Goal: Information Seeking & Learning: Learn about a topic

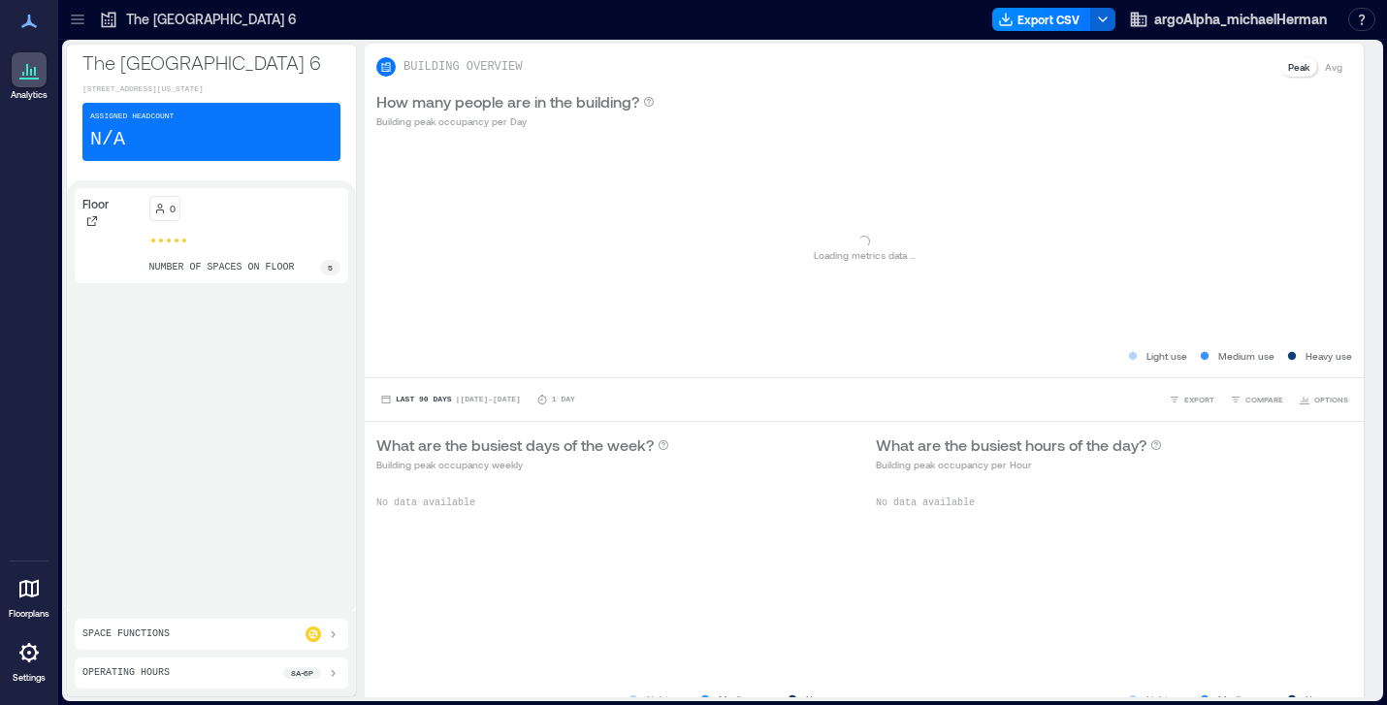
click at [22, 650] on icon at bounding box center [28, 652] width 19 height 19
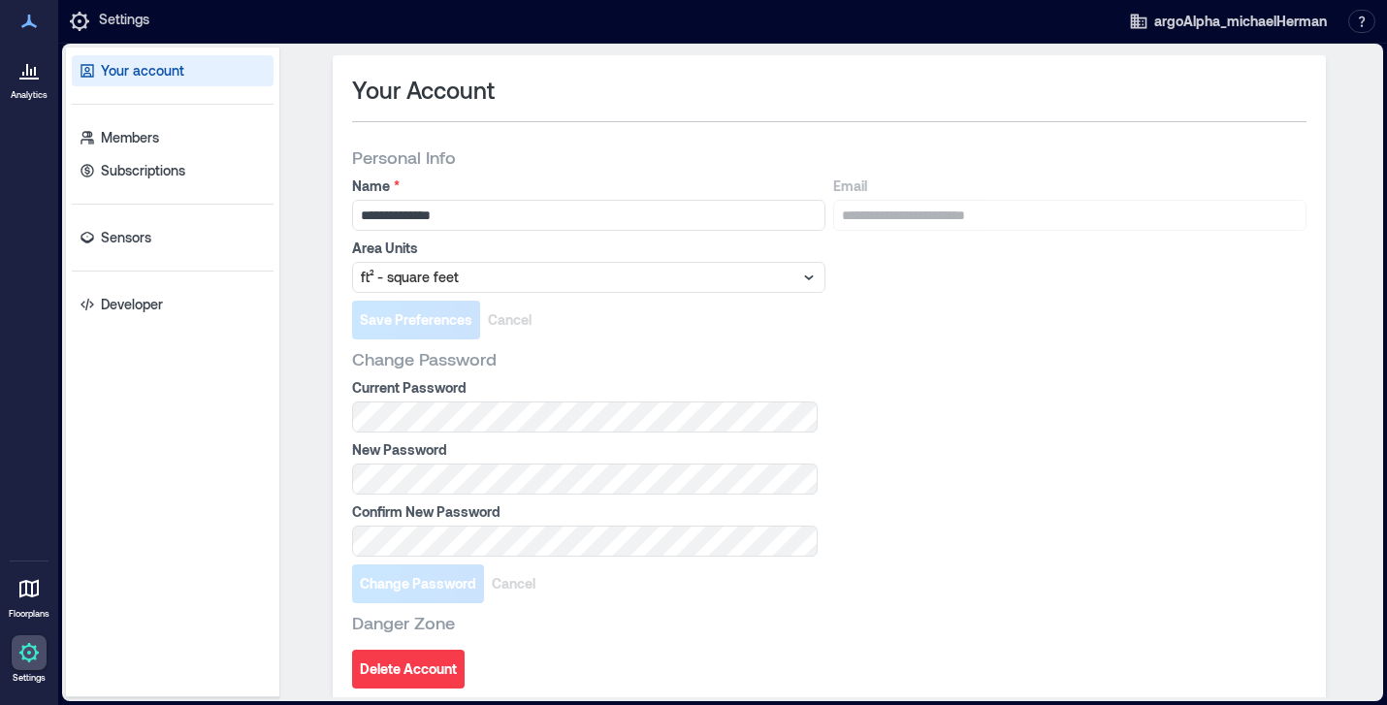
scroll to position [11, 0]
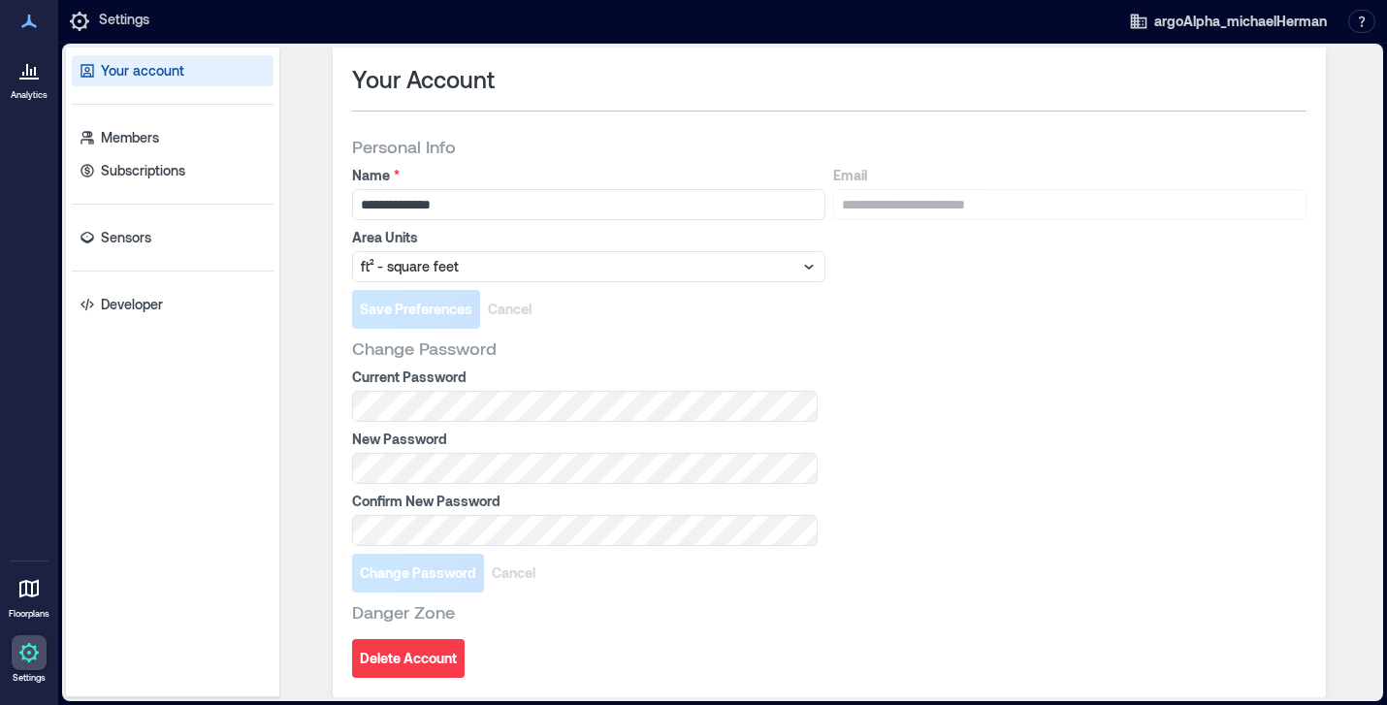
click at [24, 76] on icon at bounding box center [28, 69] width 23 height 23
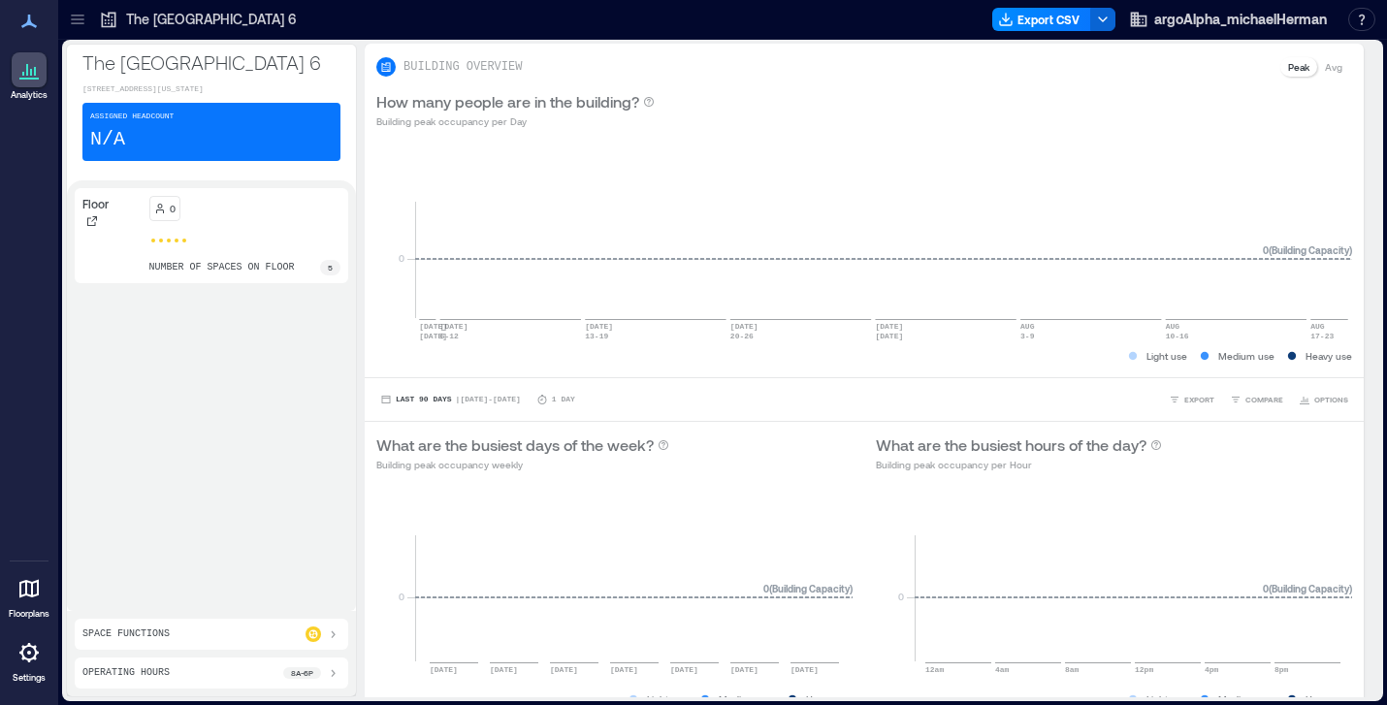
click at [27, 648] on icon at bounding box center [28, 652] width 23 height 23
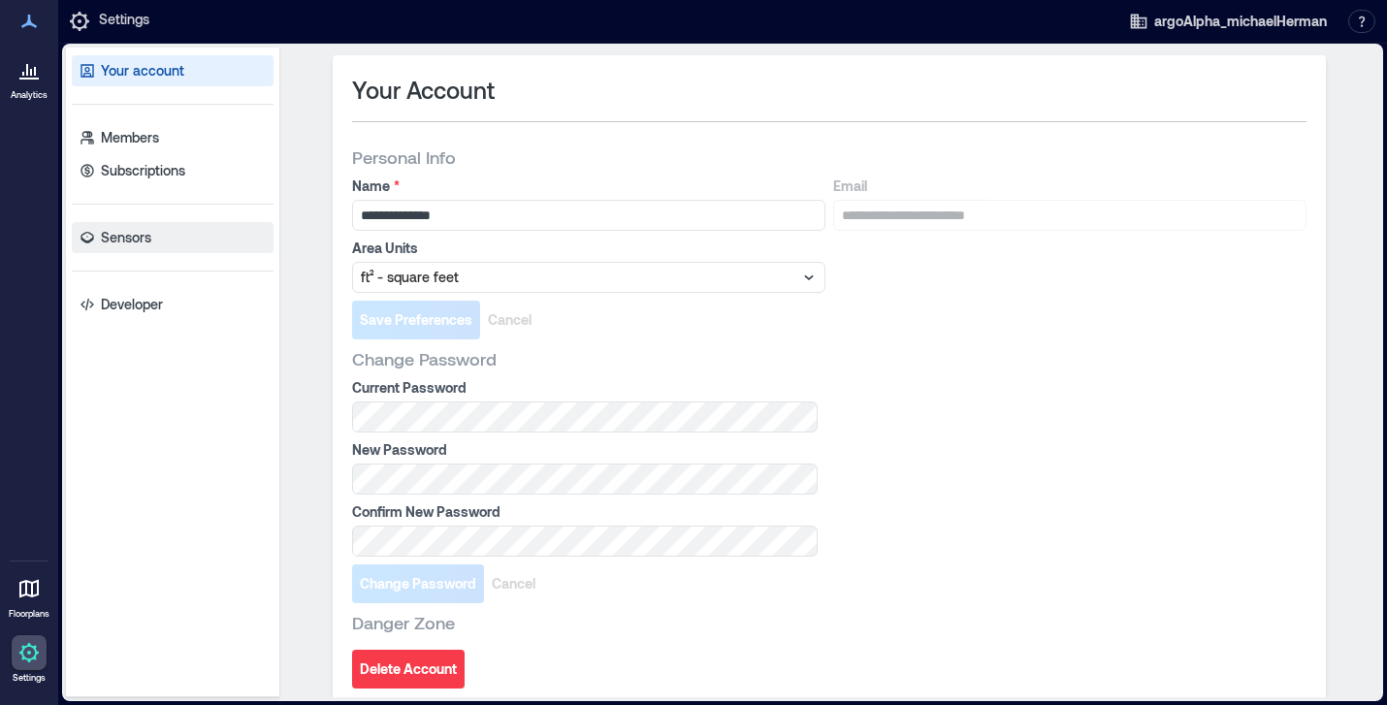
click at [128, 241] on p "Sensors" at bounding box center [126, 237] width 50 height 19
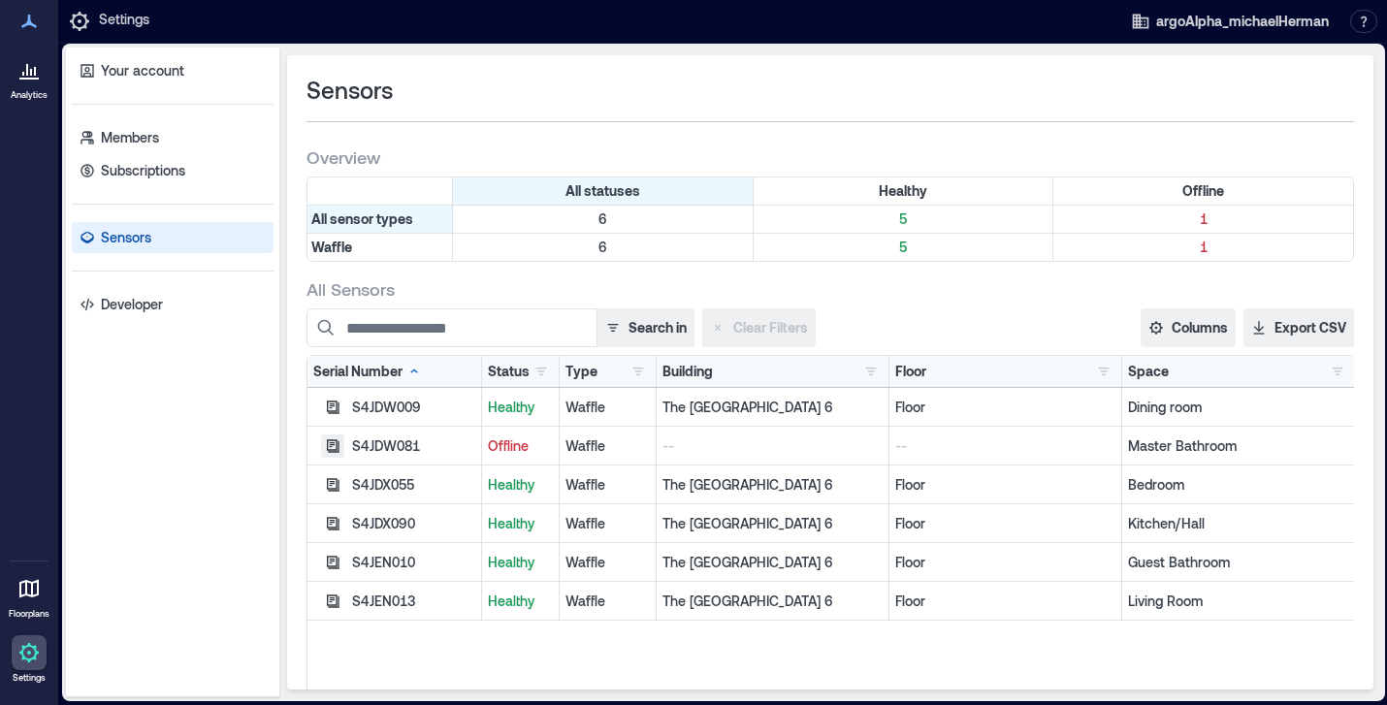
click at [334, 413] on icon "button" at bounding box center [333, 407] width 13 height 13
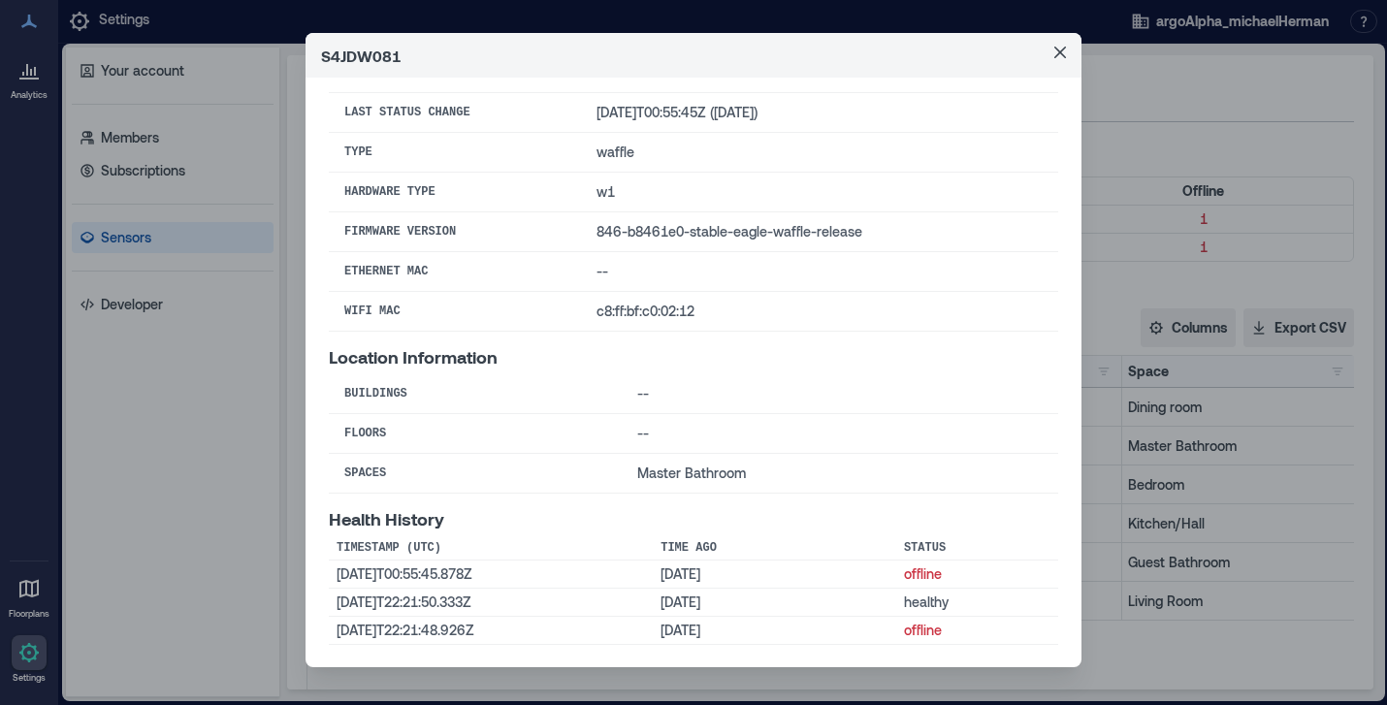
scroll to position [24, 0]
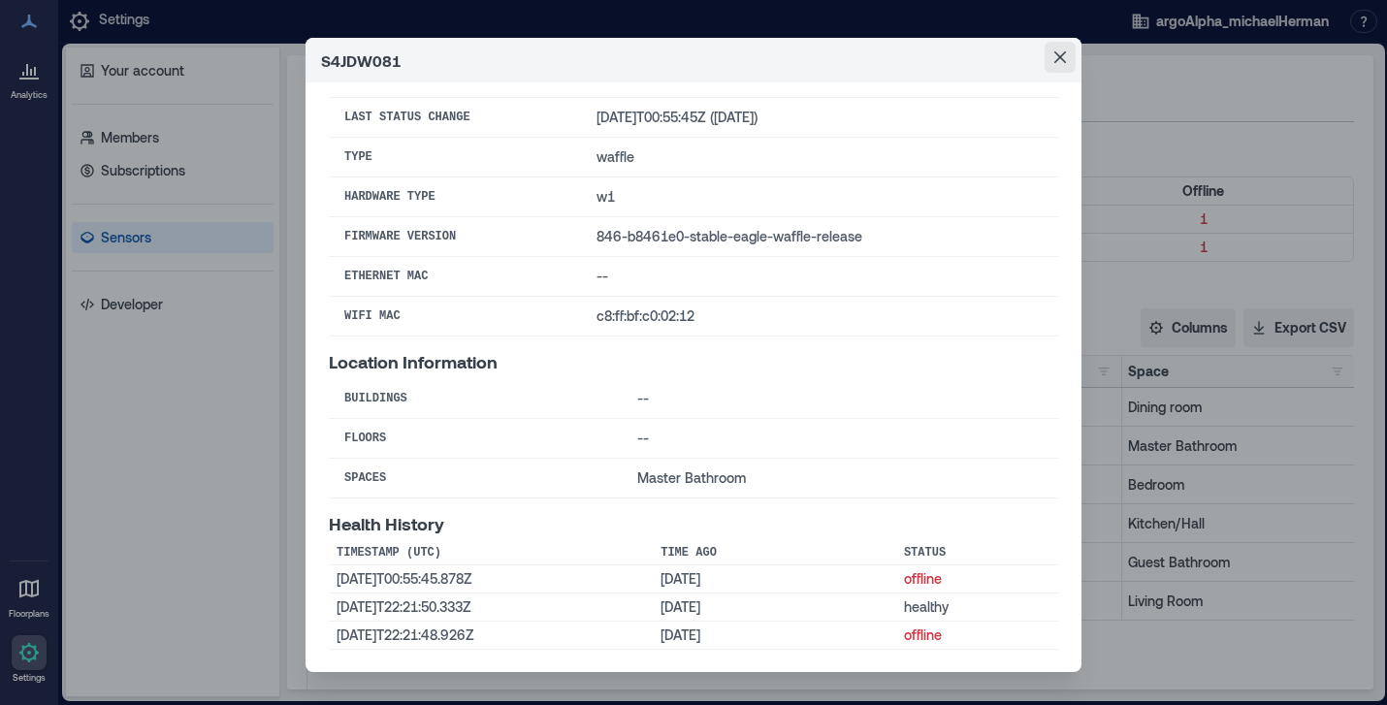
click at [1060, 54] on icon "Close" at bounding box center [1060, 57] width 12 height 12
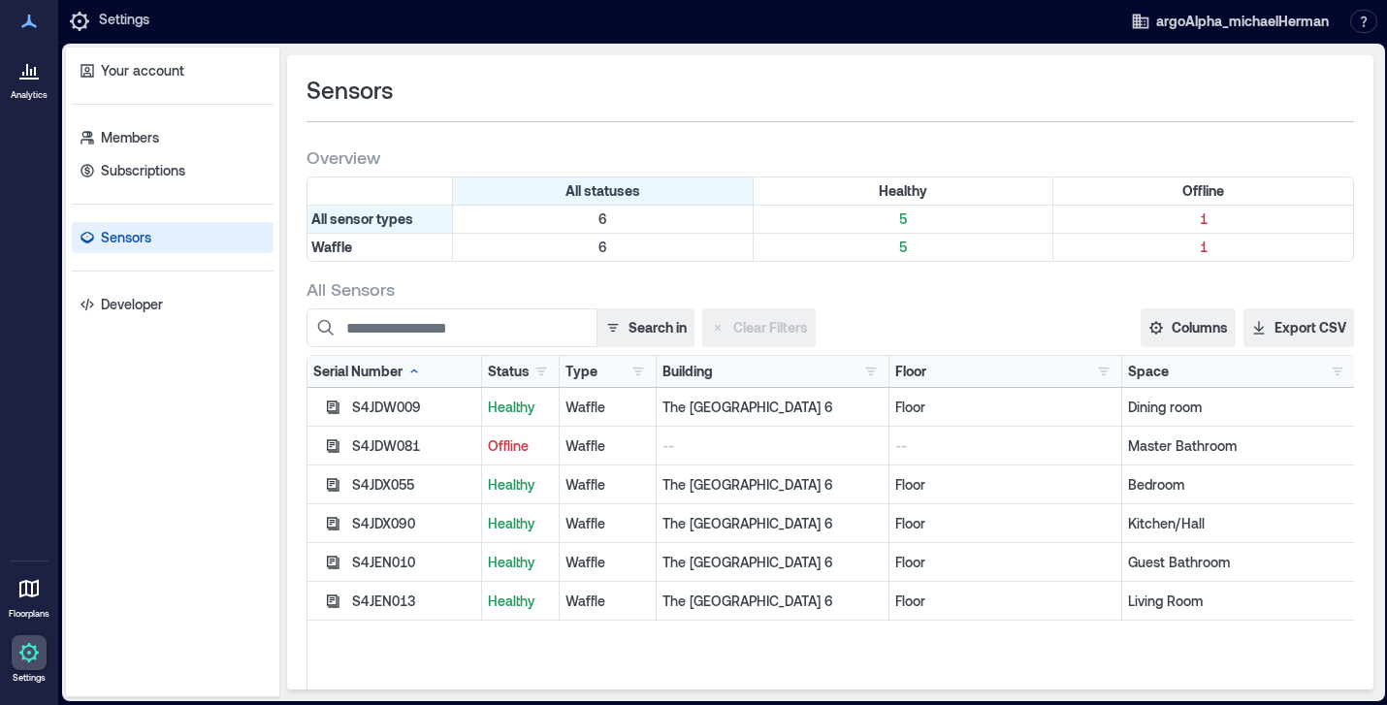
click at [34, 73] on icon at bounding box center [35, 71] width 2 height 9
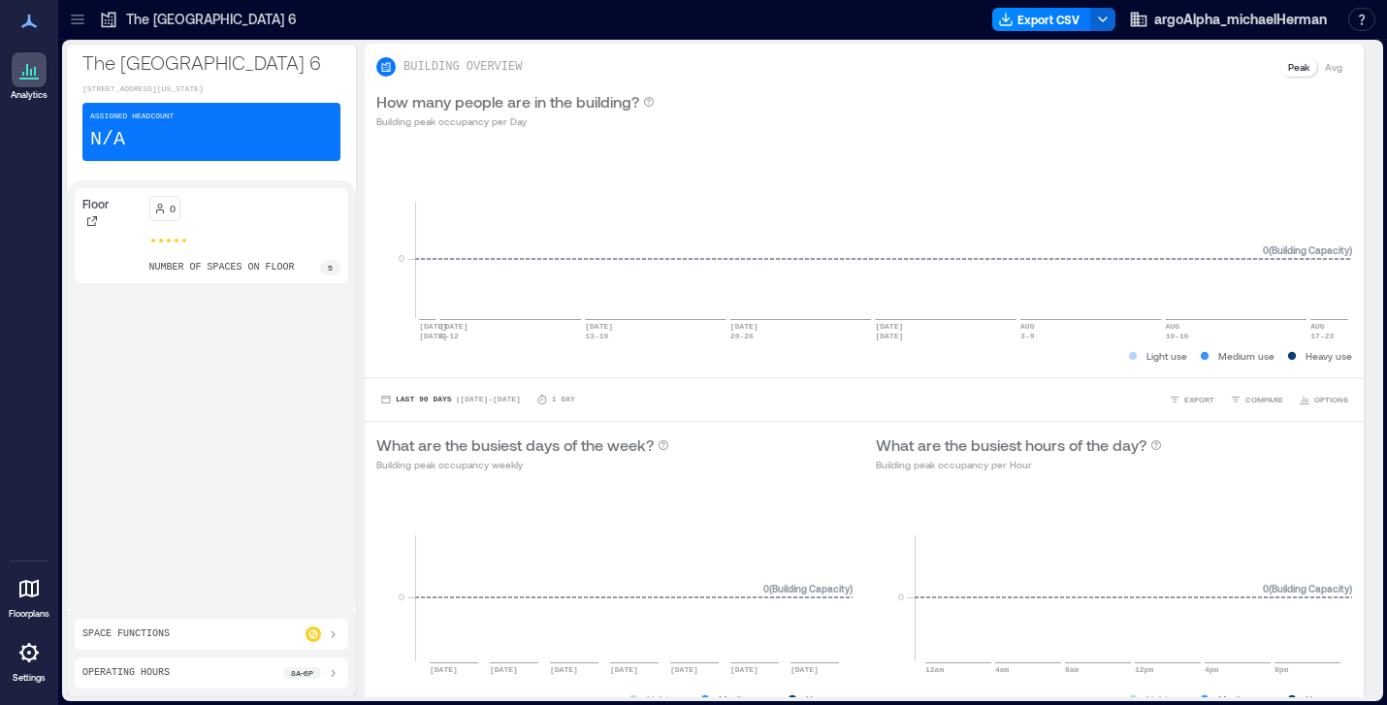
click at [31, 649] on icon at bounding box center [28, 652] width 23 height 23
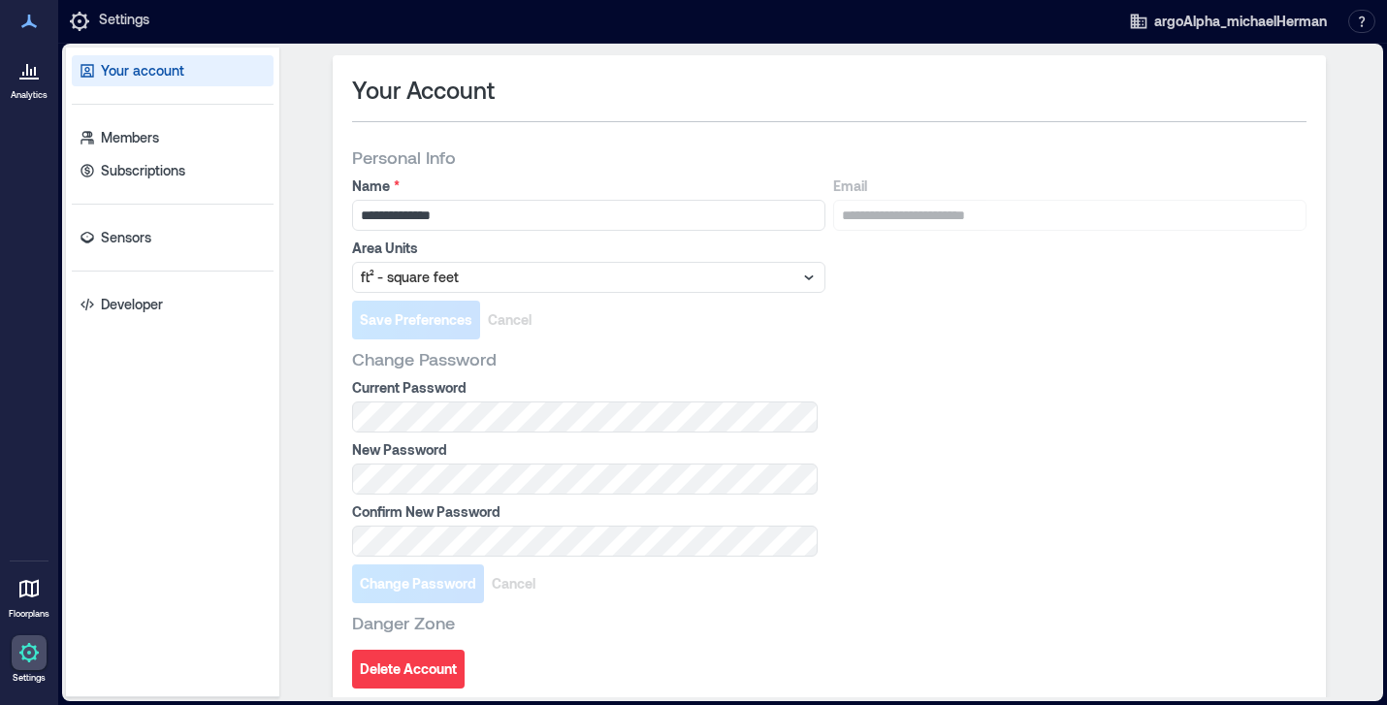
click at [30, 582] on icon at bounding box center [28, 589] width 19 height 18
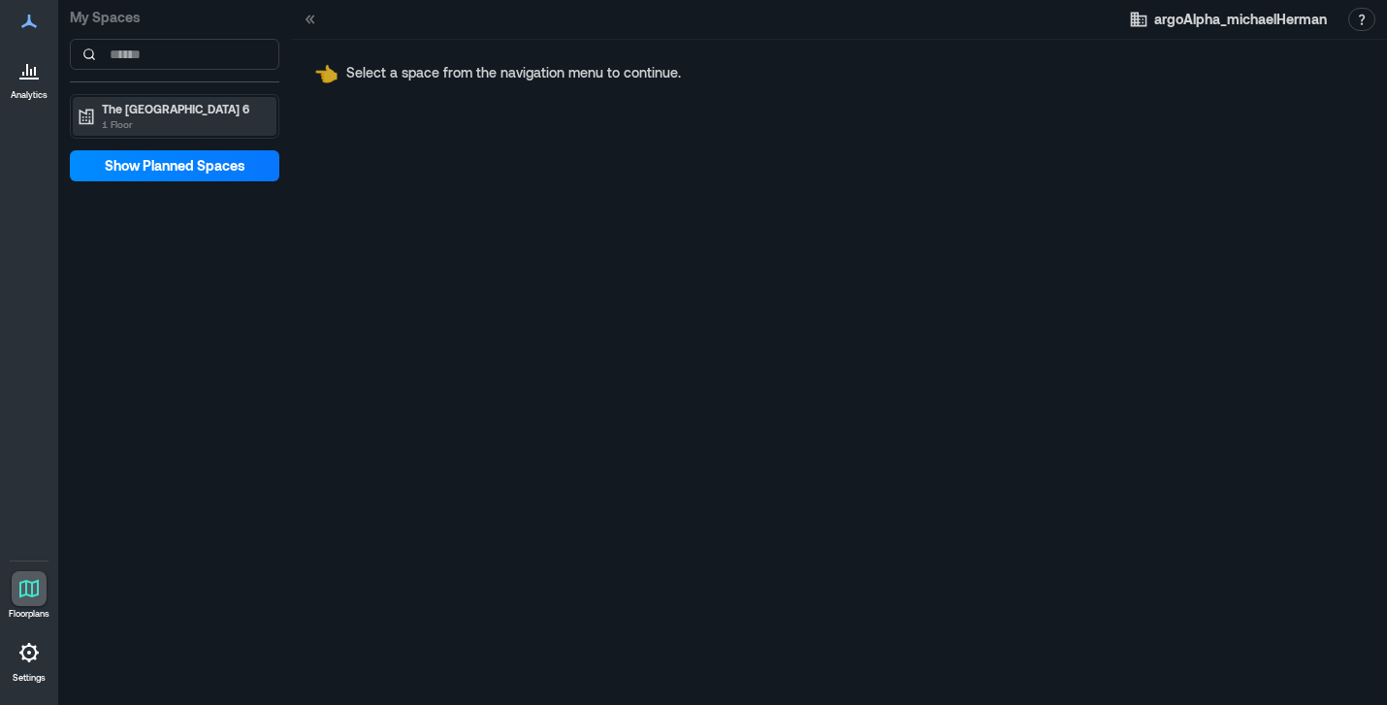
click at [122, 111] on p "The [GEOGRAPHIC_DATA] 6" at bounding box center [183, 109] width 163 height 16
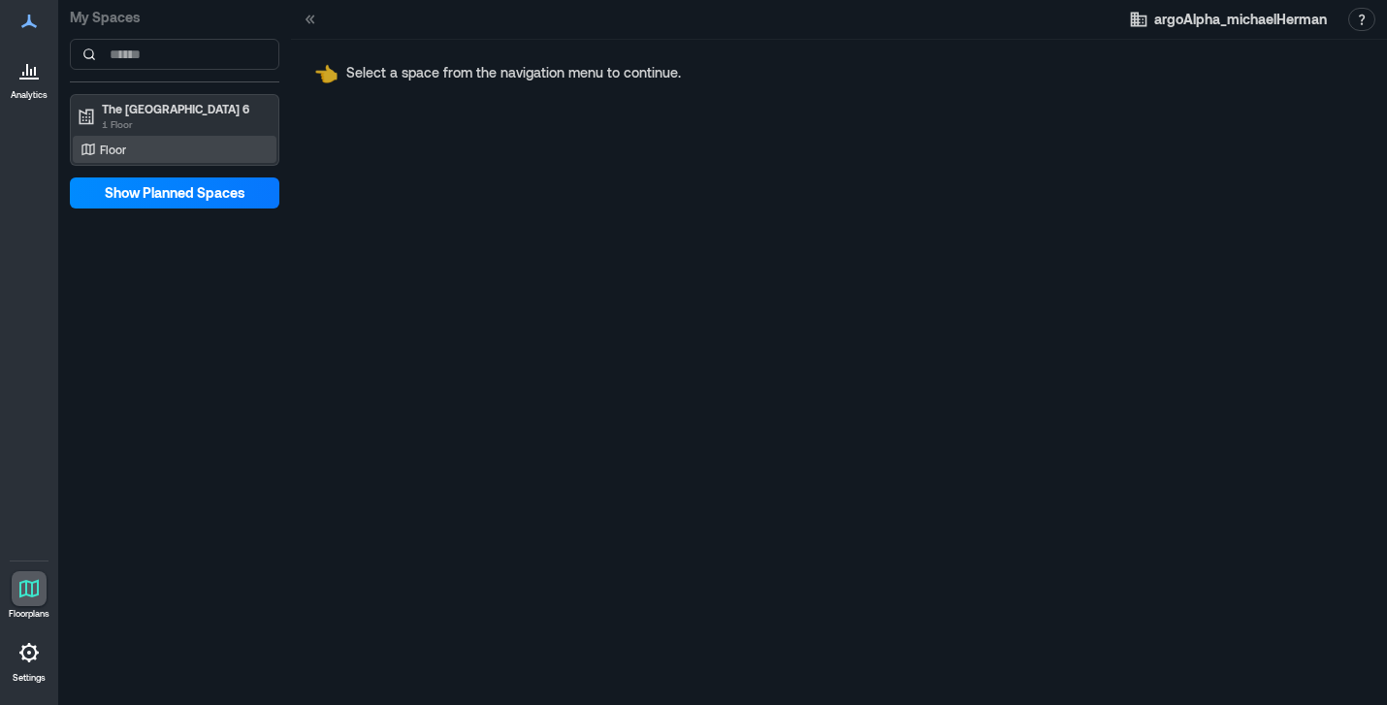
click at [126, 148] on p "Floor" at bounding box center [113, 150] width 26 height 16
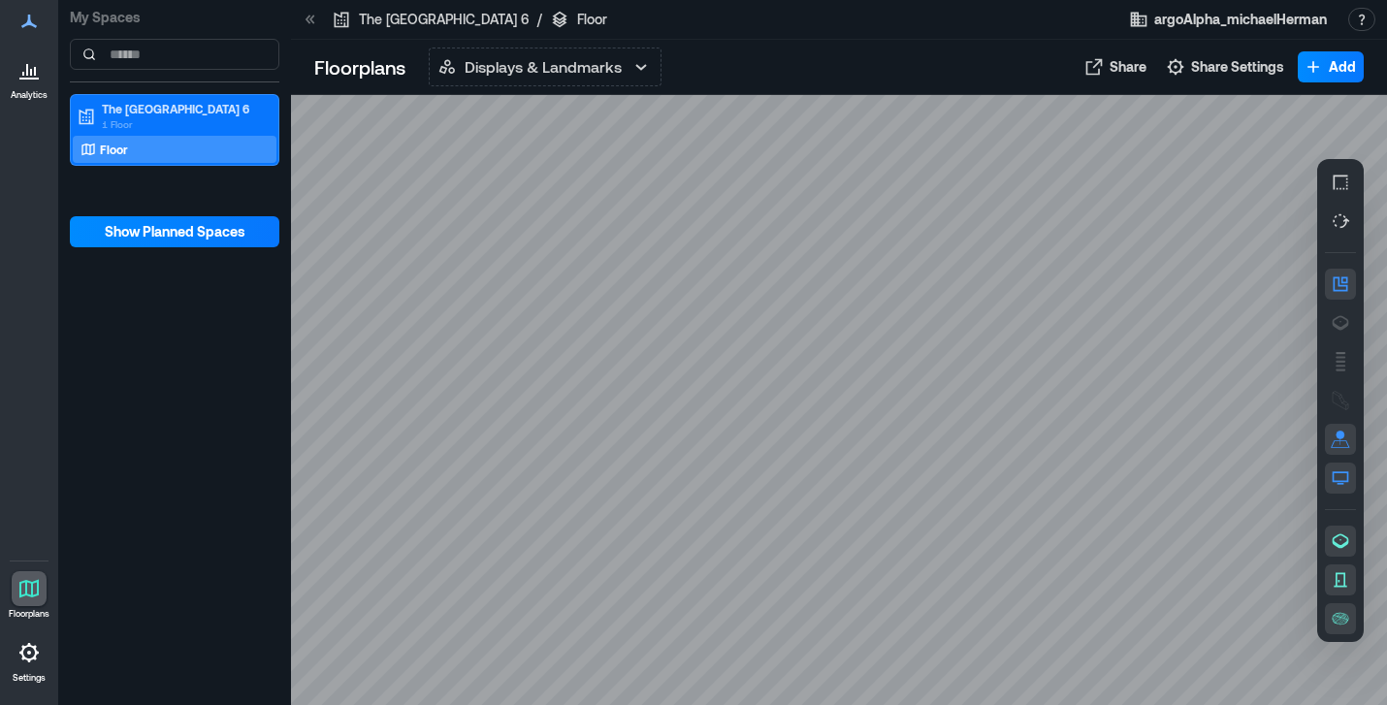
click at [25, 74] on icon at bounding box center [28, 69] width 23 height 23
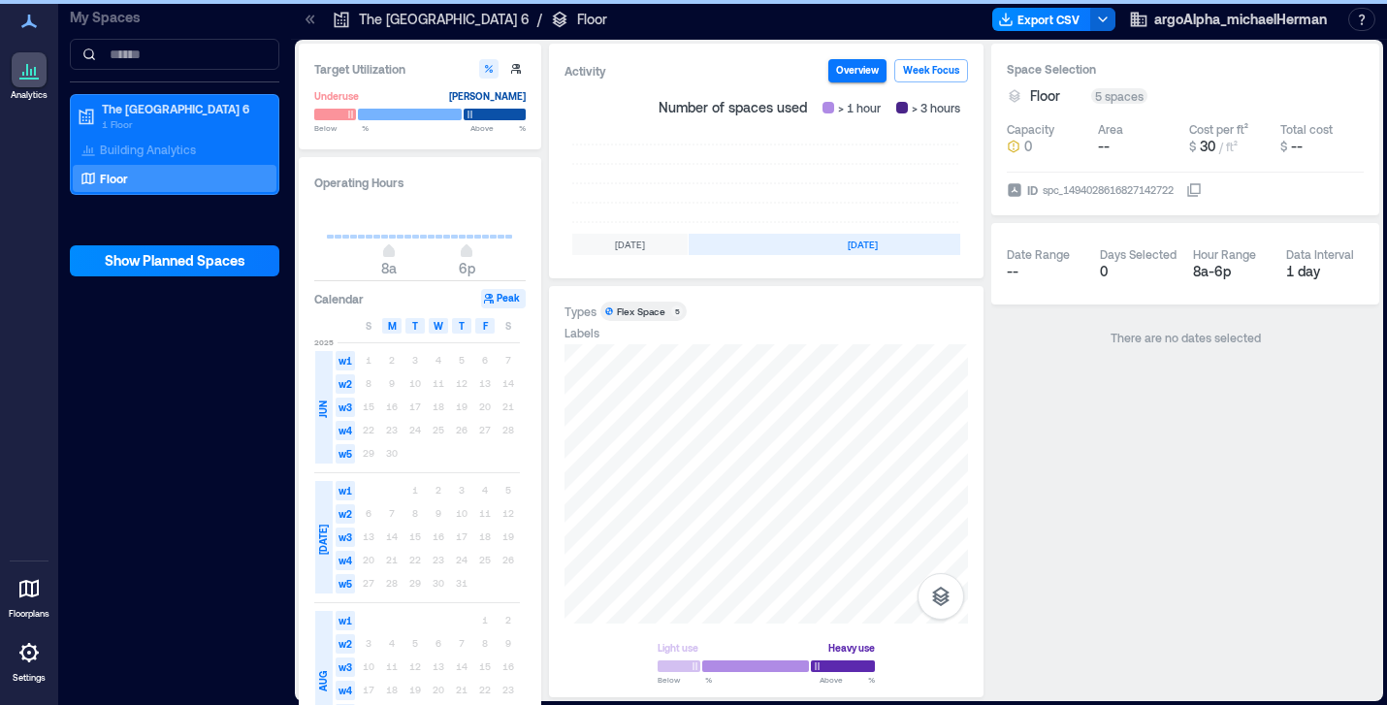
scroll to position [0, 660]
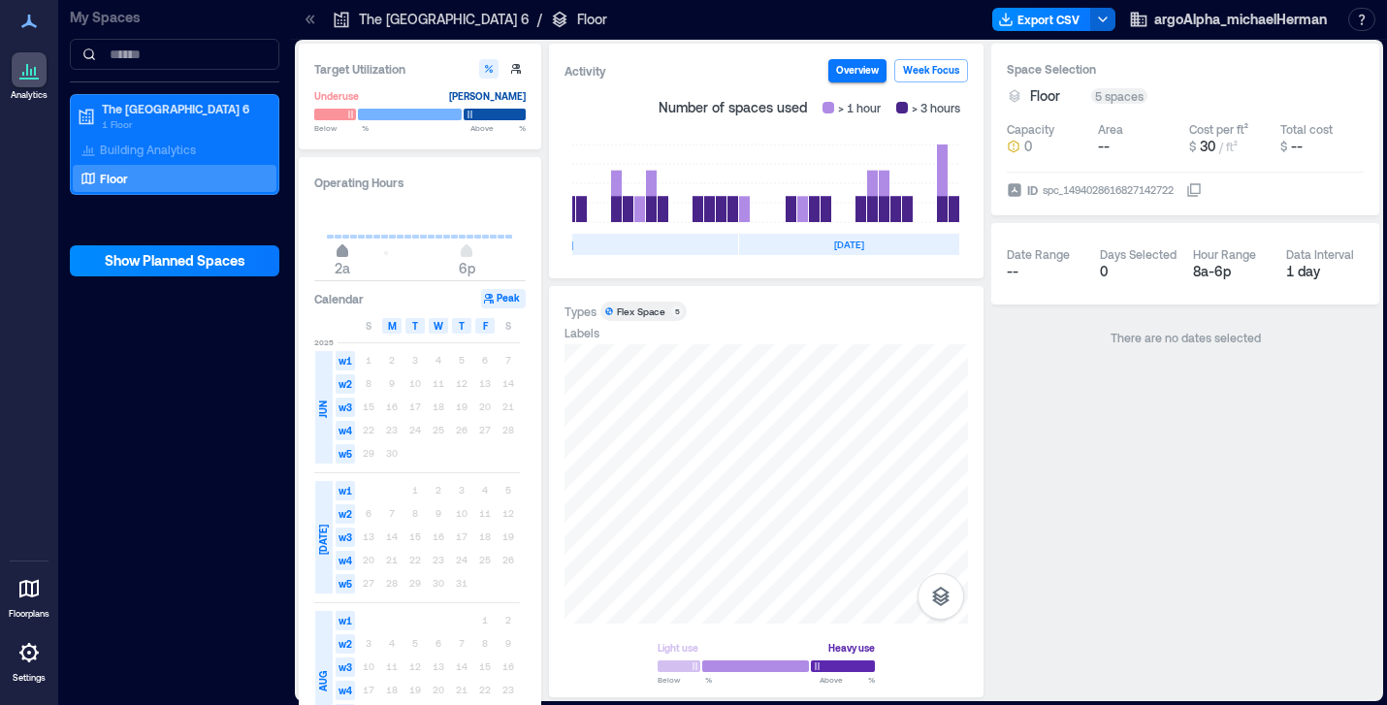
type input "*"
drag, startPoint x: 391, startPoint y: 252, endPoint x: 322, endPoint y: 252, distance: 68.9
click at [322, 252] on span "12a" at bounding box center [327, 253] width 12 height 8
type input "**"
drag, startPoint x: 466, startPoint y: 253, endPoint x: 516, endPoint y: 249, distance: 50.6
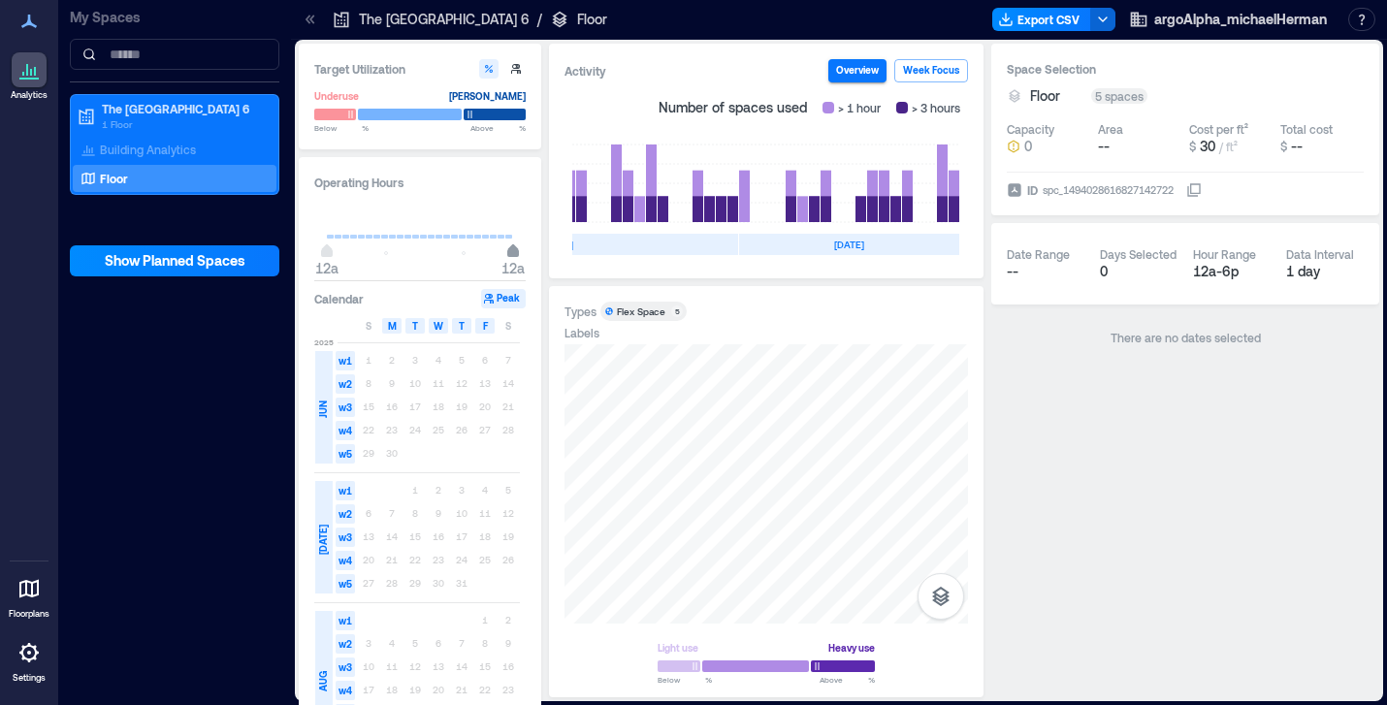
click at [516, 249] on span "12a" at bounding box center [513, 253] width 12 height 8
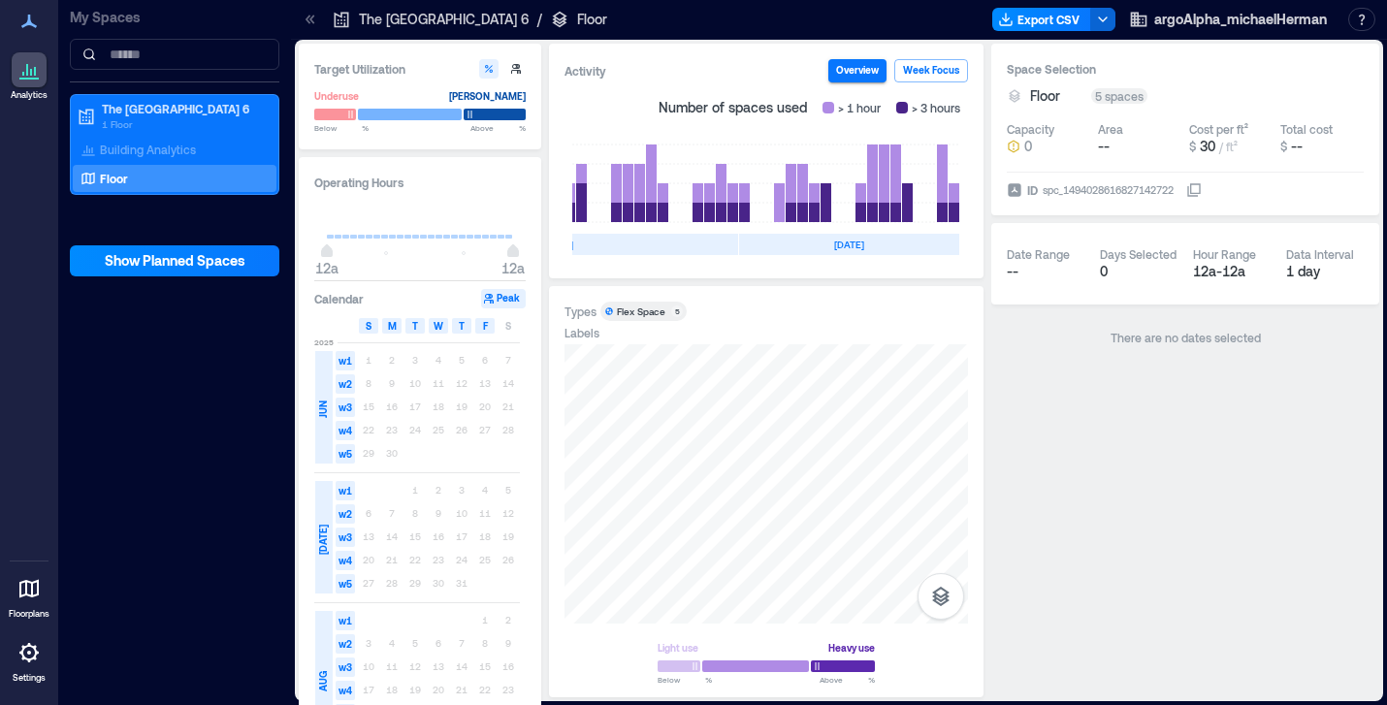
click at [369, 329] on span "S" at bounding box center [369, 326] width 6 height 16
click at [503, 329] on div "S" at bounding box center [508, 326] width 19 height 16
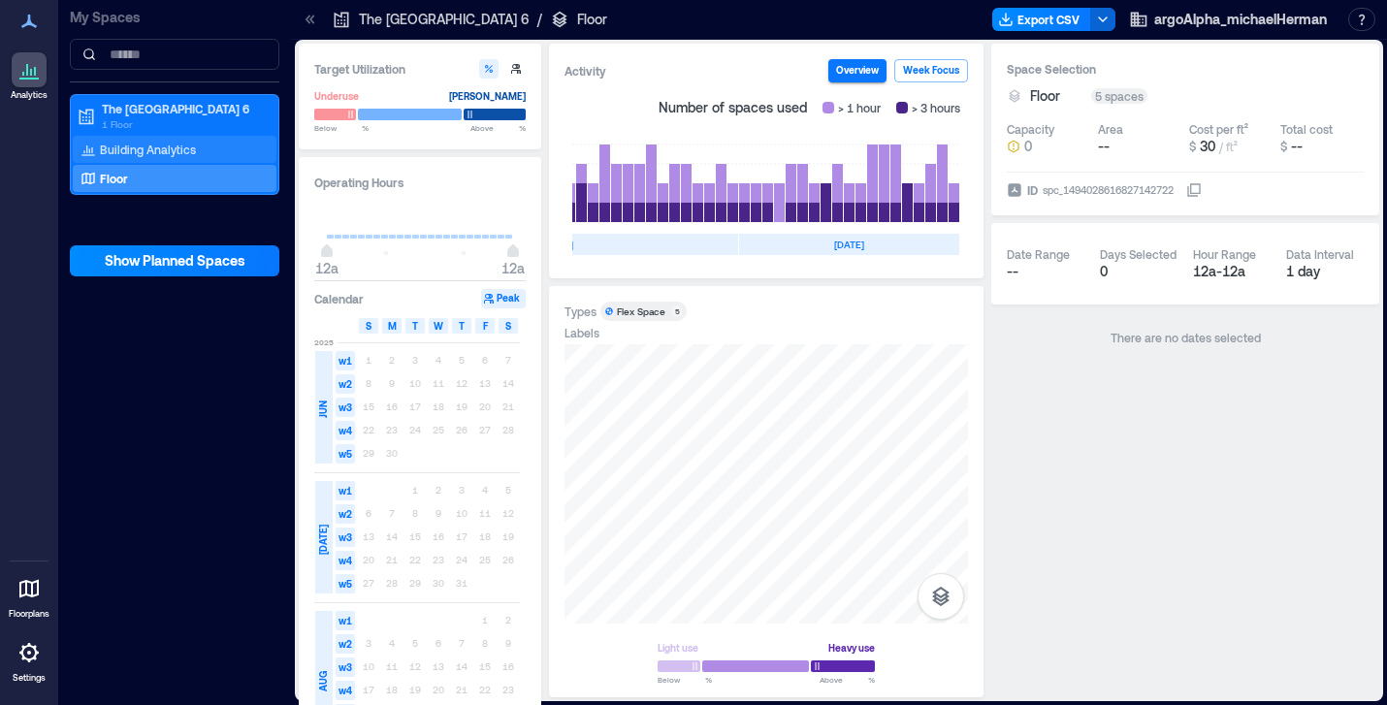
click at [198, 143] on div "Building Analytics" at bounding box center [175, 149] width 204 height 27
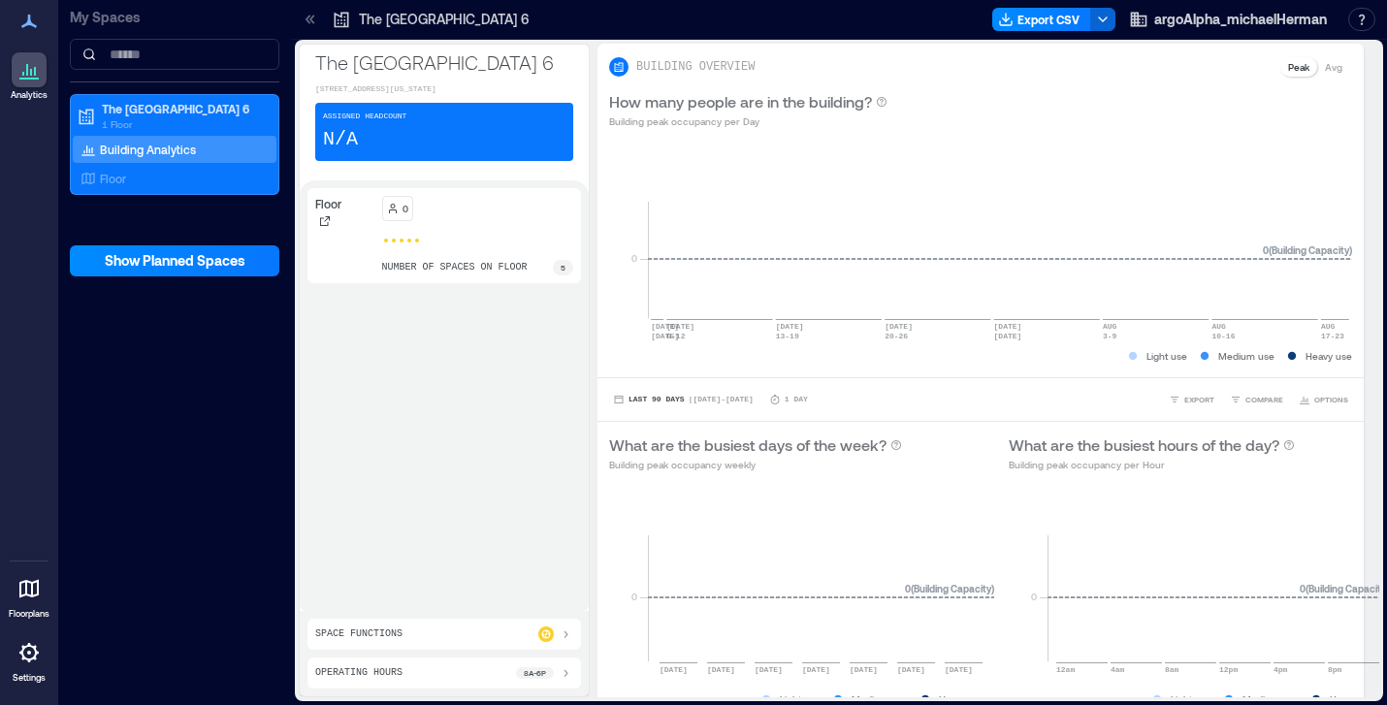
click at [559, 674] on icon at bounding box center [566, 673] width 16 height 16
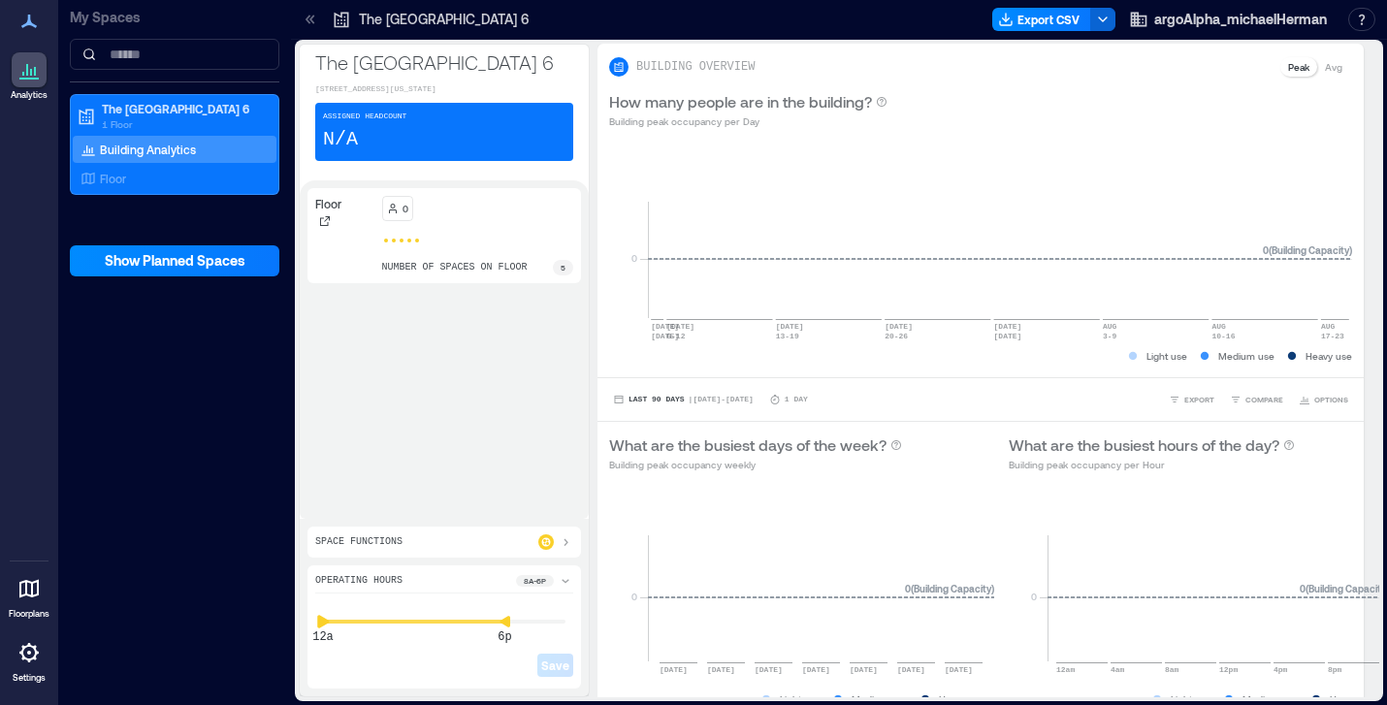
click at [318, 627] on icon at bounding box center [323, 621] width 12 height 13
click at [565, 621] on icon at bounding box center [566, 621] width 12 height 13
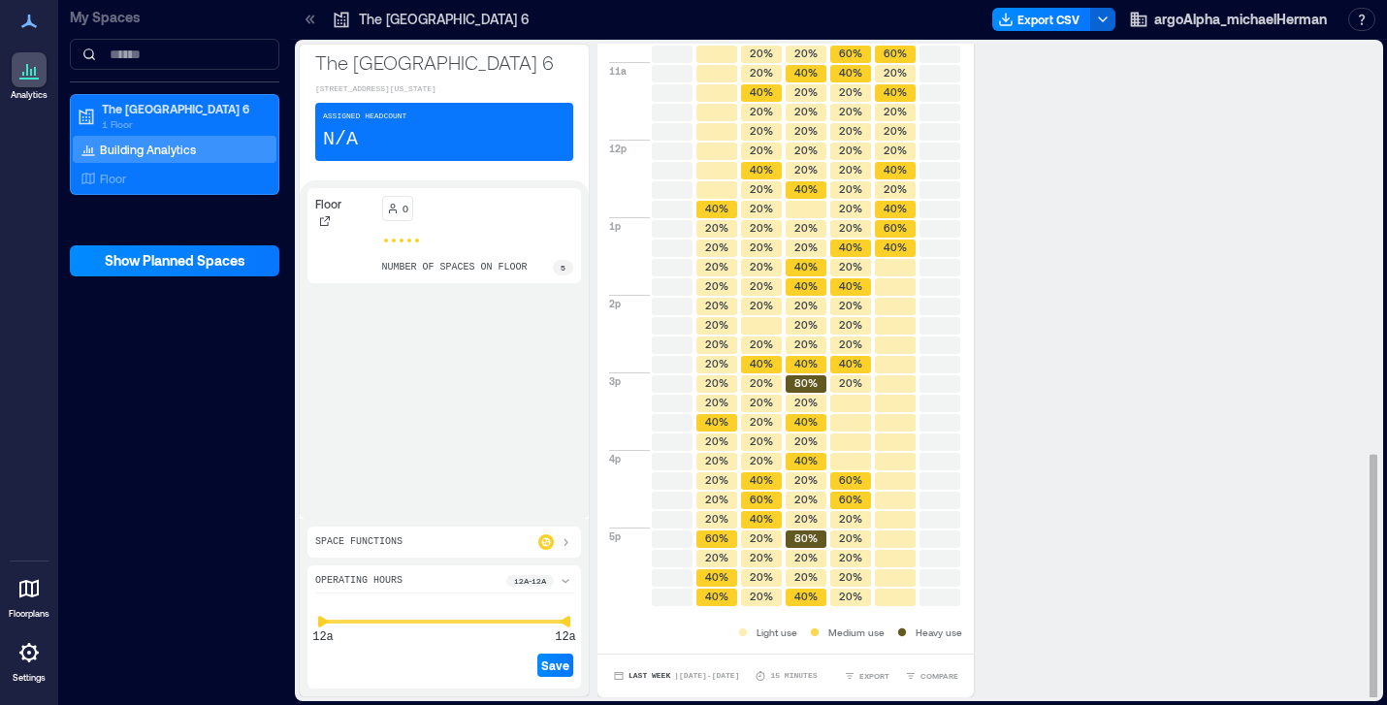
scroll to position [1088, 0]
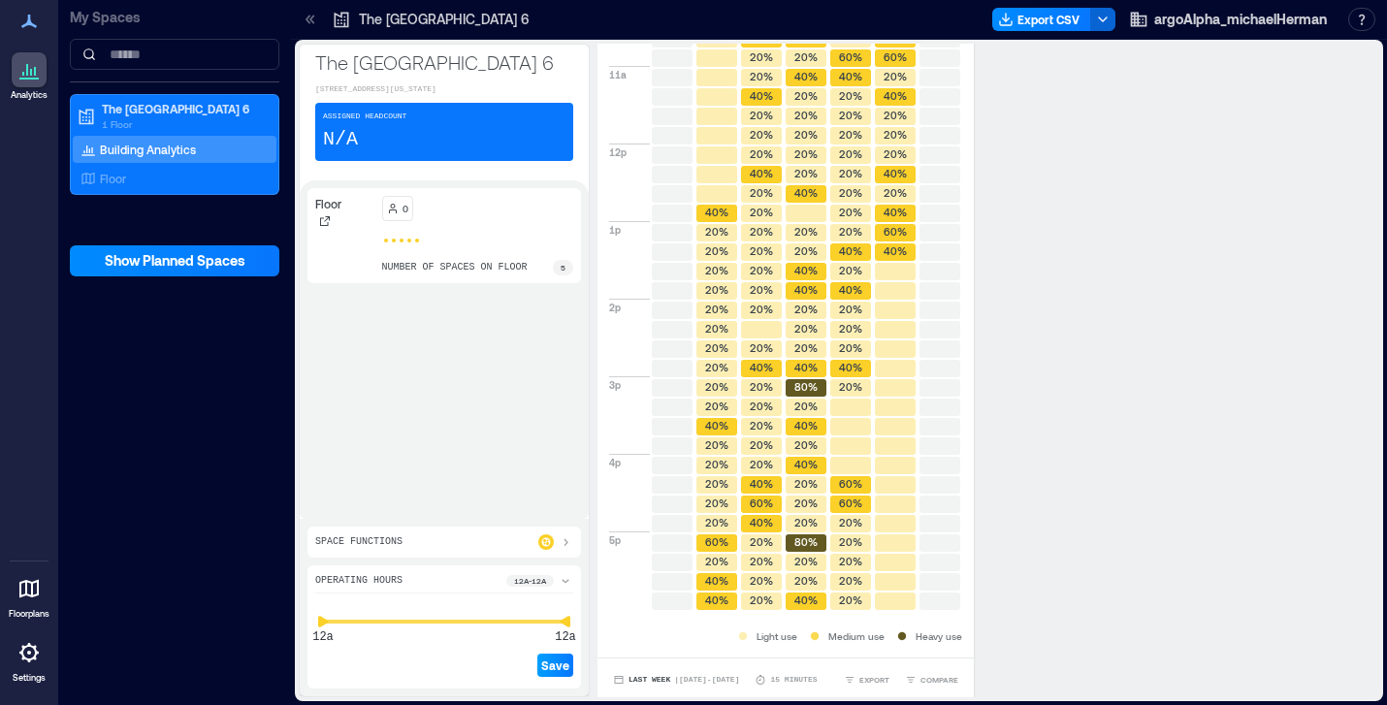
click at [551, 667] on span "Save" at bounding box center [555, 666] width 28 height 16
click at [562, 543] on icon at bounding box center [566, 542] width 16 height 16
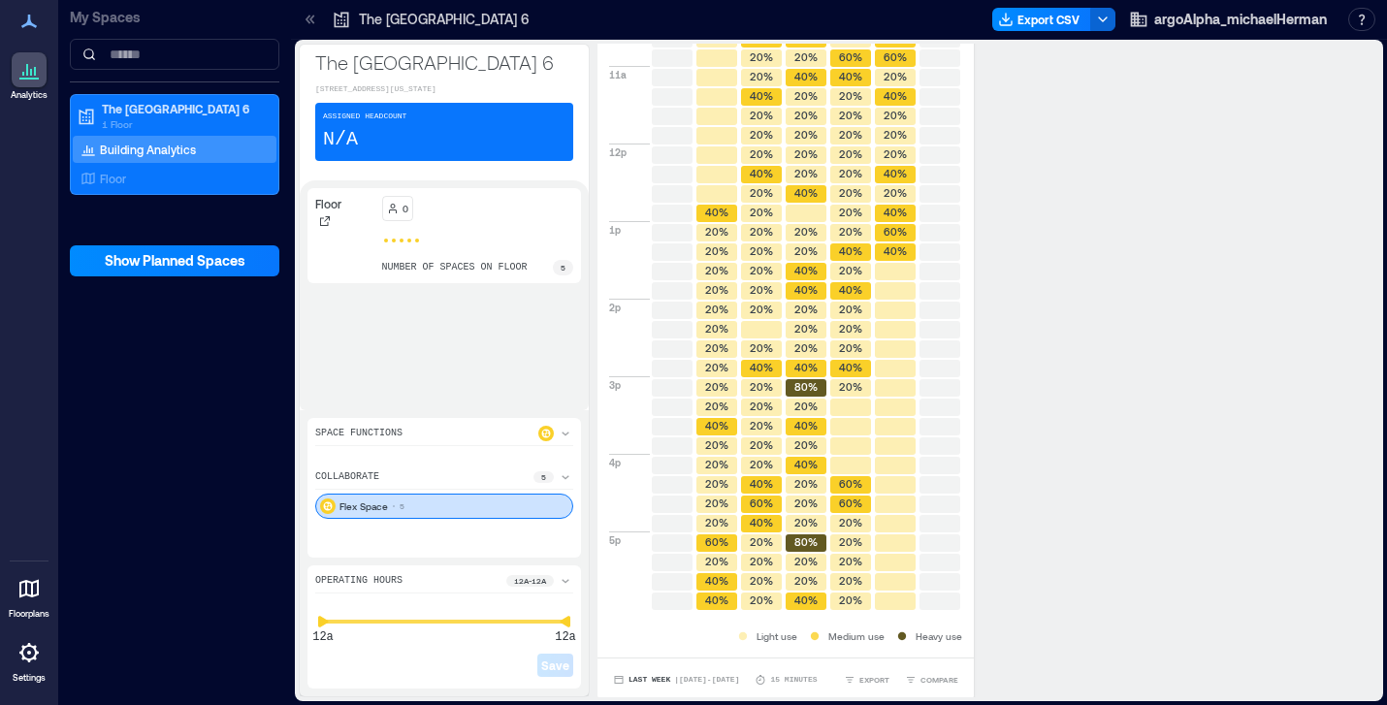
click at [531, 508] on div "Flex Space 5" at bounding box center [444, 506] width 258 height 25
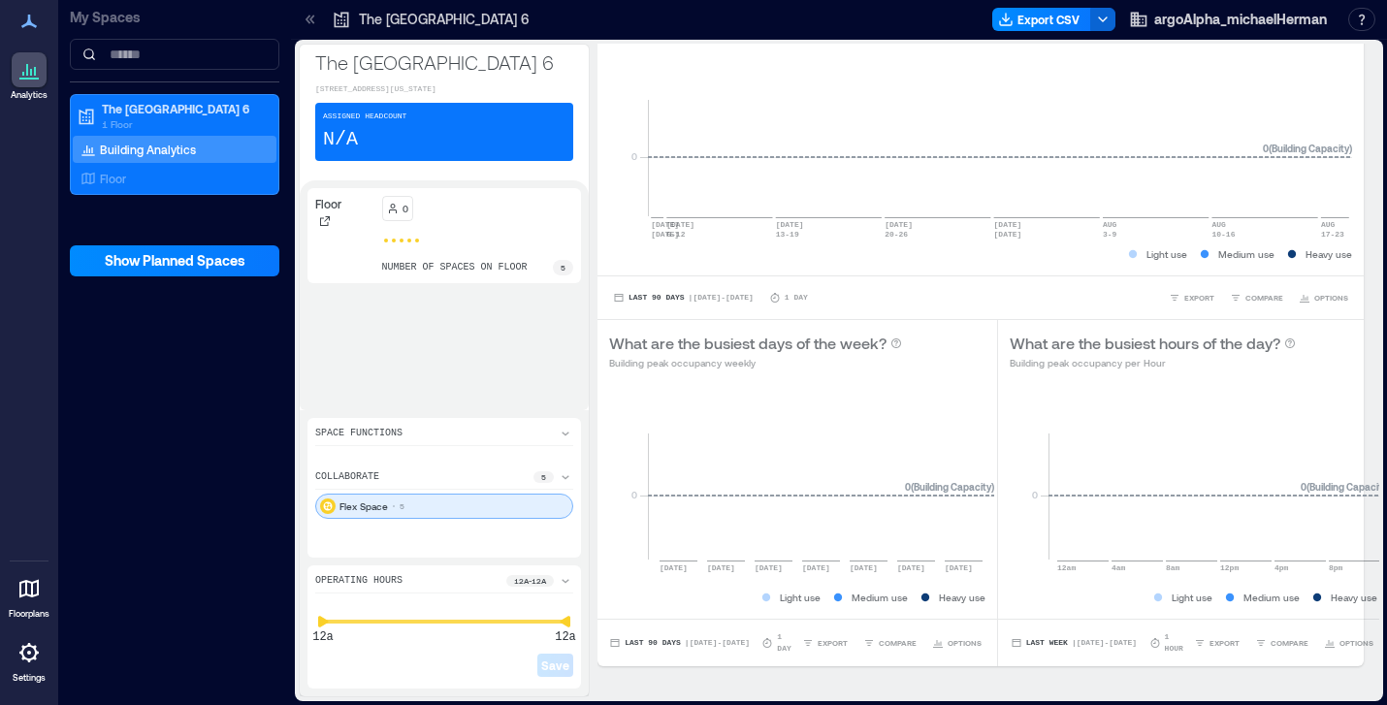
click at [538, 509] on div "Flex Space 5" at bounding box center [444, 506] width 258 height 25
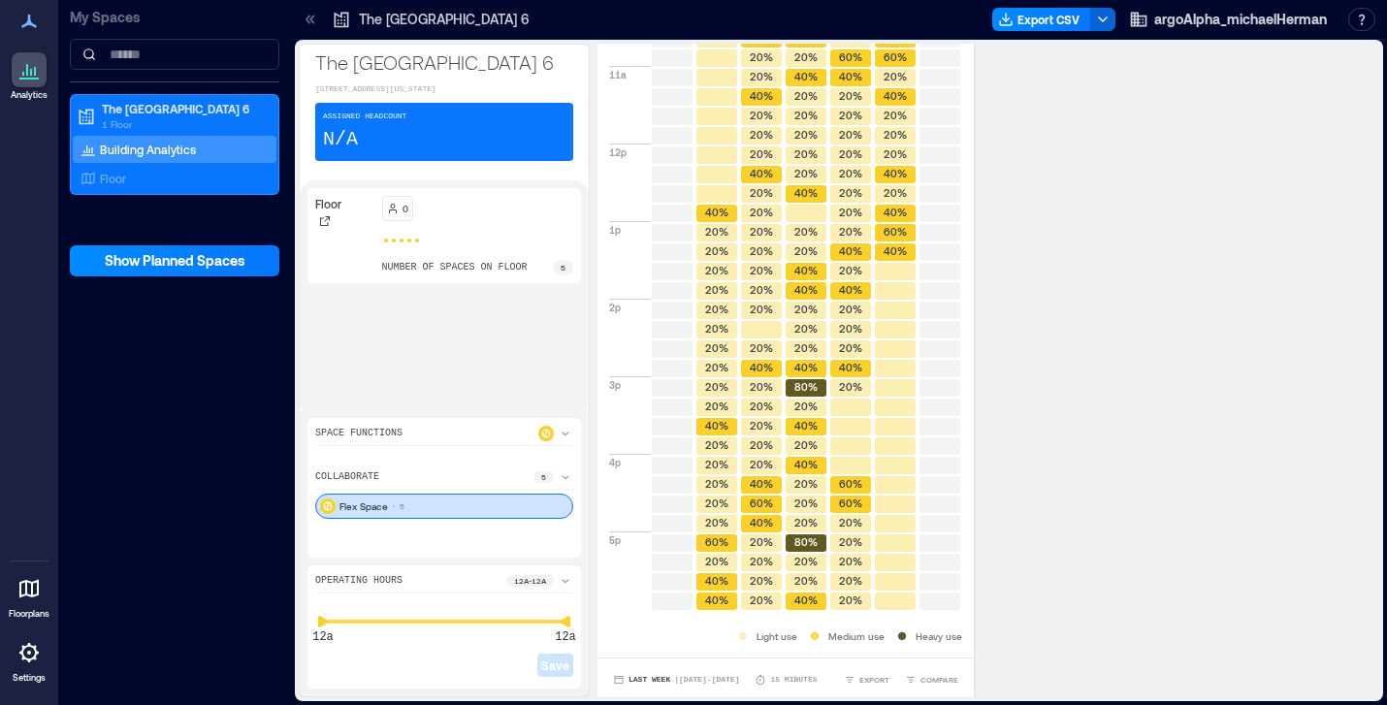
click at [538, 509] on div "Flex Space 5" at bounding box center [444, 506] width 258 height 25
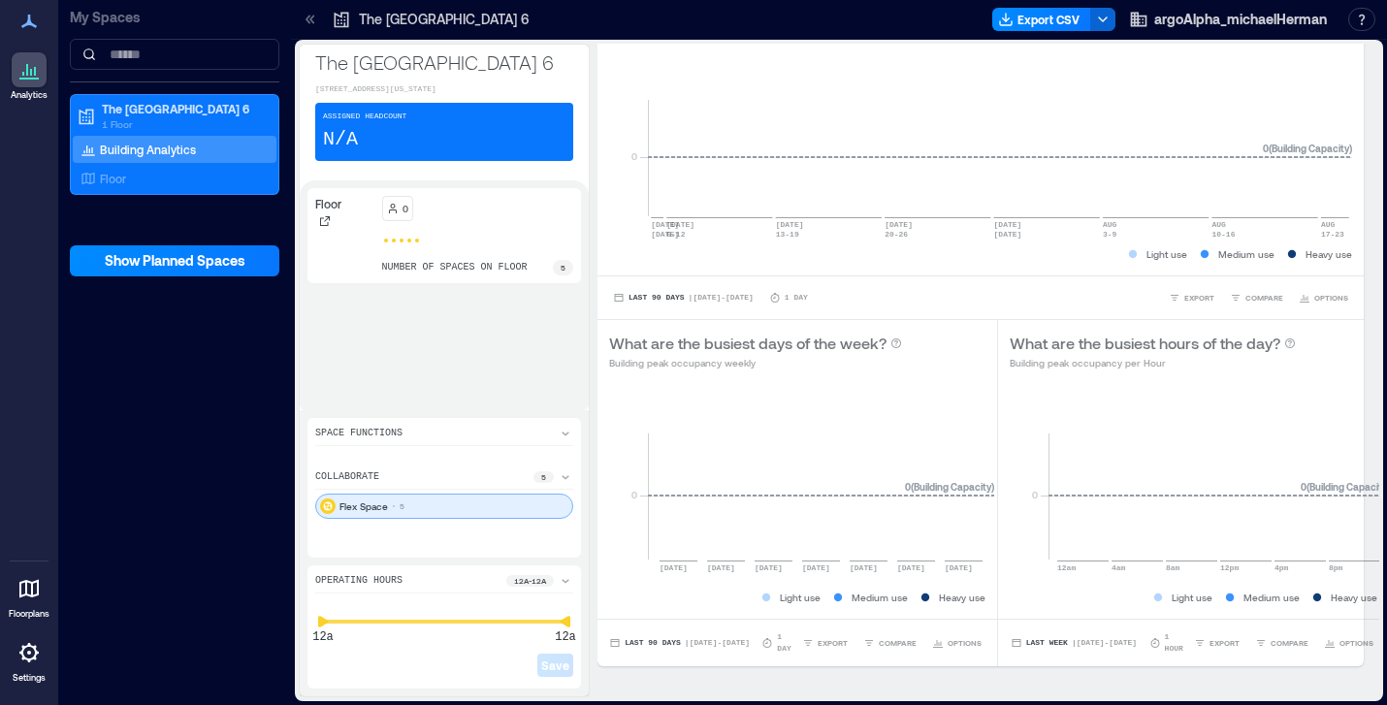
click at [538, 509] on div "Flex Space 5" at bounding box center [444, 506] width 258 height 25
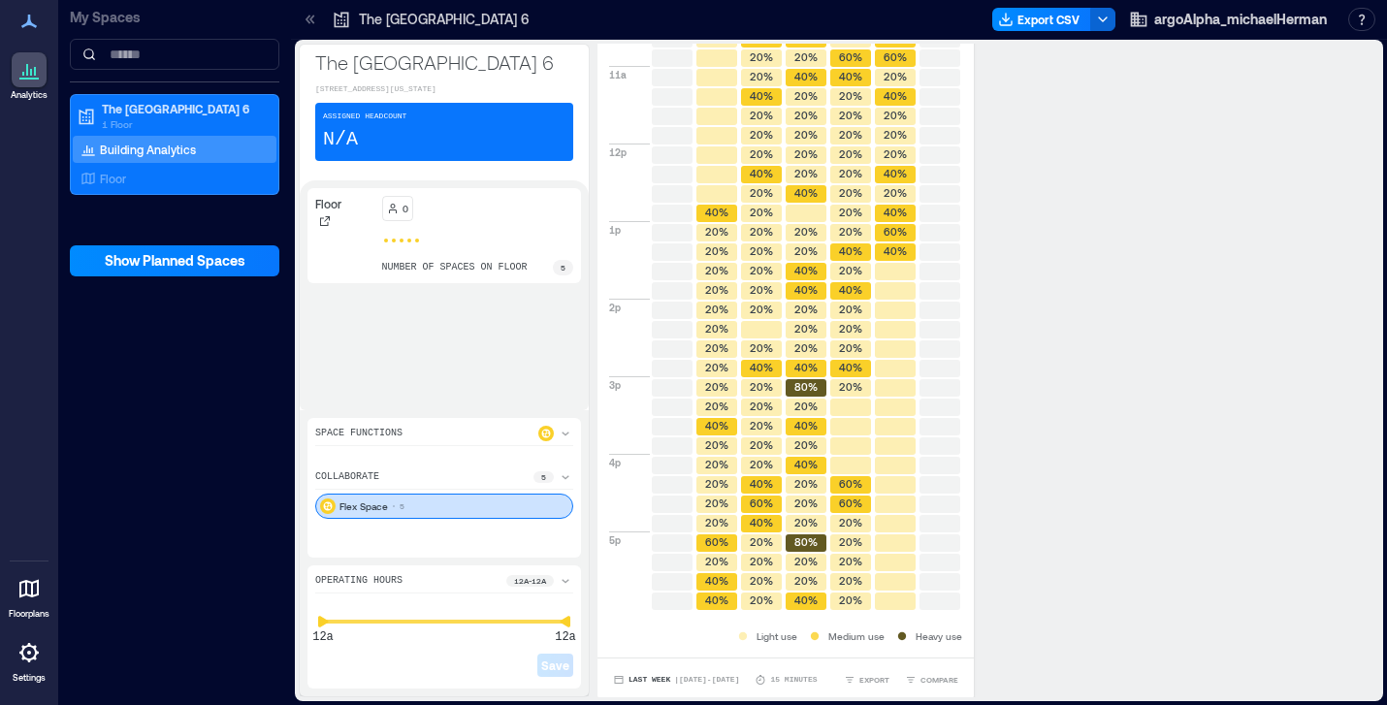
click at [538, 509] on div "Flex Space 5" at bounding box center [444, 506] width 258 height 25
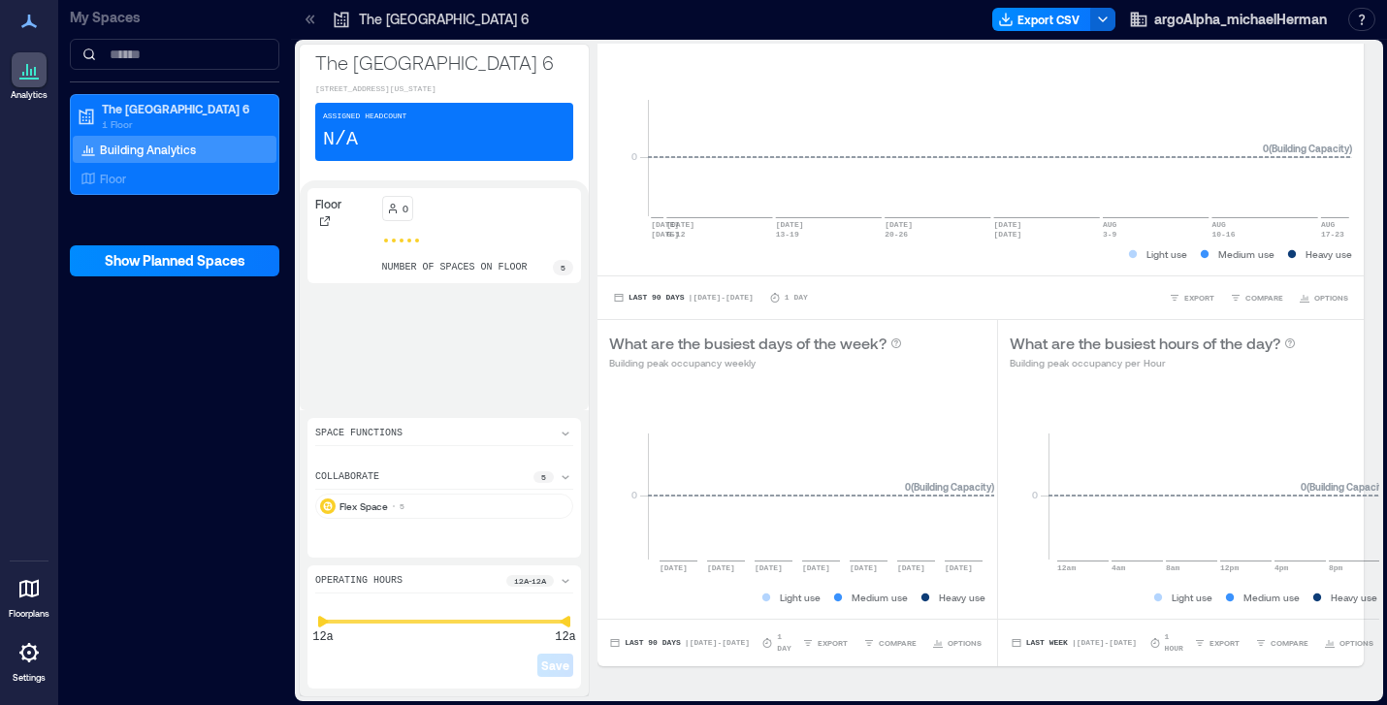
click at [565, 434] on icon at bounding box center [566, 434] width 8 height 4
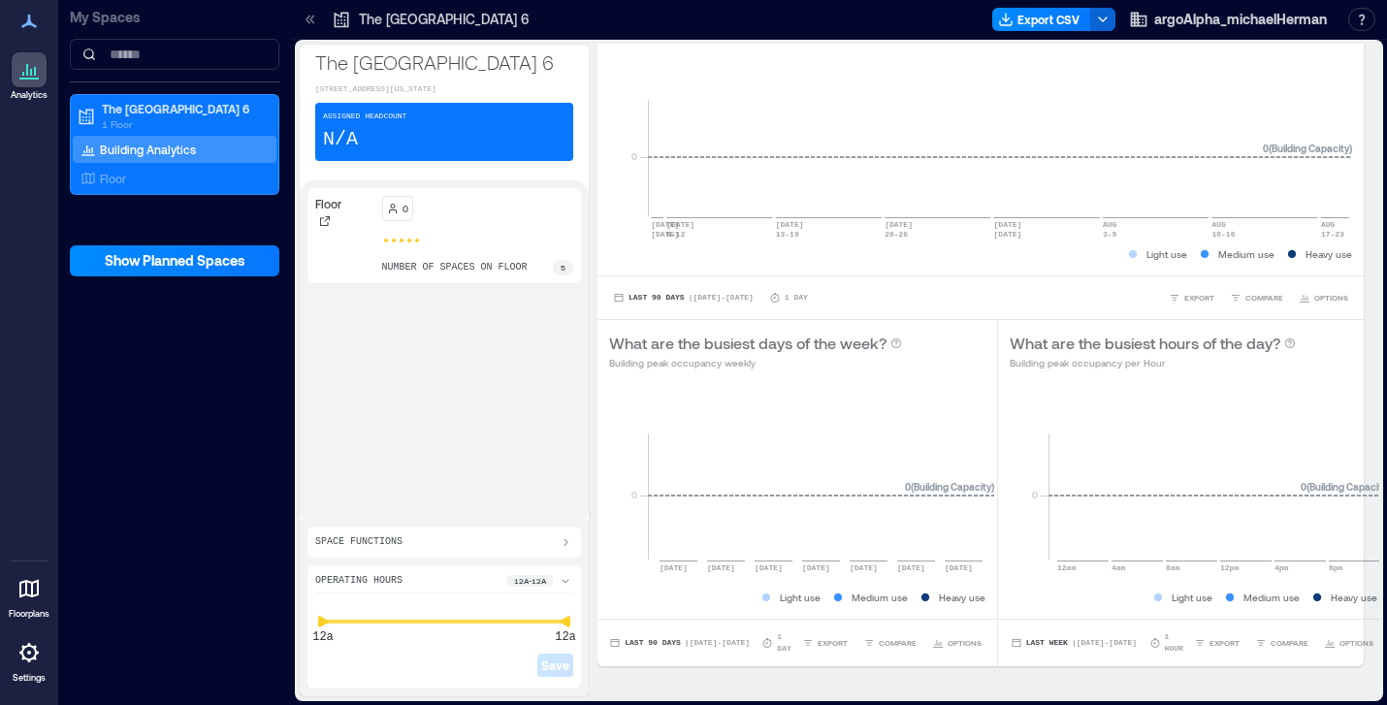
click at [565, 434] on div "Floor 0 number of spaces on floor 5" at bounding box center [443, 349] width 273 height 323
click at [543, 262] on div "0 number of spaces on floor 5" at bounding box center [478, 236] width 192 height 80
click at [500, 275] on p "number of spaces on floor" at bounding box center [454, 268] width 145 height 16
click at [458, 235] on div "0 number of spaces on floor 5" at bounding box center [478, 236] width 192 height 80
click at [443, 540] on div "Space Functions" at bounding box center [444, 542] width 258 height 16
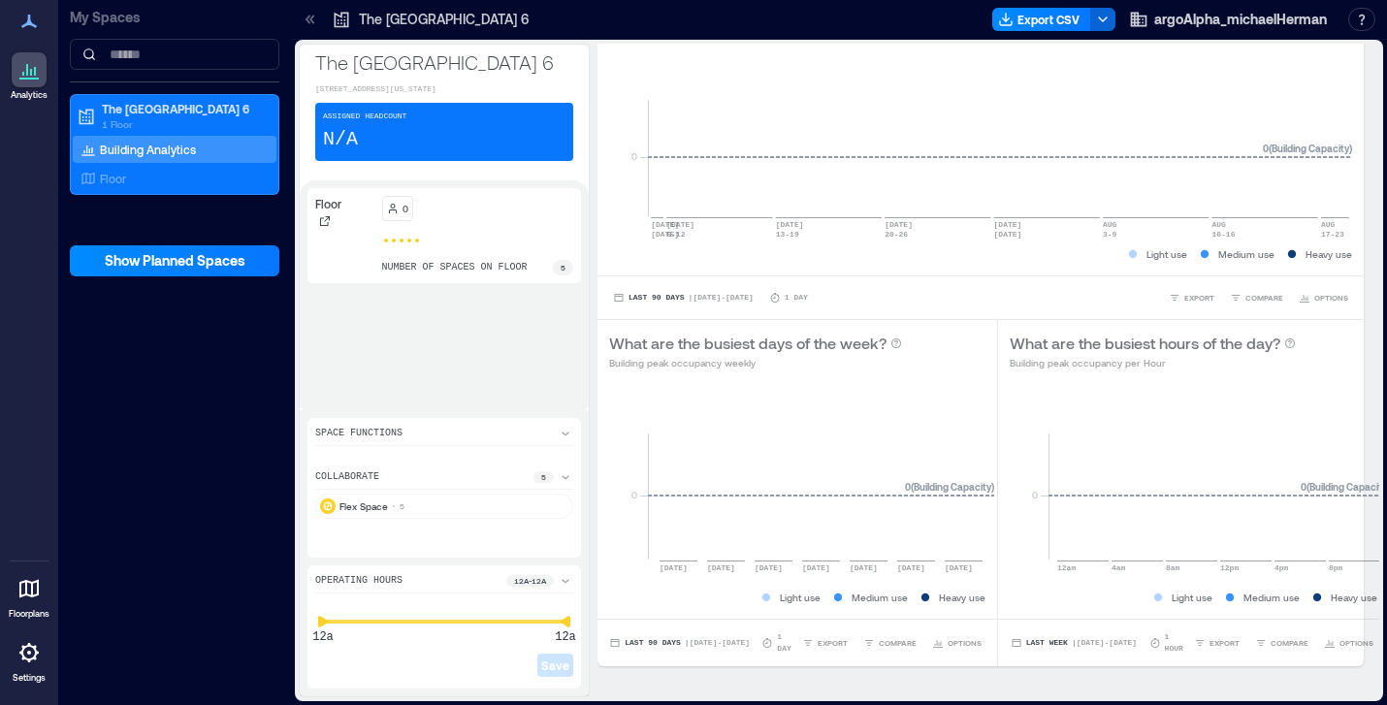
click at [565, 474] on icon at bounding box center [566, 477] width 16 height 16
click at [566, 461] on icon at bounding box center [566, 463] width 16 height 16
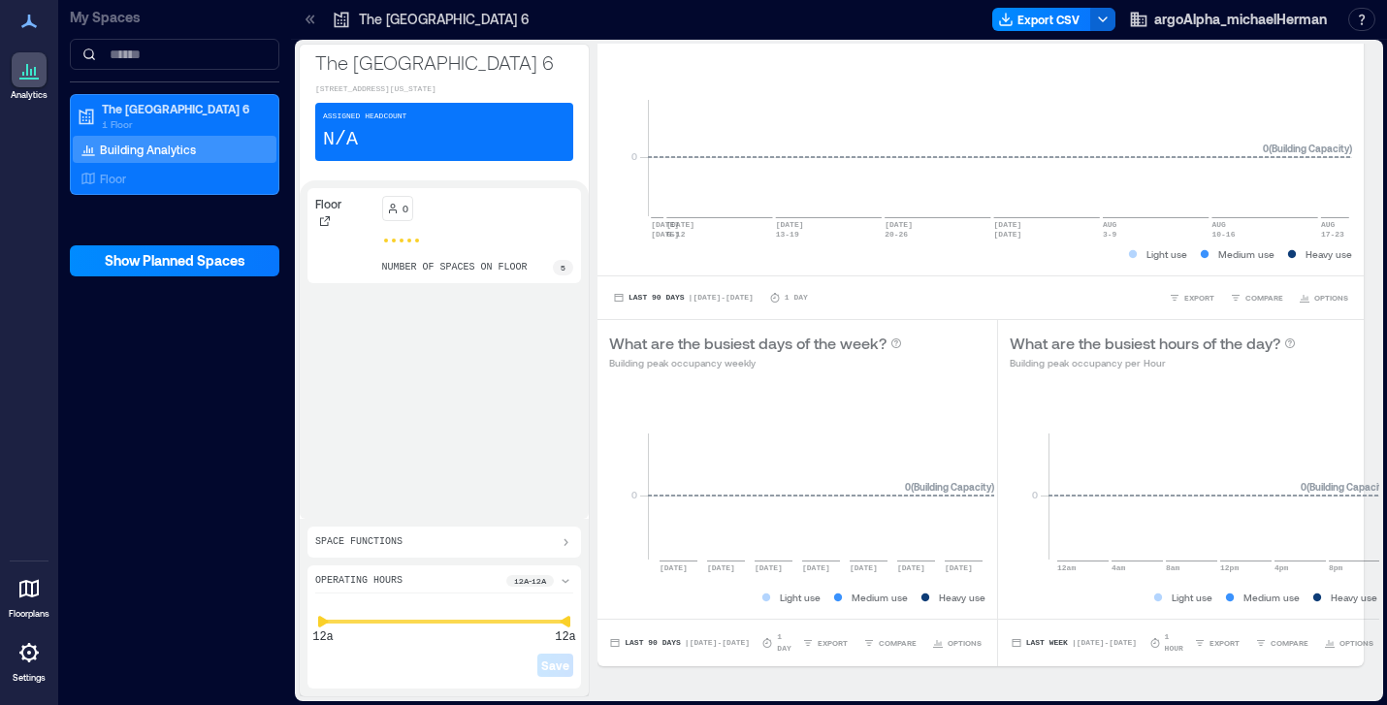
click at [563, 540] on icon at bounding box center [566, 542] width 16 height 16
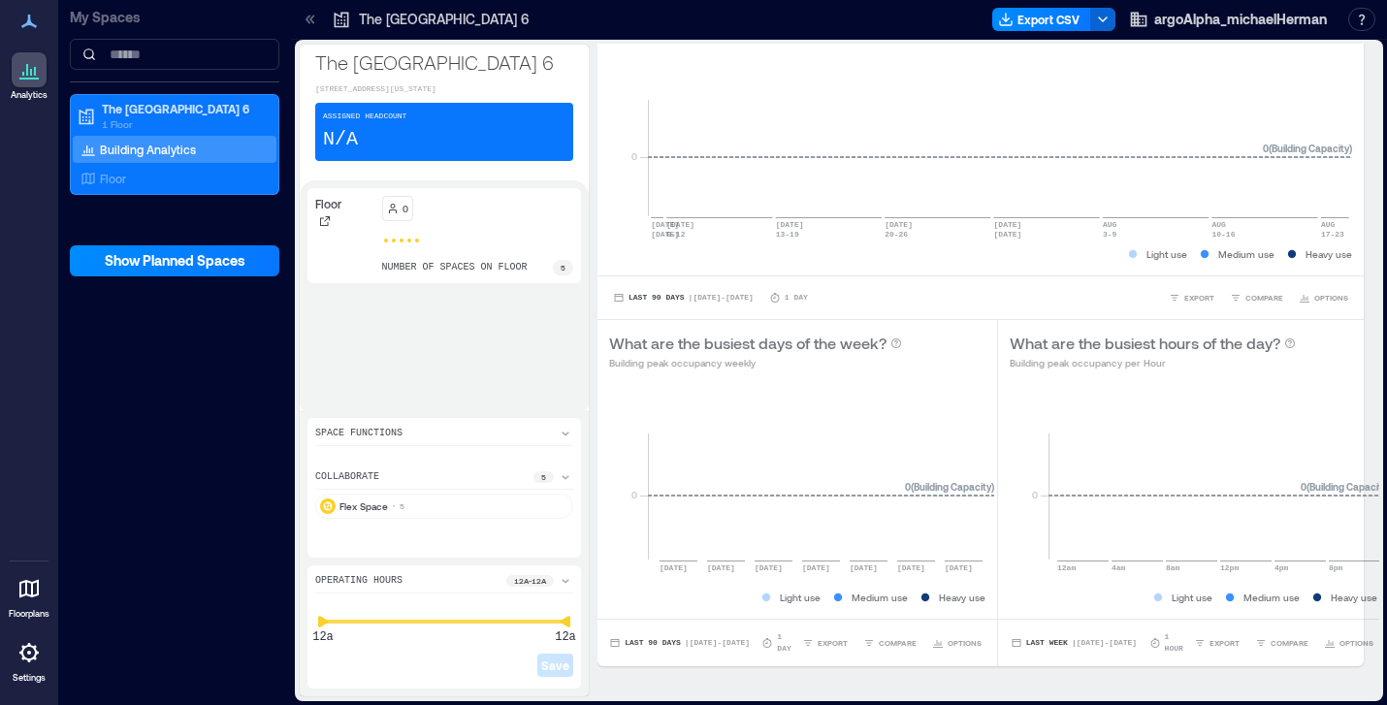
click at [565, 475] on icon at bounding box center [566, 477] width 16 height 16
click at [564, 506] on icon at bounding box center [566, 507] width 16 height 16
click at [564, 506] on div "Flex Space 5" at bounding box center [444, 506] width 258 height 25
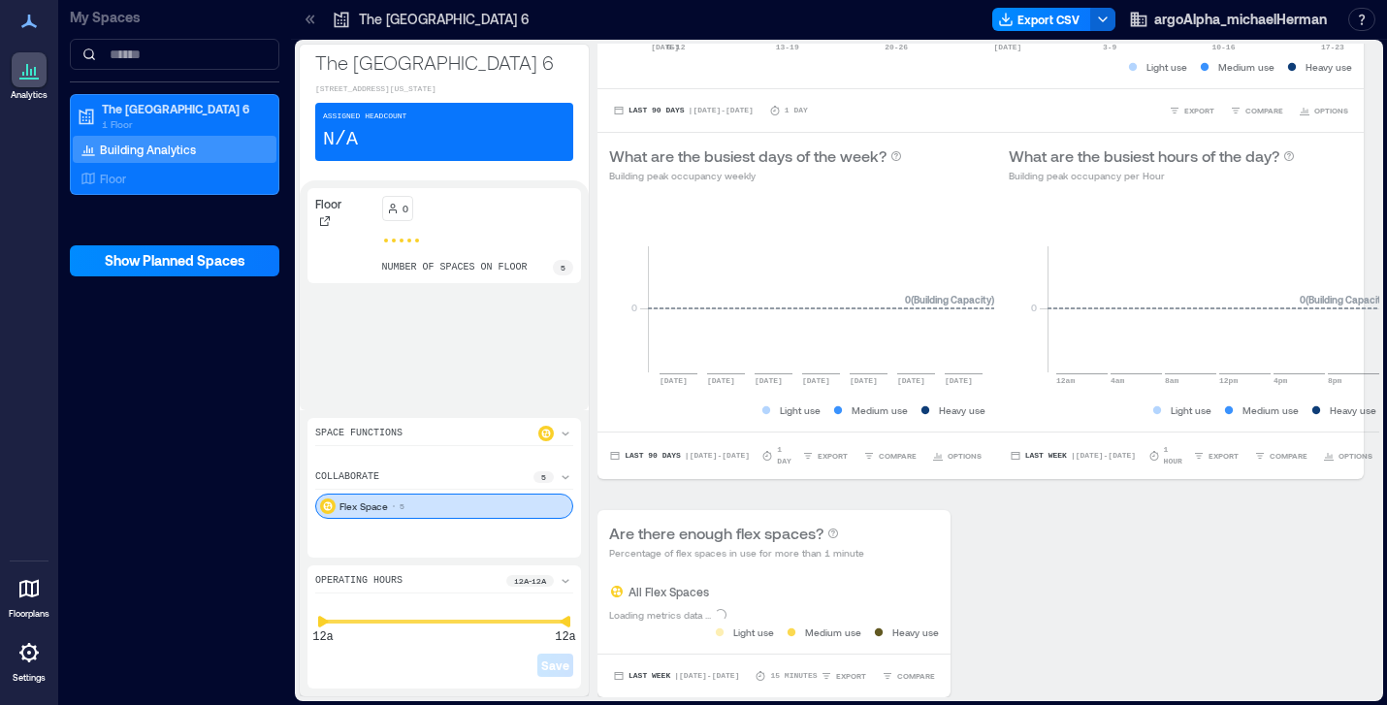
scroll to position [1088, 0]
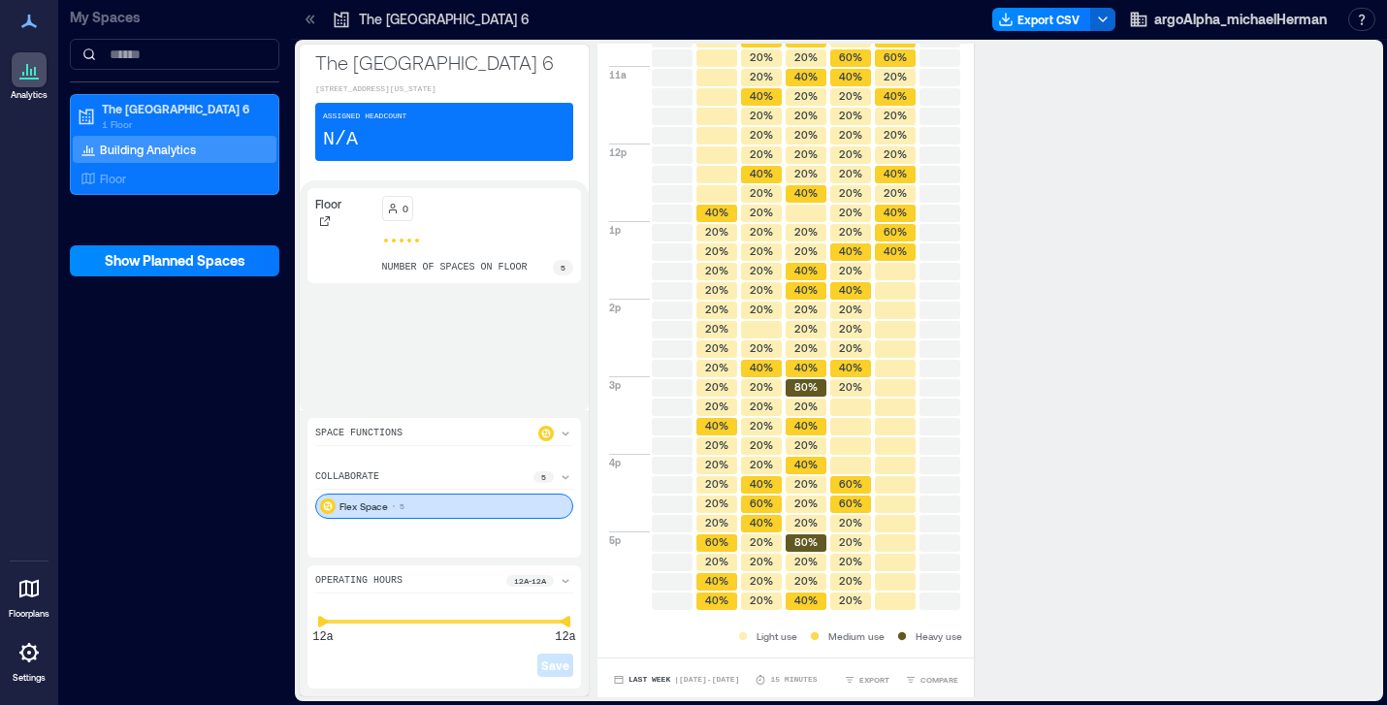
click at [491, 381] on div "Floor 0 number of spaces on floor 5" at bounding box center [443, 295] width 273 height 214
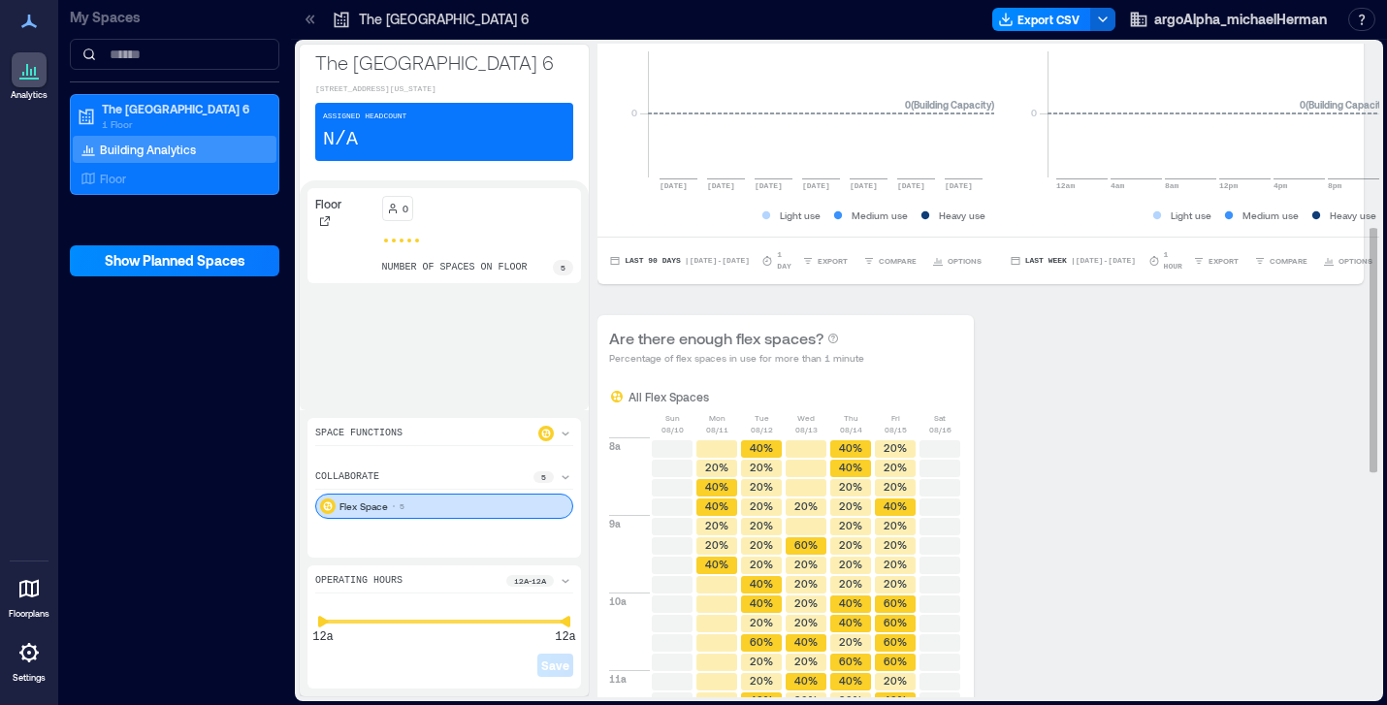
scroll to position [487, 0]
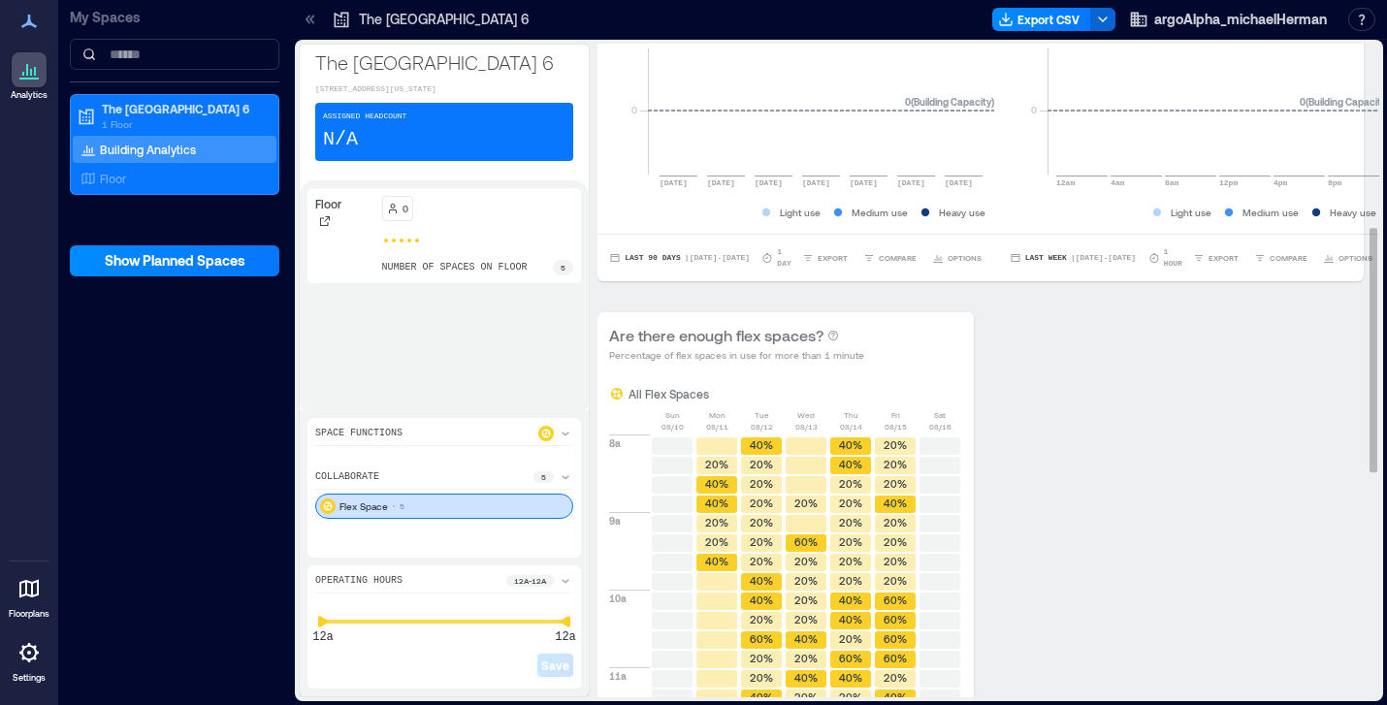
click at [666, 422] on p "08/10" at bounding box center [672, 427] width 22 height 12
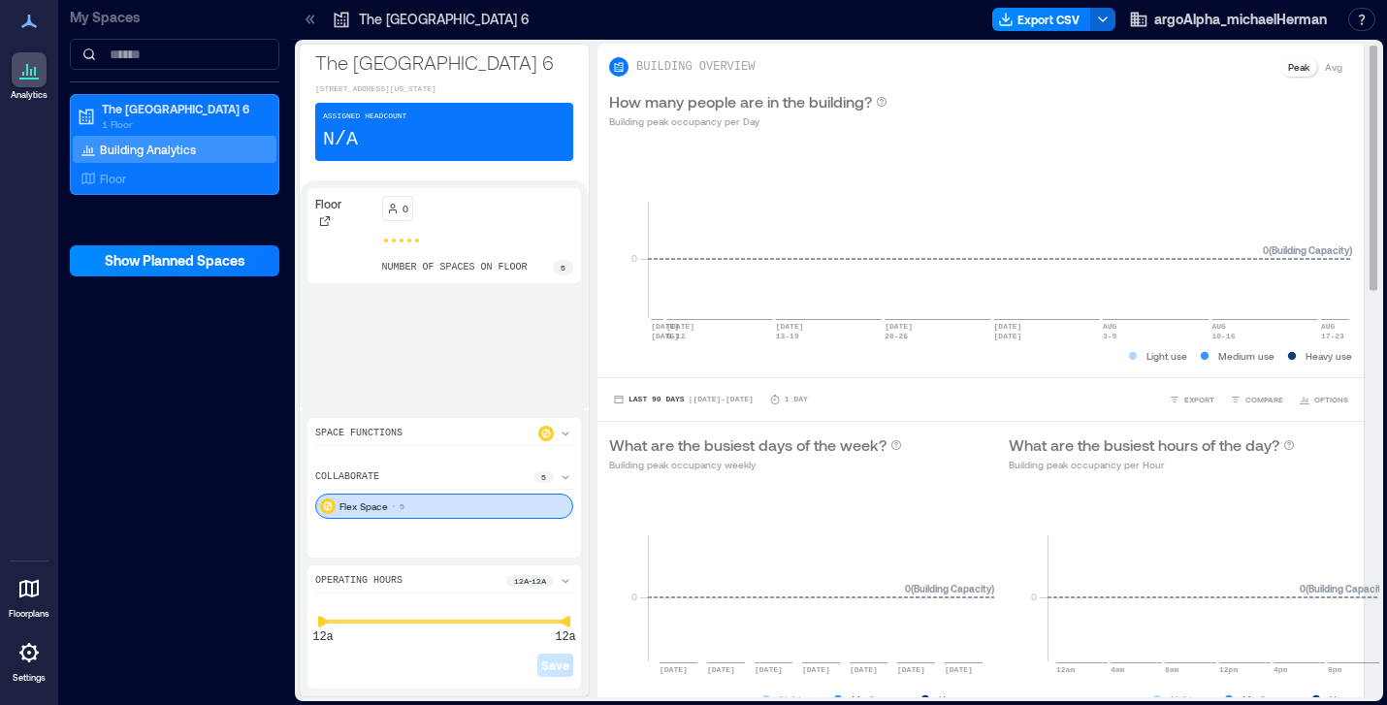
scroll to position [1, 0]
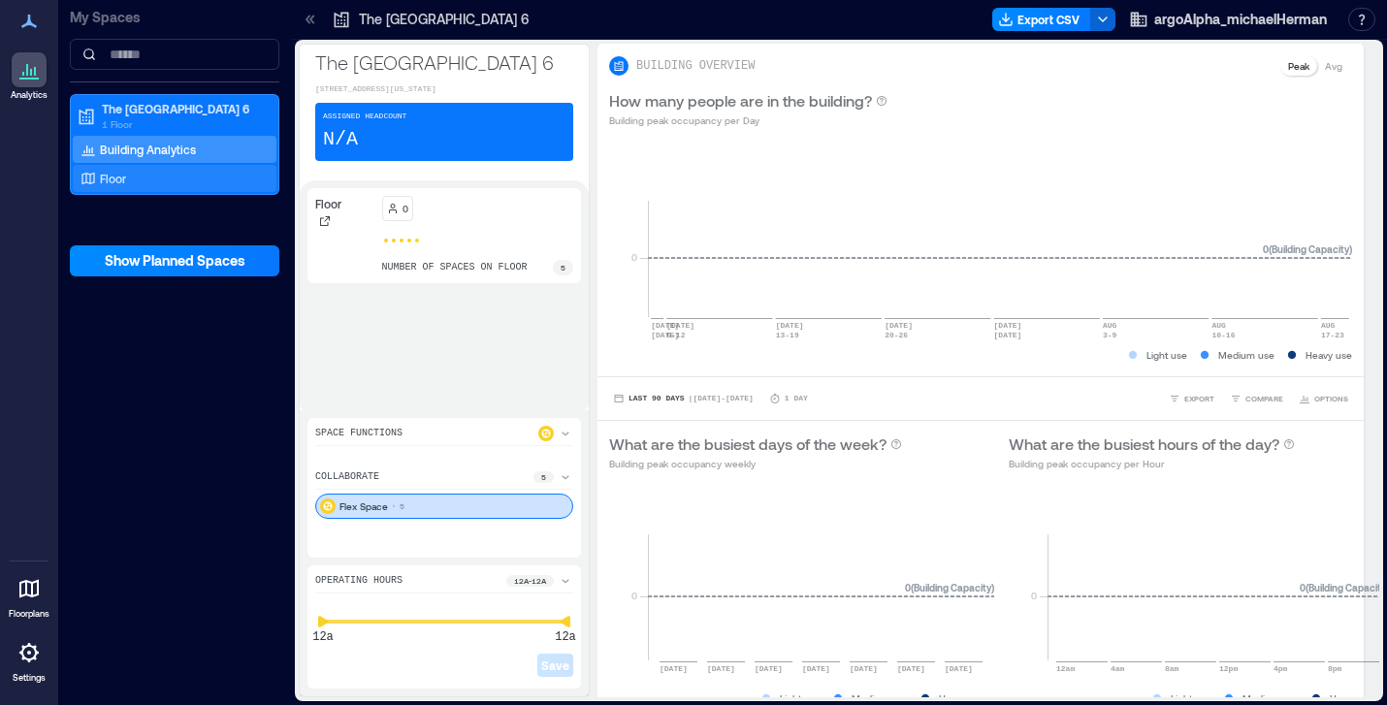
click at [145, 180] on div "Floor" at bounding box center [171, 178] width 188 height 19
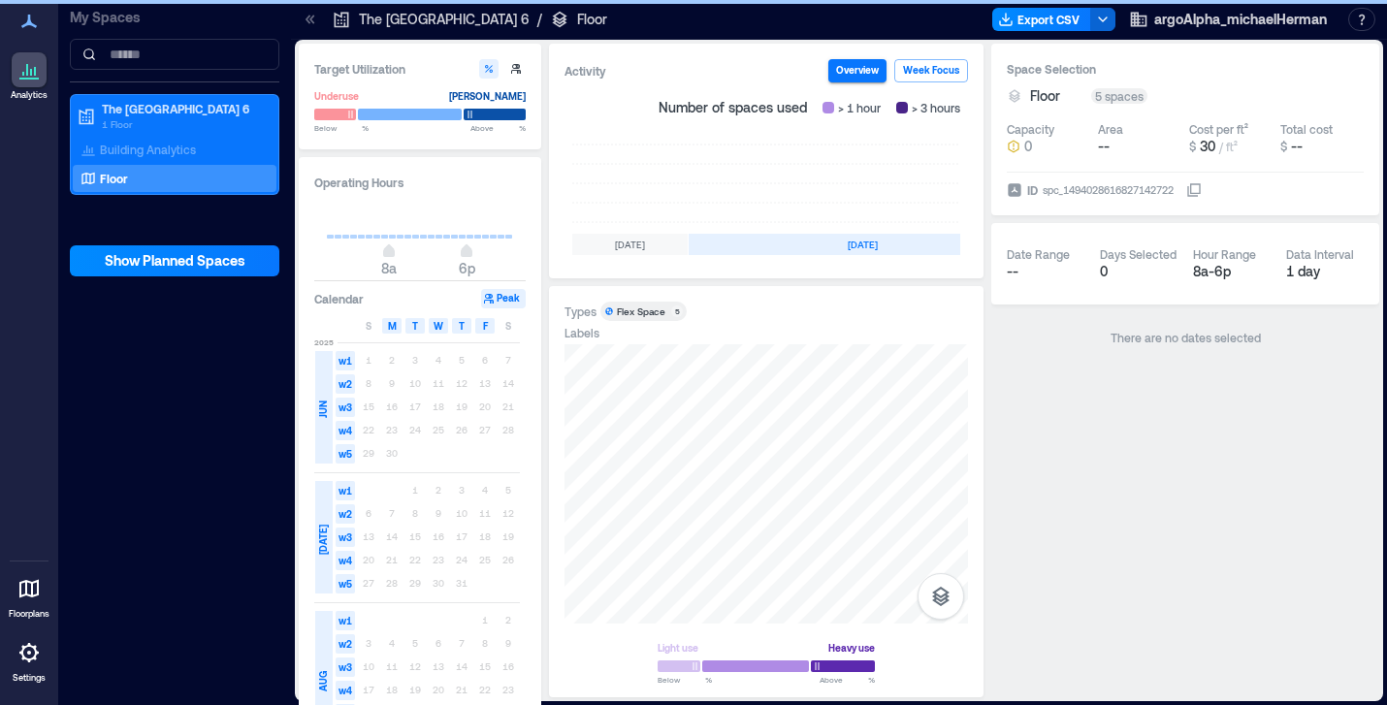
scroll to position [0, 660]
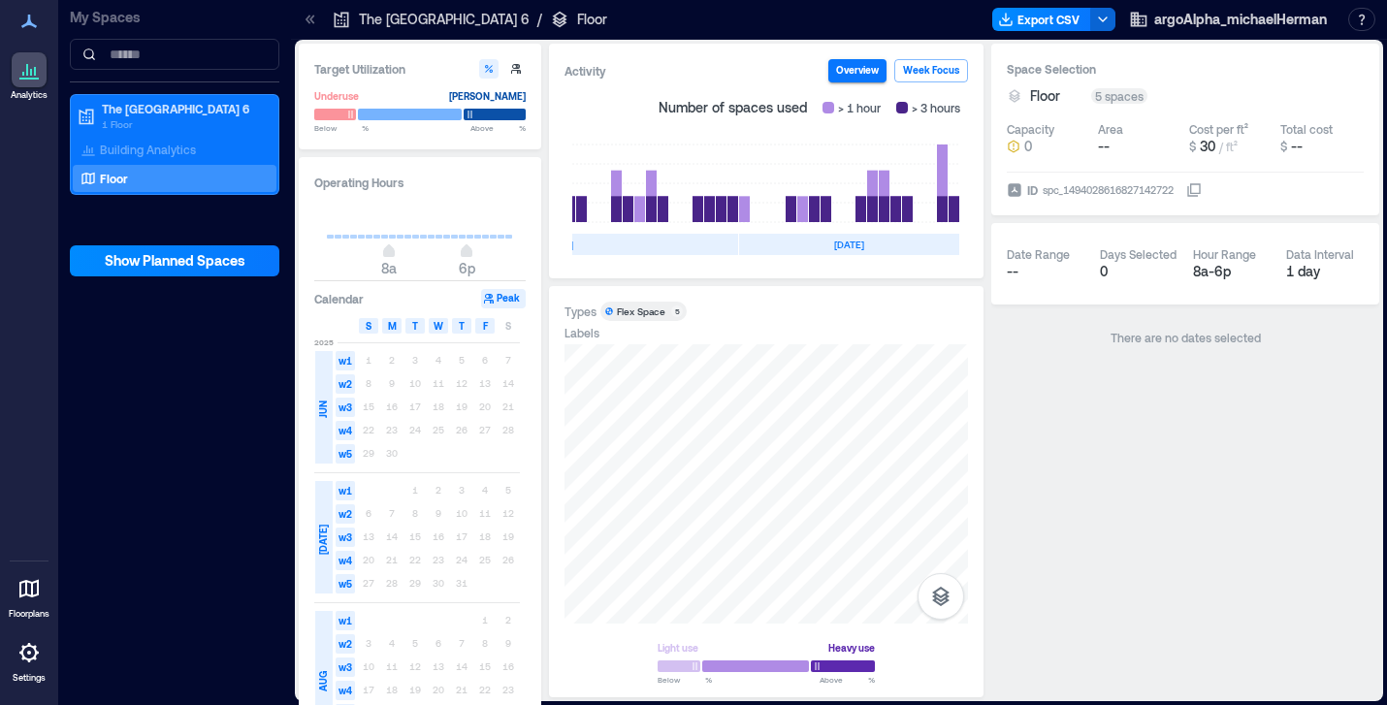
click at [370, 323] on span "S" at bounding box center [369, 326] width 6 height 16
click at [507, 328] on span "S" at bounding box center [508, 326] width 6 height 16
type input "*"
drag, startPoint x: 388, startPoint y: 252, endPoint x: 301, endPoint y: 249, distance: 87.3
click at [301, 249] on div "Operating Hours 12a 6p Calendar Peak S M T W T F S [DATE] w1 1 2 3 4 5 6 7 w2 8…" at bounding box center [420, 460] width 242 height 607
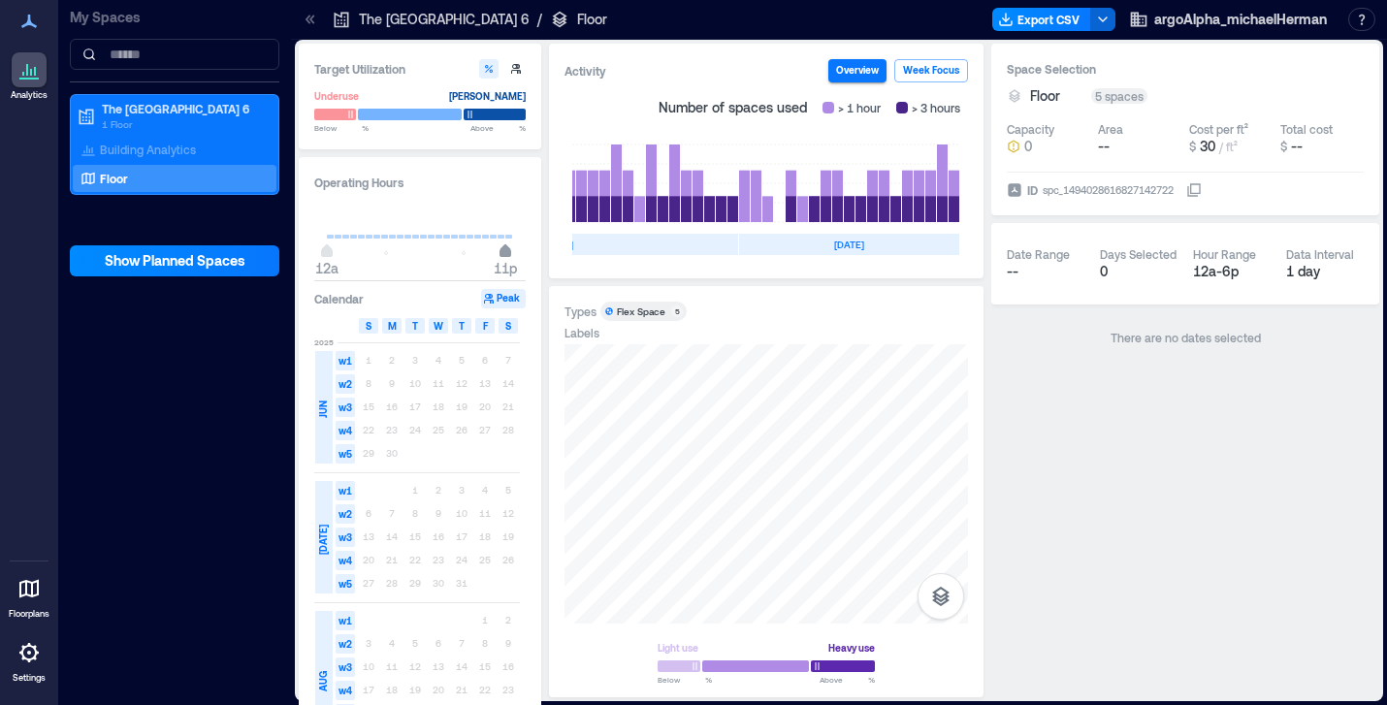
type input "**"
drag, startPoint x: 468, startPoint y: 253, endPoint x: 521, endPoint y: 251, distance: 52.4
click at [521, 251] on div "12a 12a" at bounding box center [419, 236] width 211 height 73
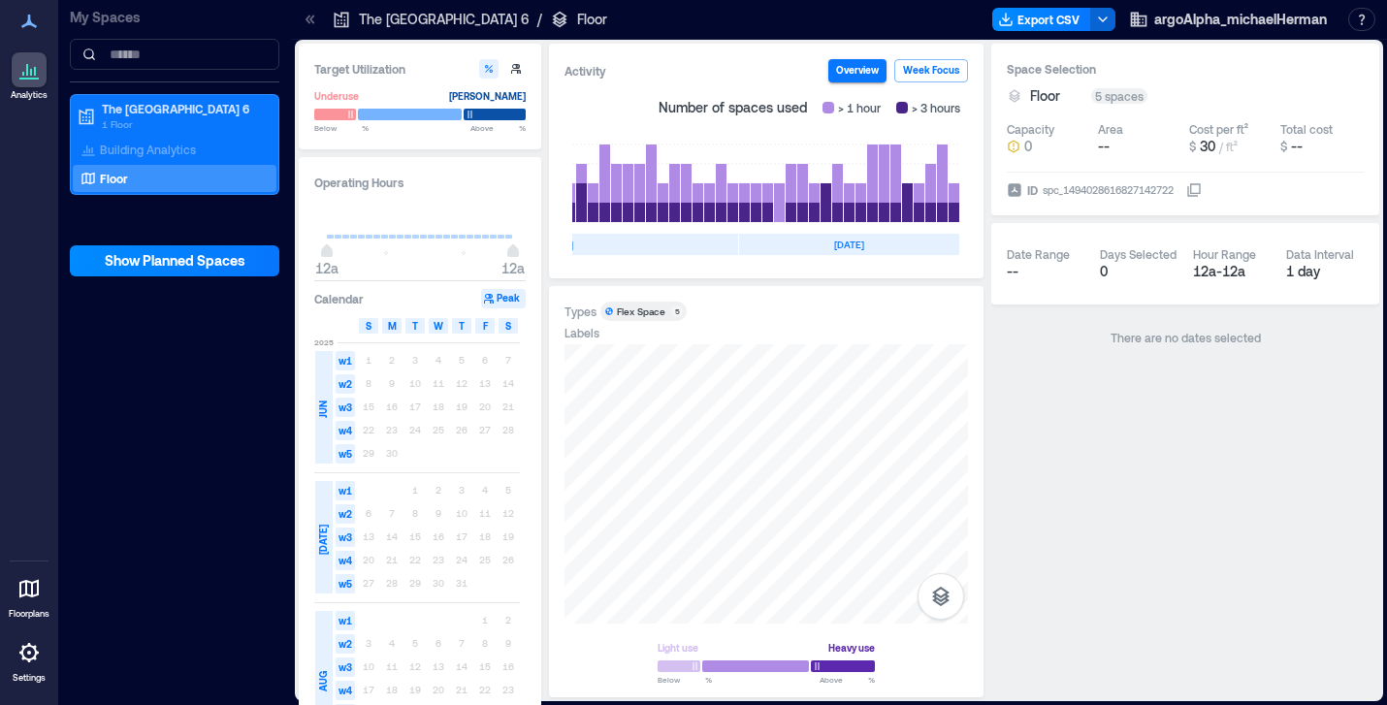
click at [28, 644] on icon at bounding box center [28, 652] width 19 height 19
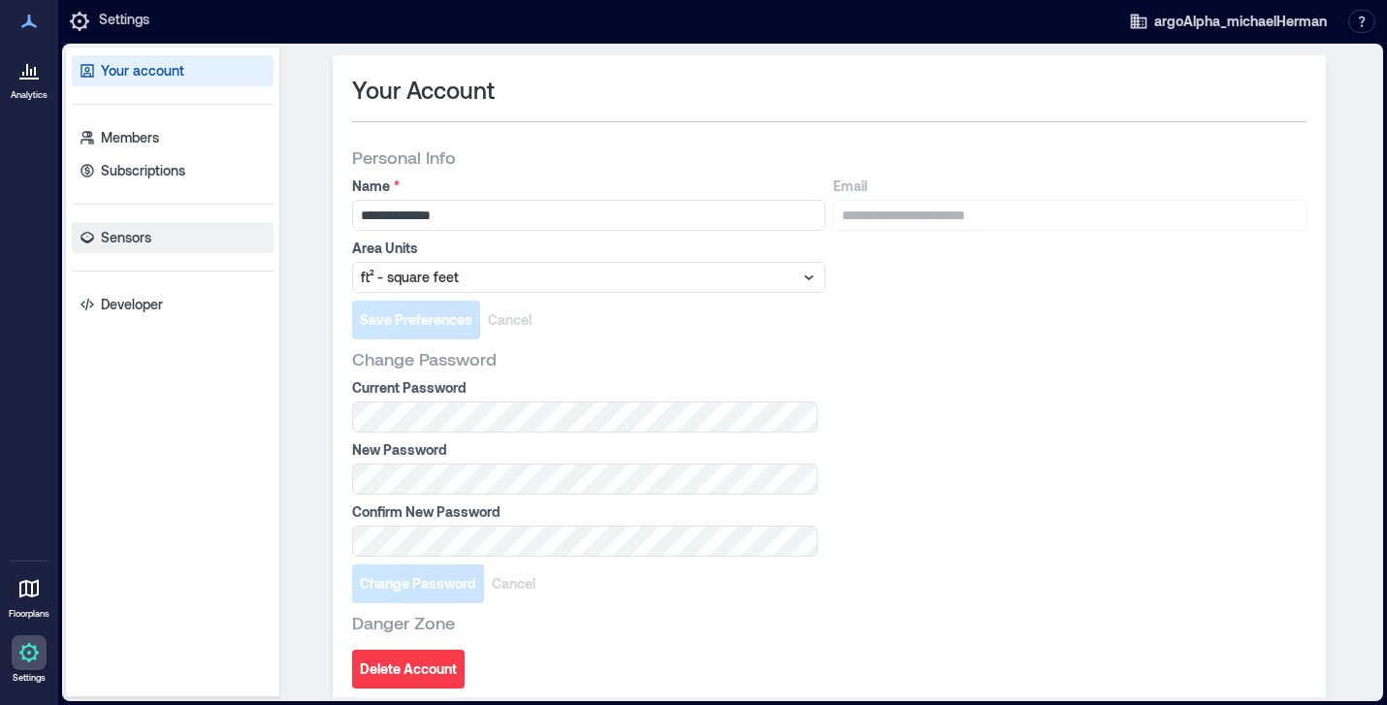
click at [126, 234] on p "Sensors" at bounding box center [126, 237] width 50 height 19
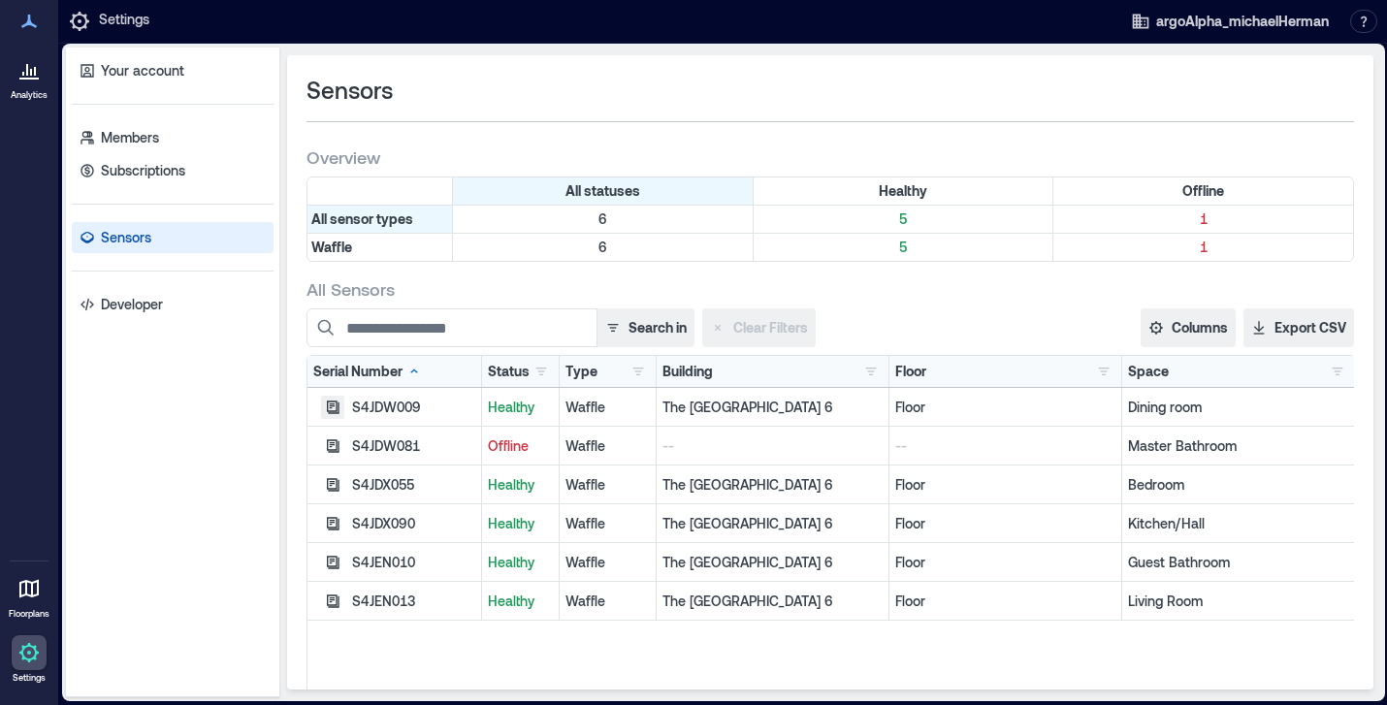
click at [330, 402] on icon "button" at bounding box center [333, 408] width 16 height 16
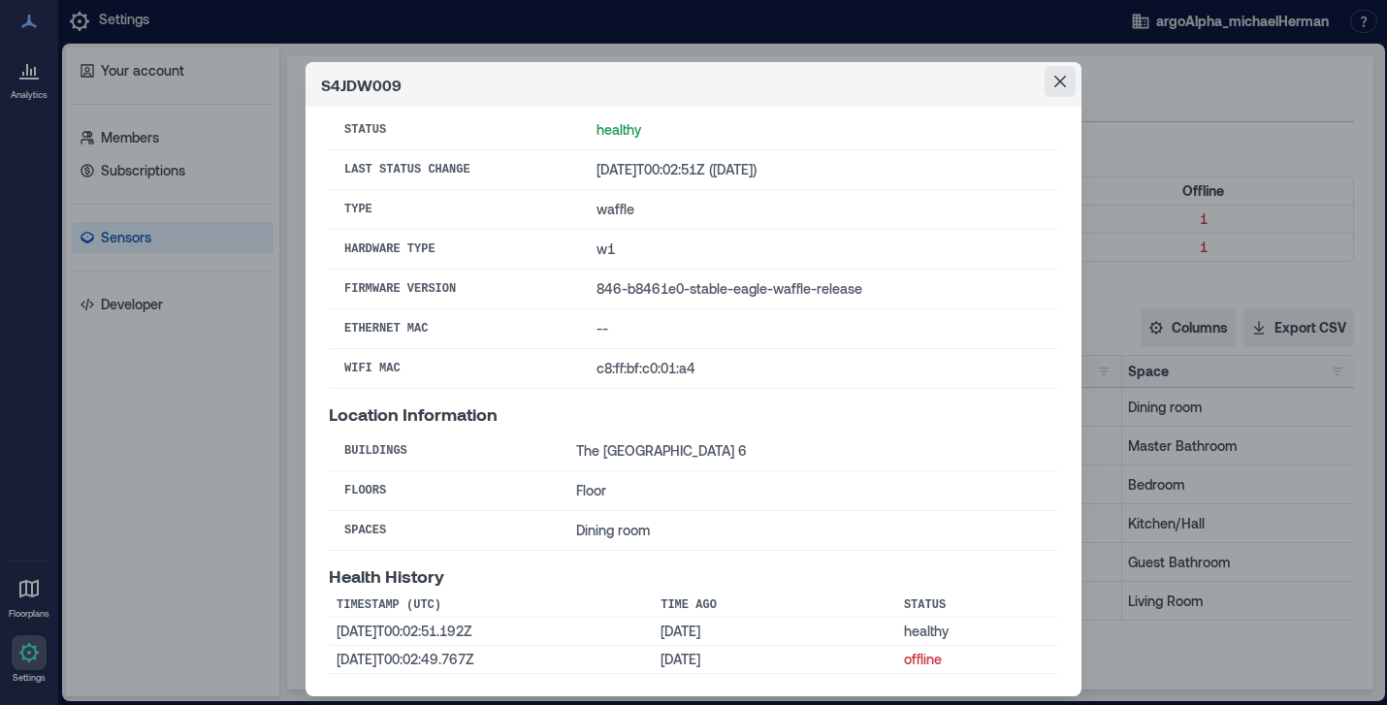
click at [1062, 79] on icon "Close" at bounding box center [1060, 82] width 12 height 12
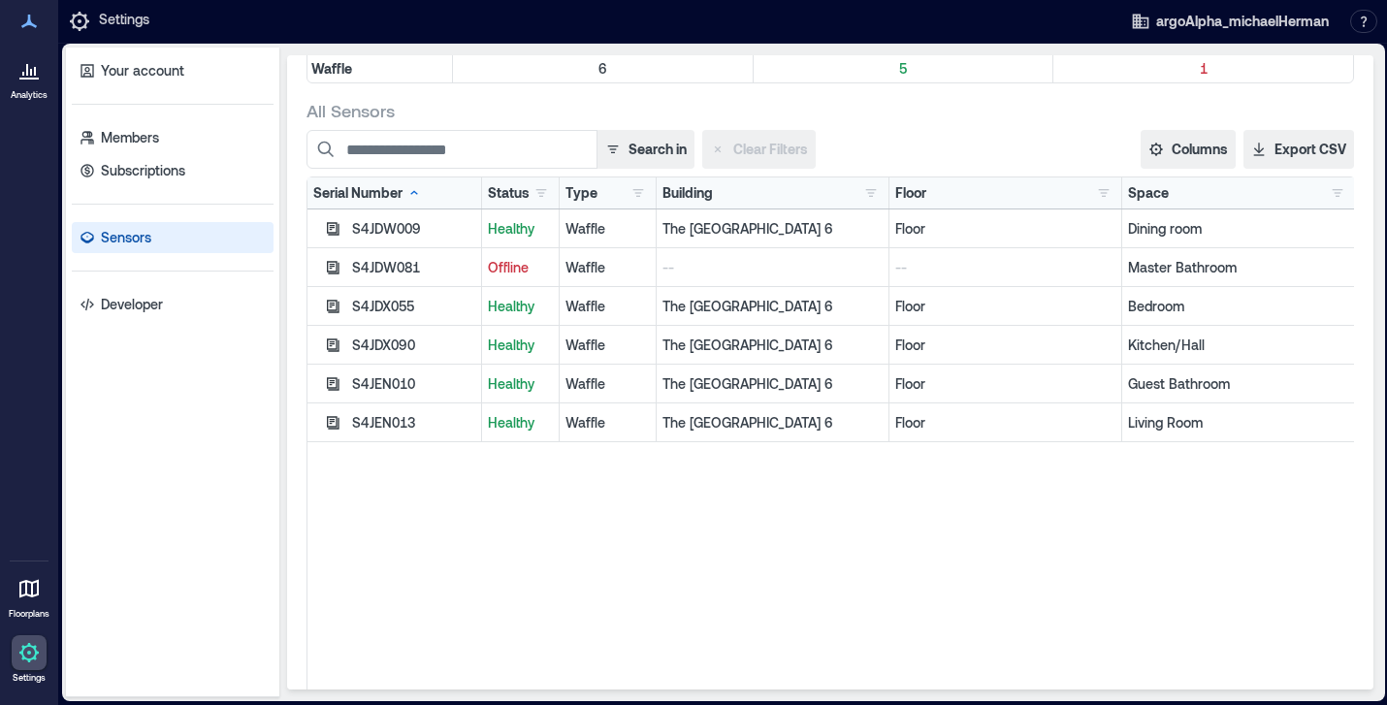
scroll to position [204, 0]
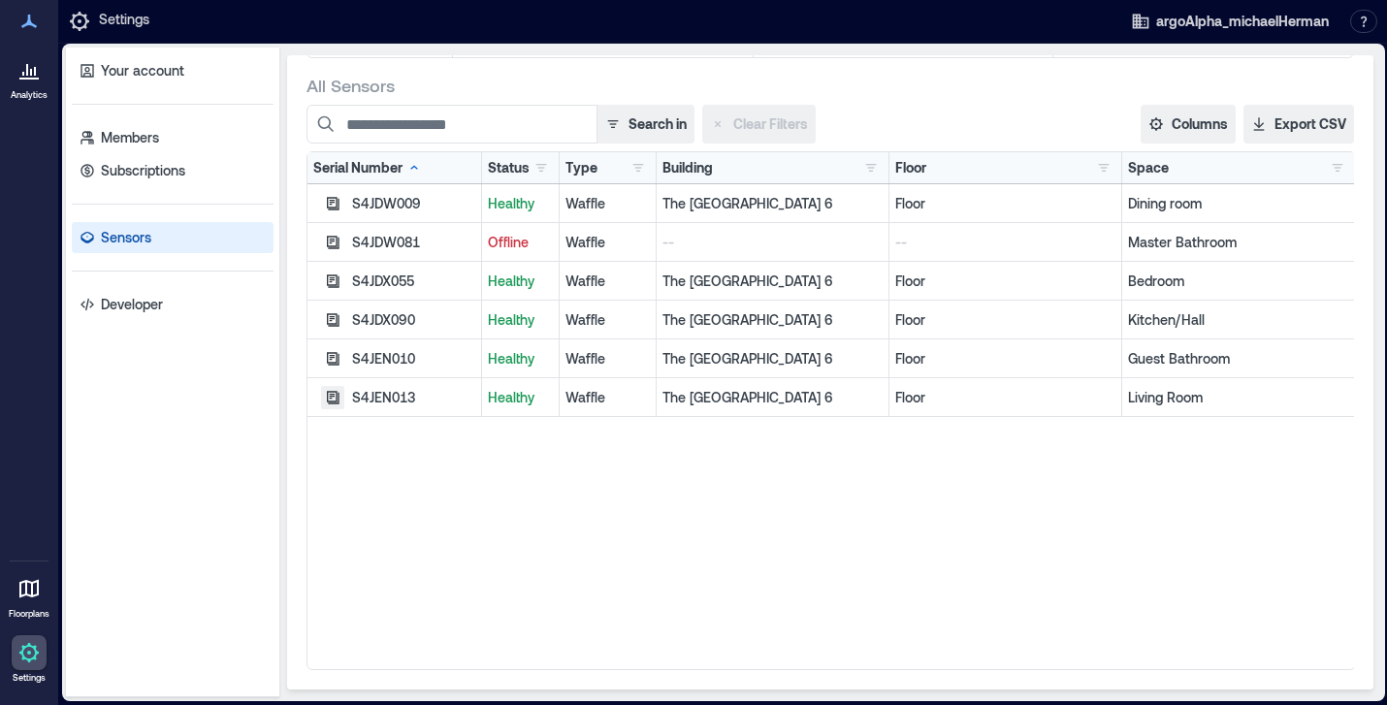
click at [332, 209] on icon "button" at bounding box center [333, 203] width 13 height 13
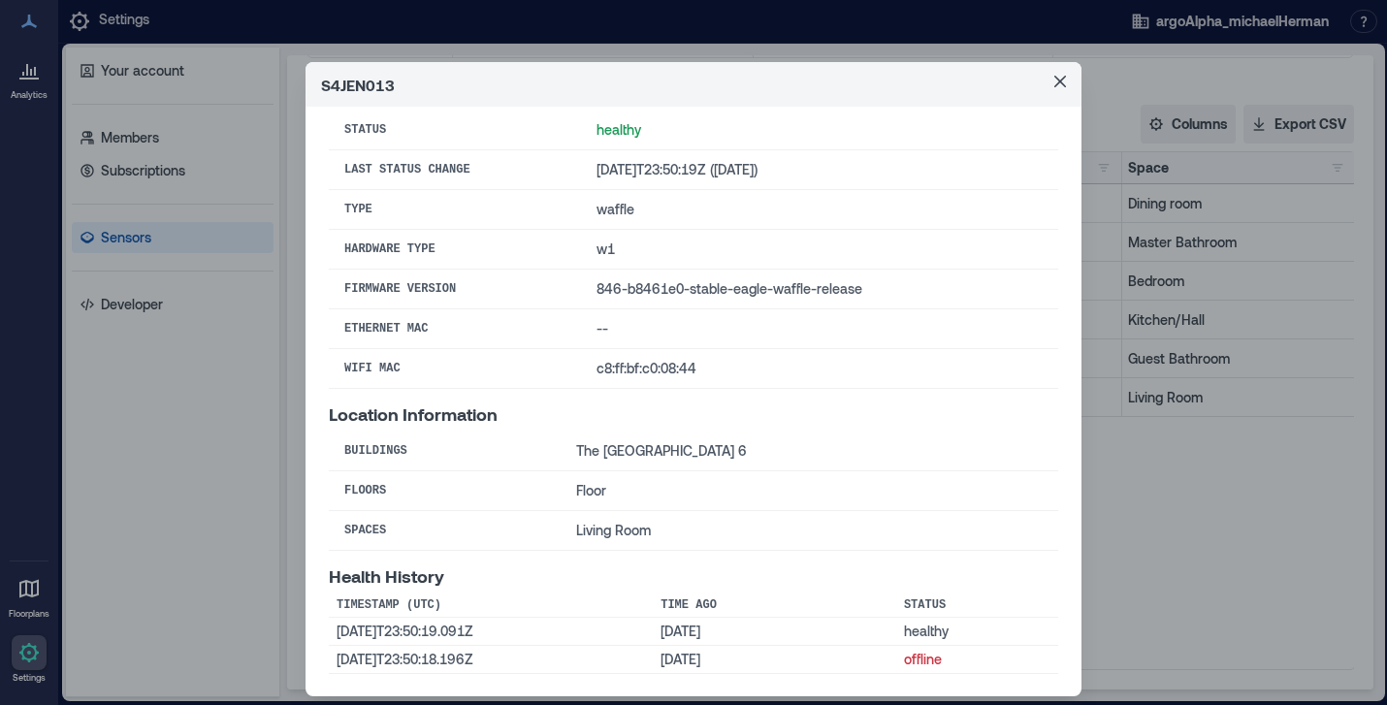
scroll to position [0, 0]
click at [1056, 84] on icon "Close" at bounding box center [1060, 82] width 12 height 12
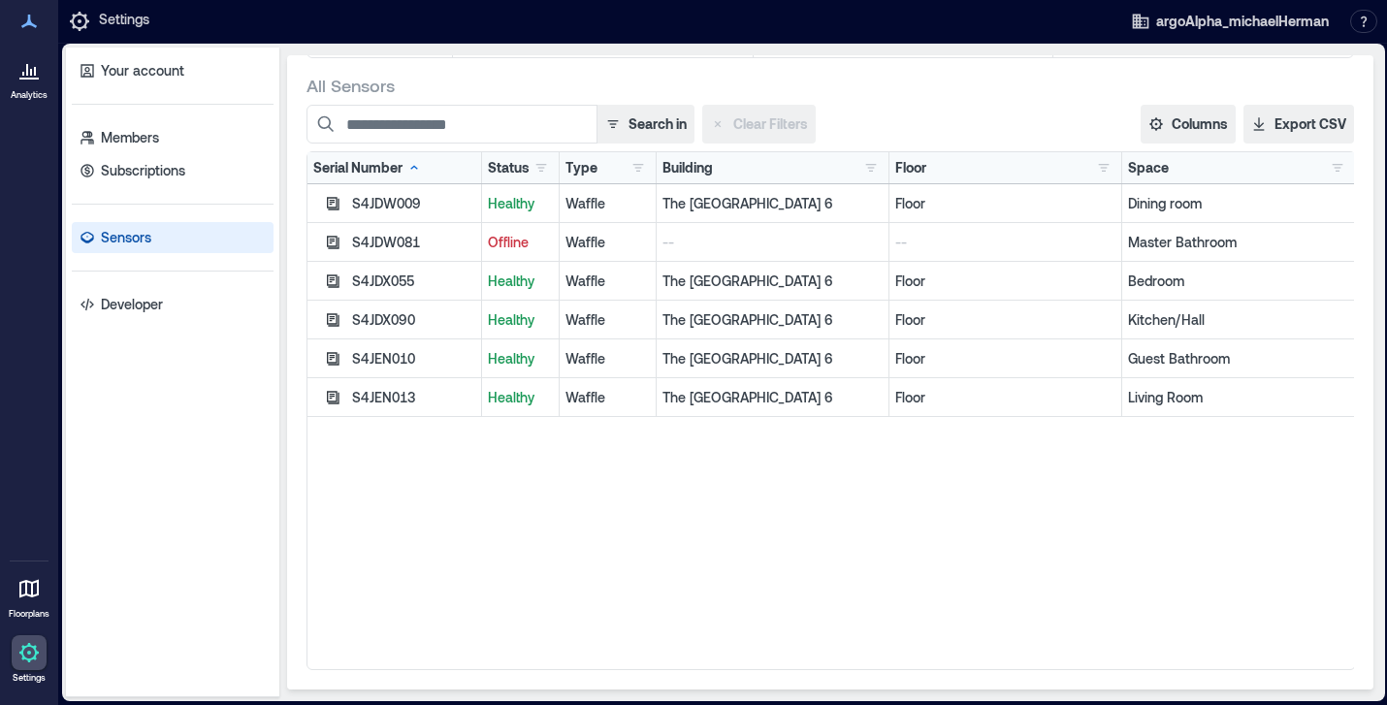
click at [29, 586] on icon at bounding box center [28, 588] width 23 height 23
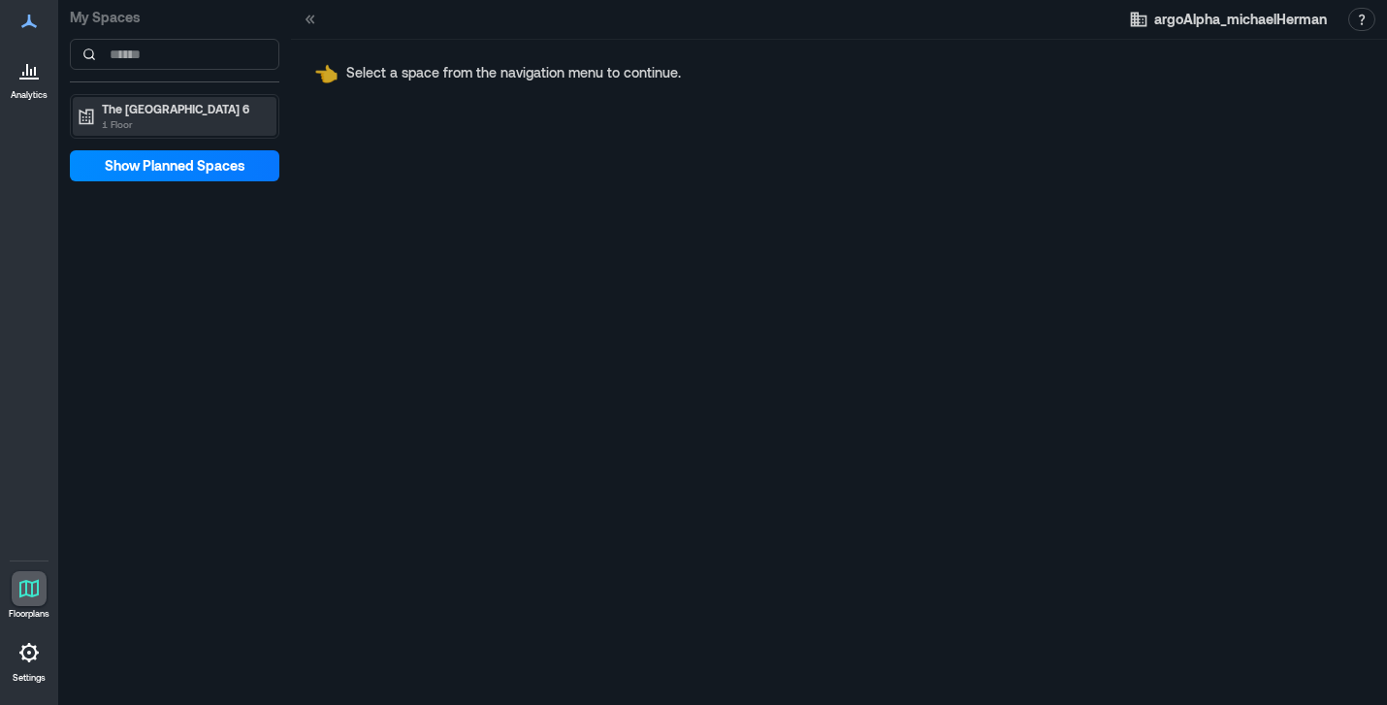
click at [145, 124] on p "1 Floor" at bounding box center [183, 124] width 163 height 16
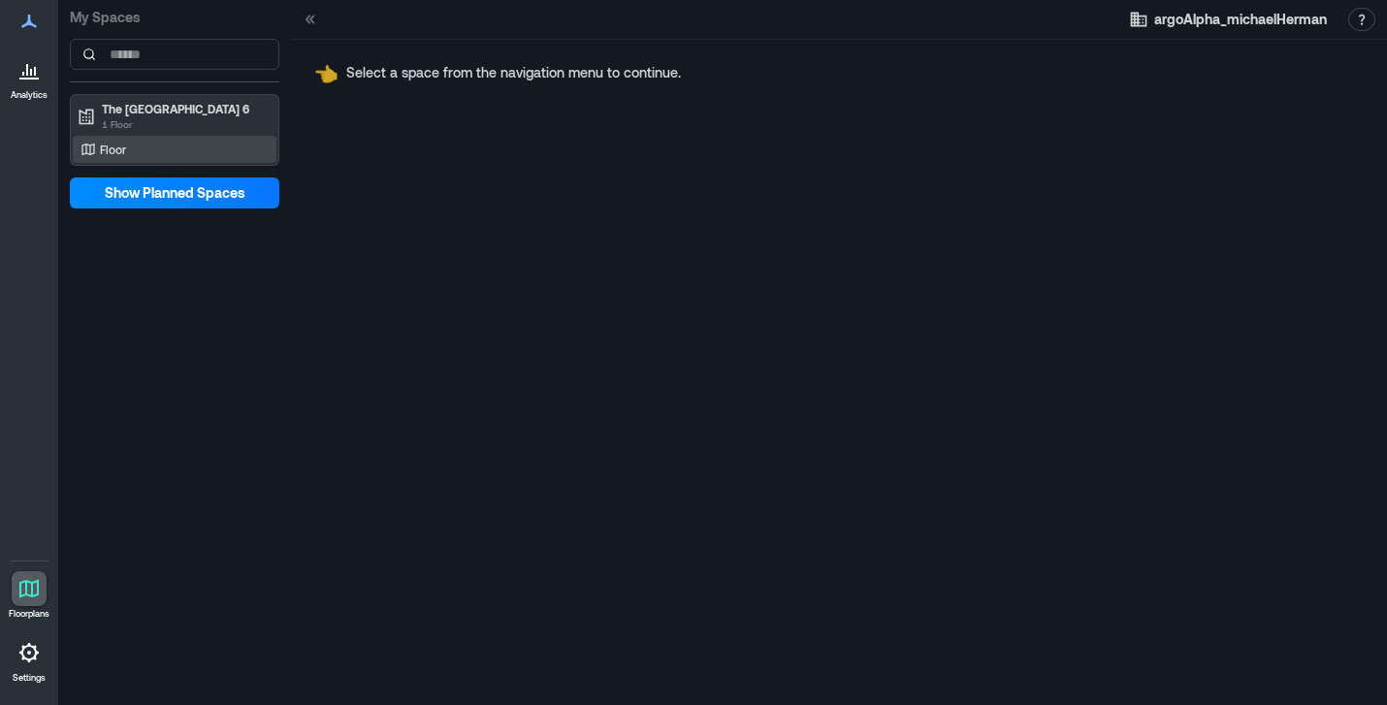
click at [142, 145] on div "Floor" at bounding box center [171, 149] width 188 height 19
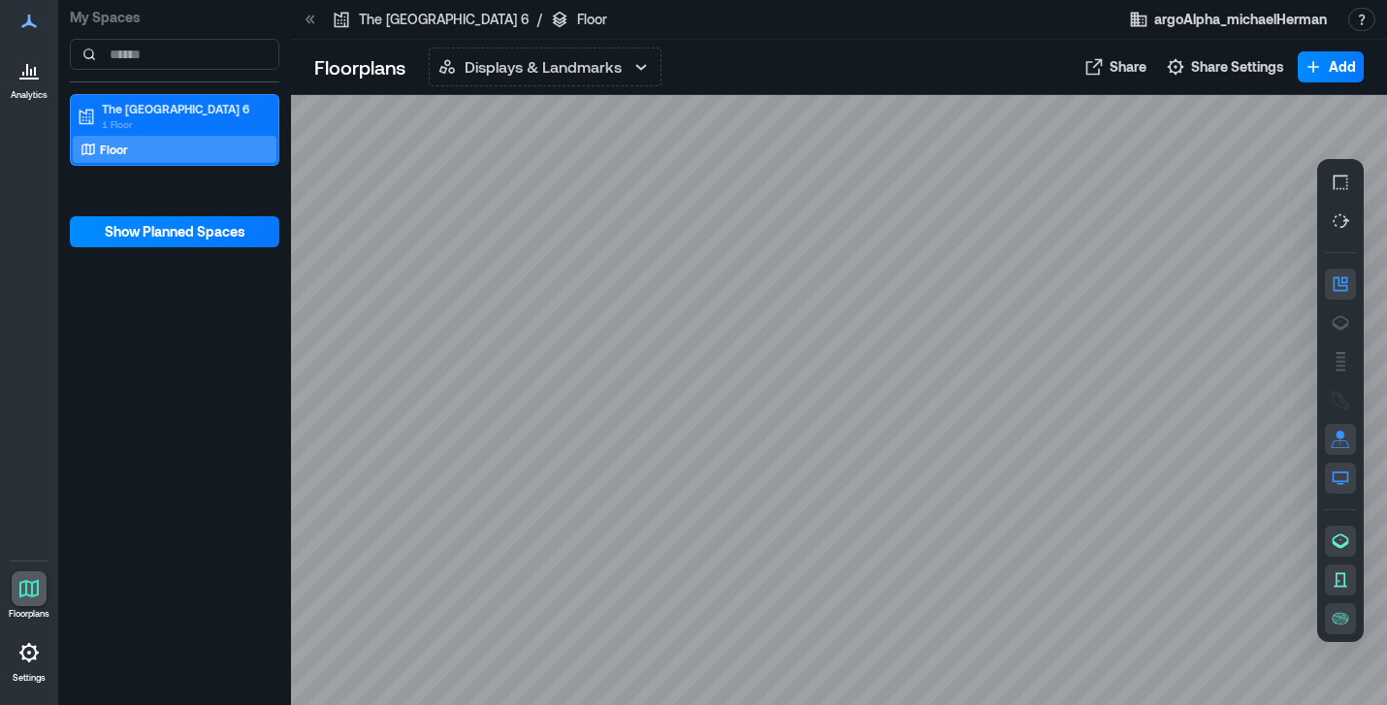
click at [212, 147] on div "Floor" at bounding box center [171, 149] width 188 height 19
click at [1210, 63] on span "Share Settings" at bounding box center [1237, 66] width 93 height 19
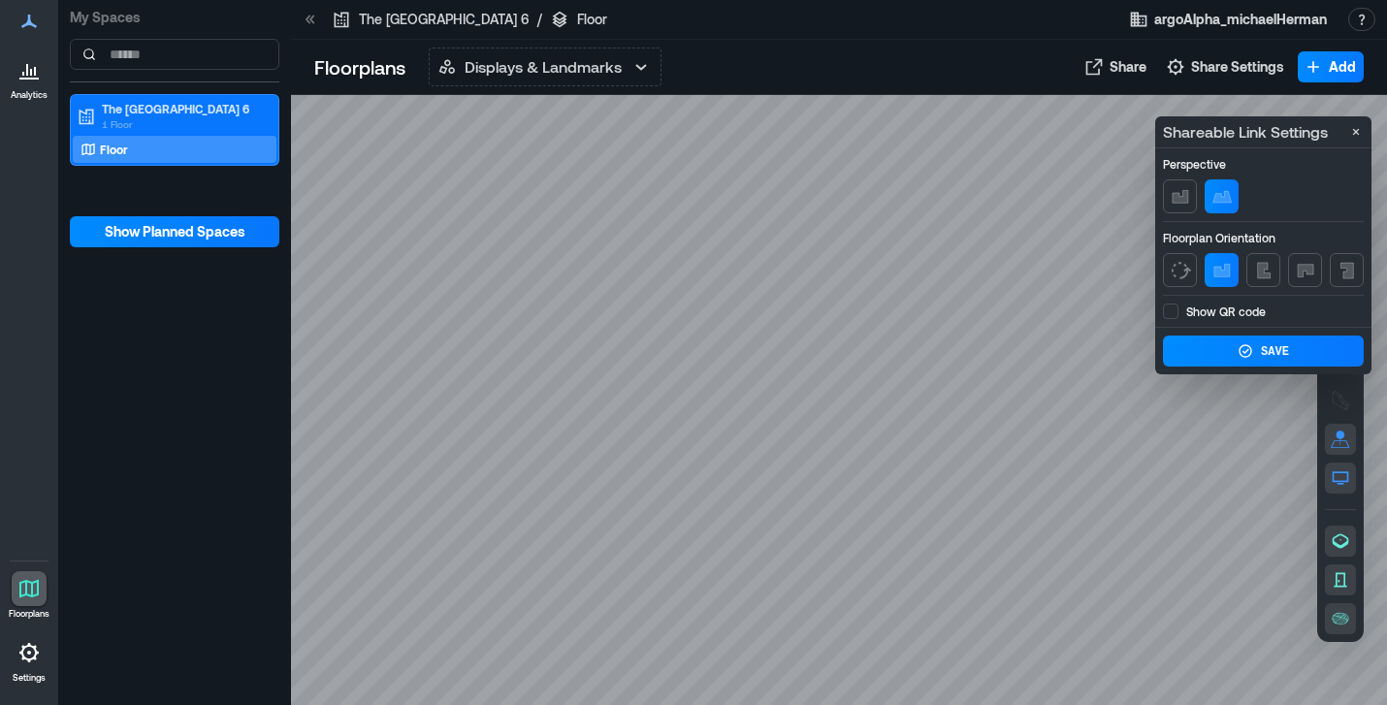
click at [860, 69] on div "Displays & Landmarks Displays & Landmarks Live Availability Space Health" at bounding box center [742, 67] width 627 height 39
click at [234, 105] on p "The [GEOGRAPHIC_DATA] 6" at bounding box center [183, 109] width 163 height 16
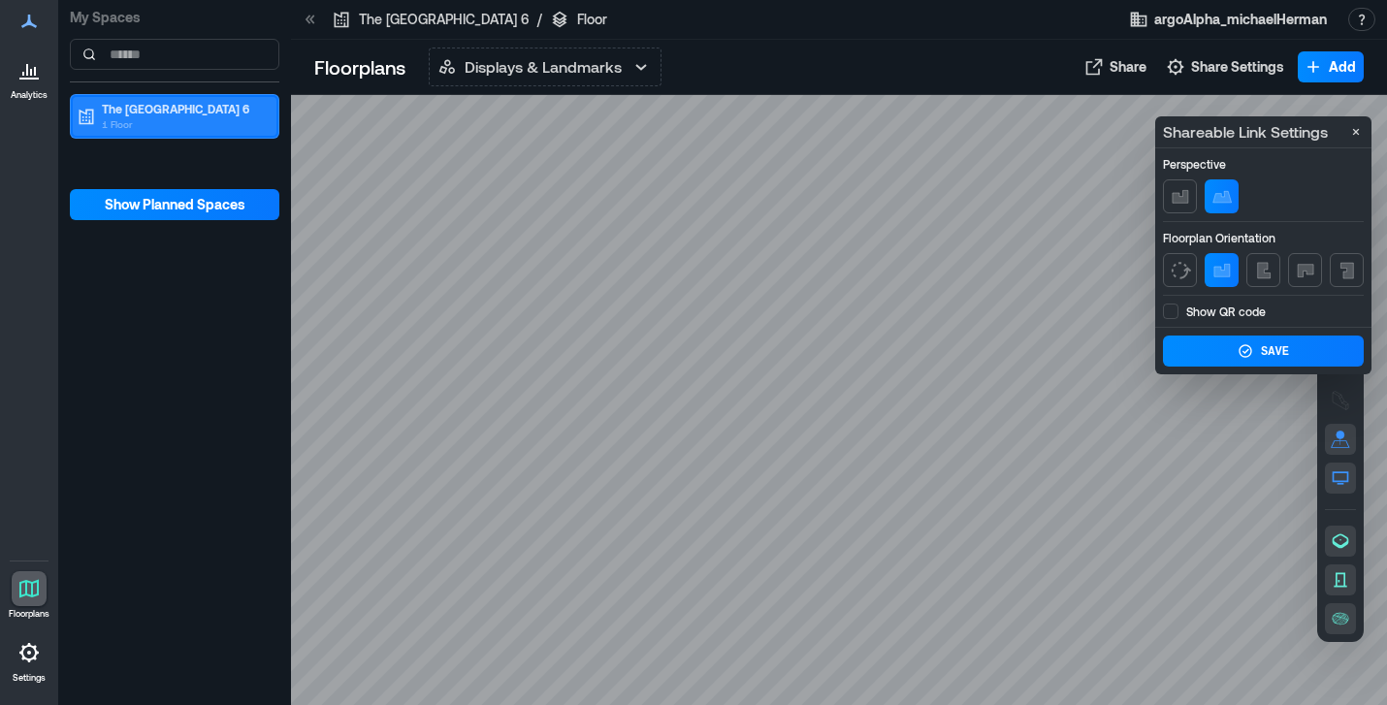
click at [234, 105] on p "The [GEOGRAPHIC_DATA] 6" at bounding box center [183, 109] width 163 height 16
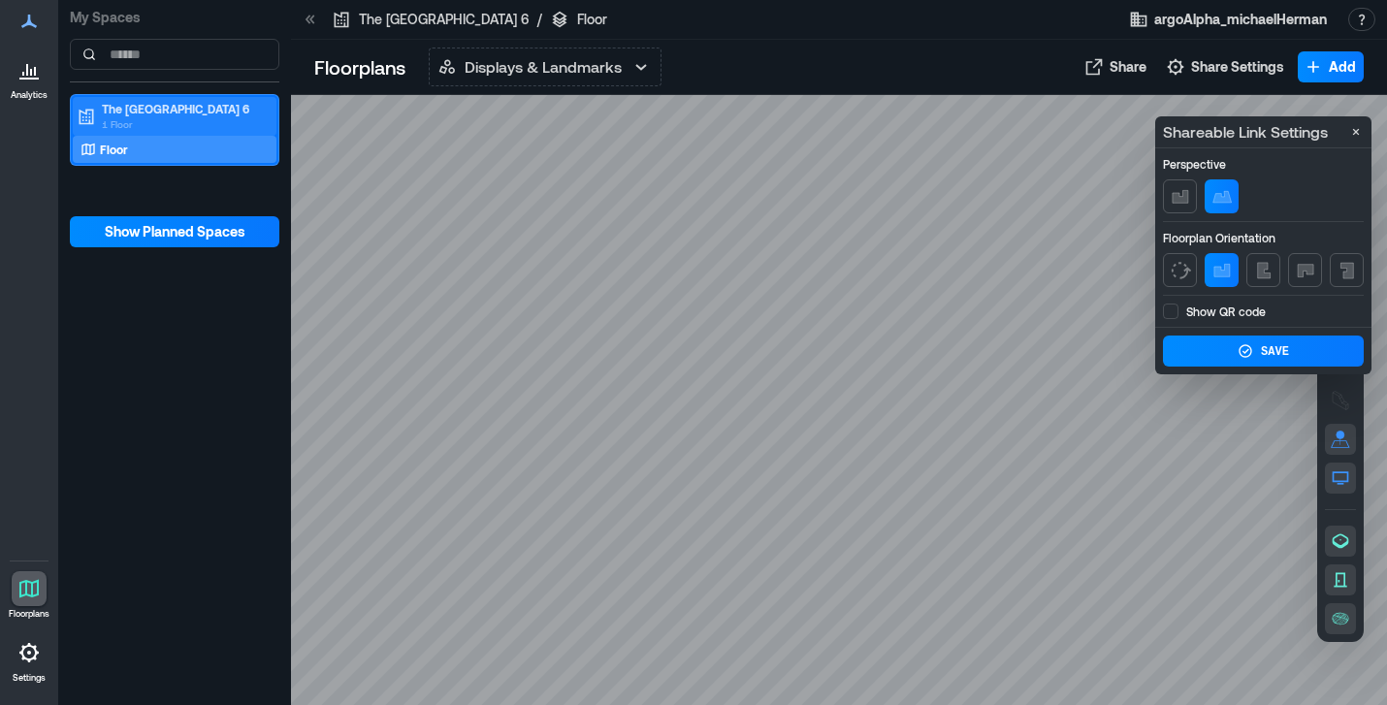
click at [234, 105] on p "The [GEOGRAPHIC_DATA] 6" at bounding box center [183, 109] width 163 height 16
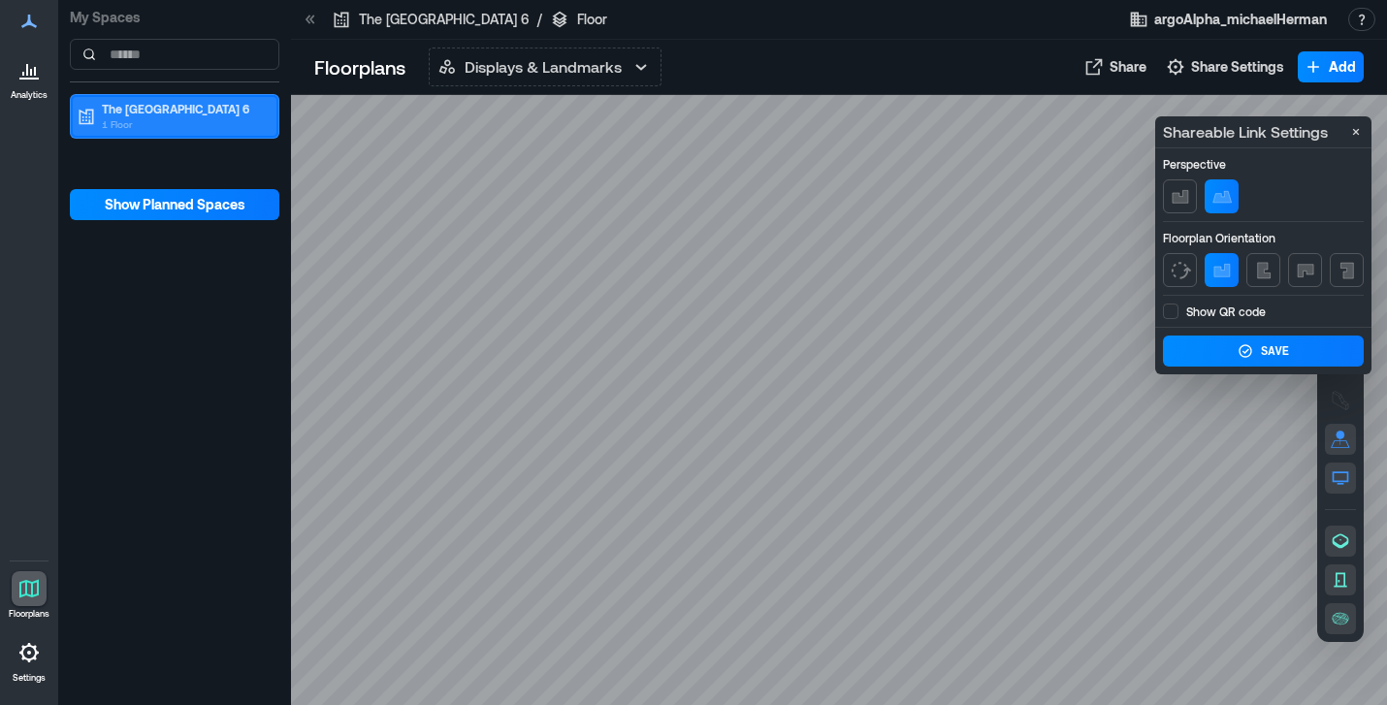
click at [234, 105] on p "The [GEOGRAPHIC_DATA] 6" at bounding box center [183, 109] width 163 height 16
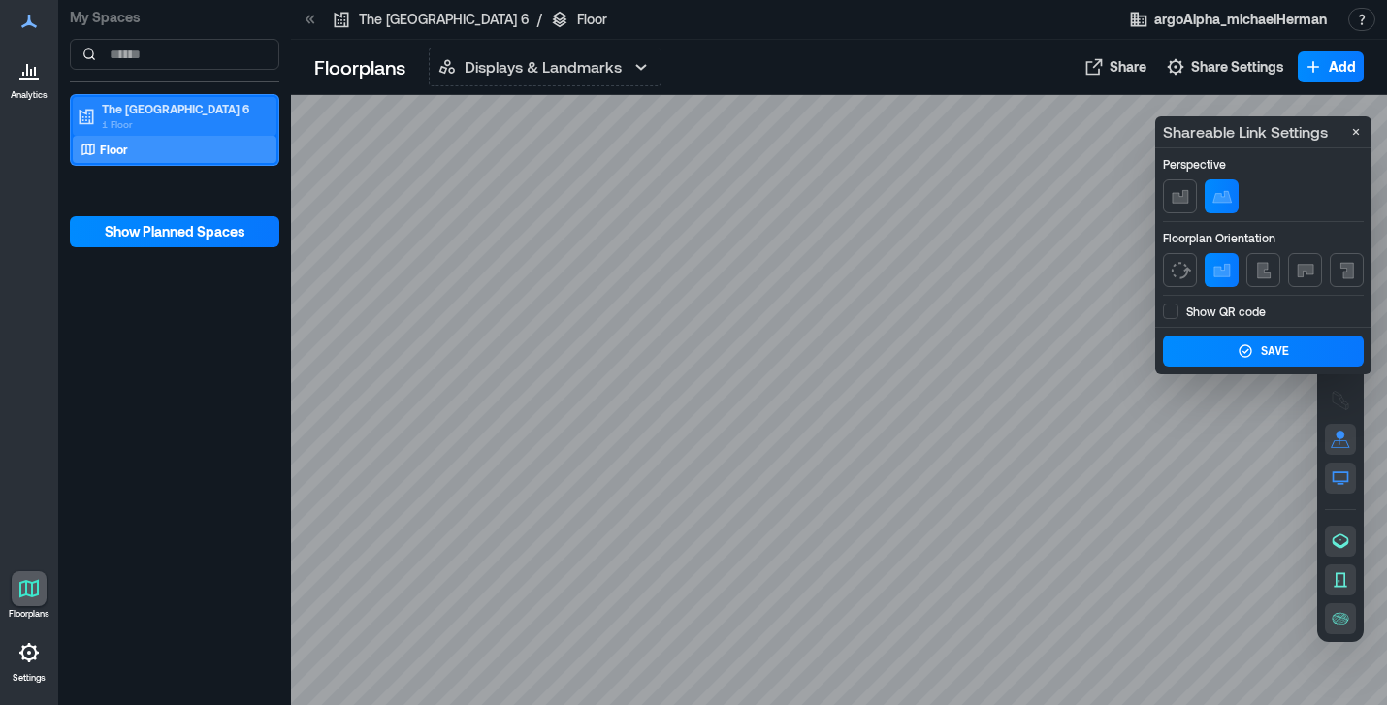
click at [234, 105] on p "The [GEOGRAPHIC_DATA] 6" at bounding box center [183, 109] width 163 height 16
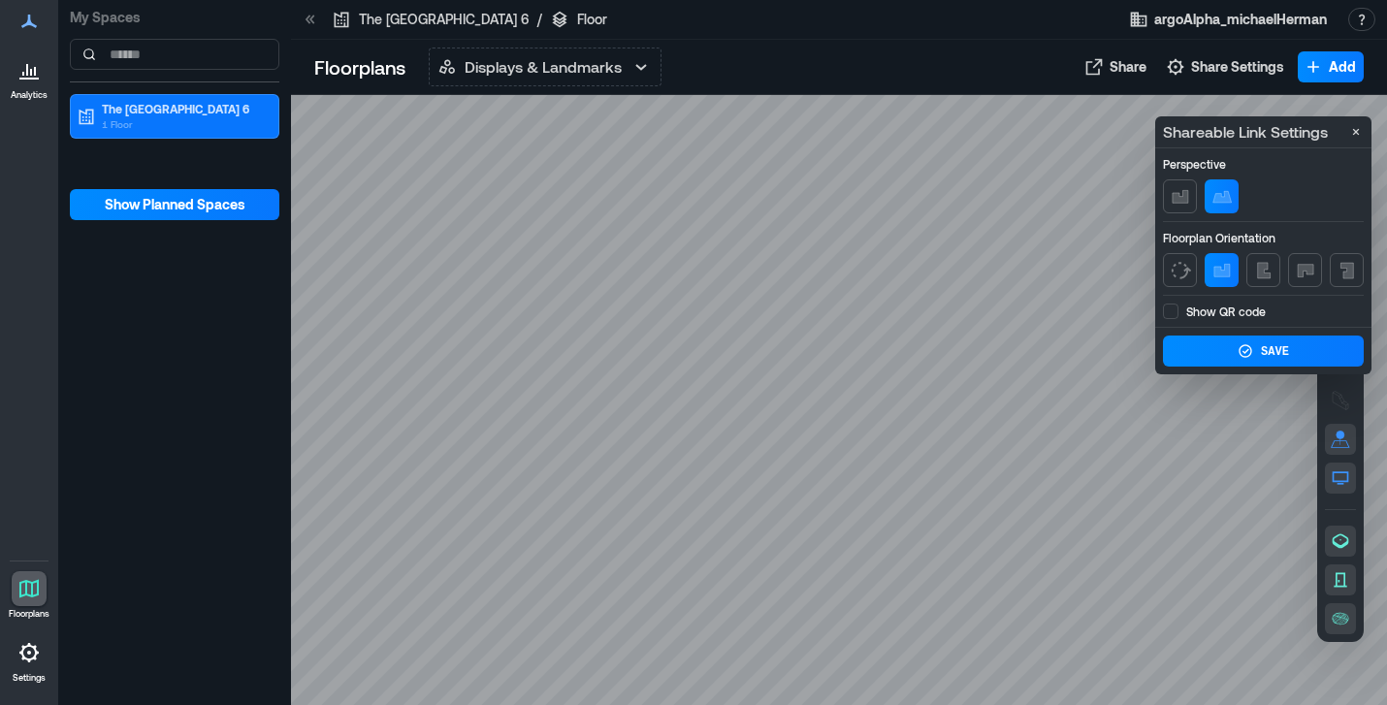
click at [462, 23] on p "The [GEOGRAPHIC_DATA] 6" at bounding box center [444, 19] width 171 height 19
click at [312, 18] on icon at bounding box center [310, 19] width 19 height 19
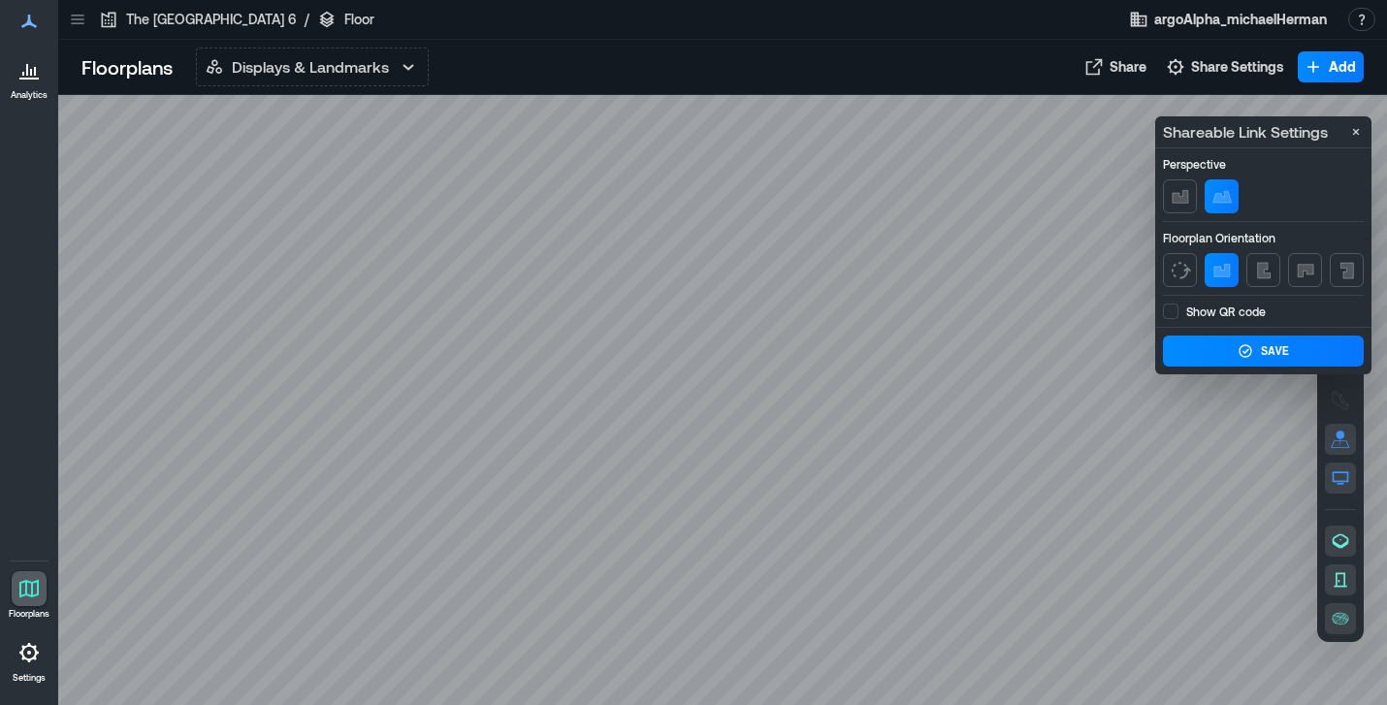
click at [80, 19] on icon at bounding box center [77, 19] width 13 height 2
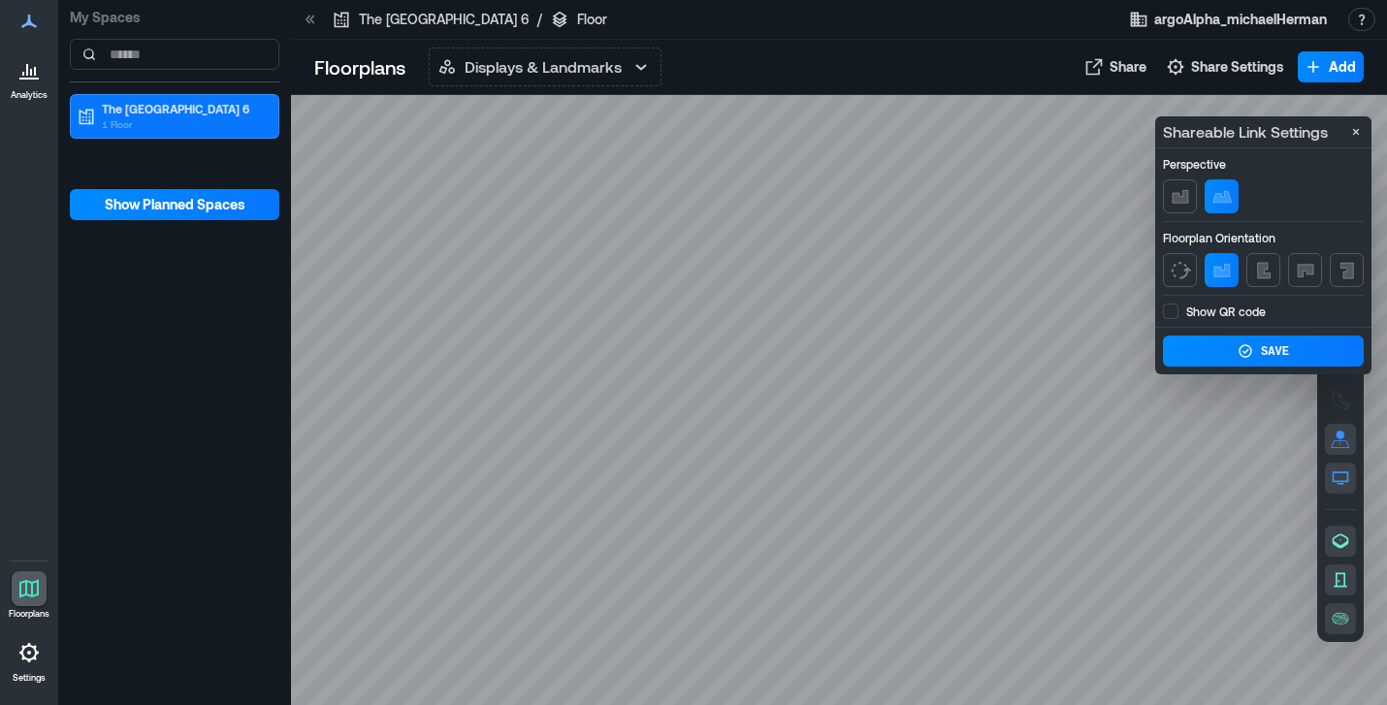
click at [33, 74] on icon at bounding box center [28, 69] width 23 height 23
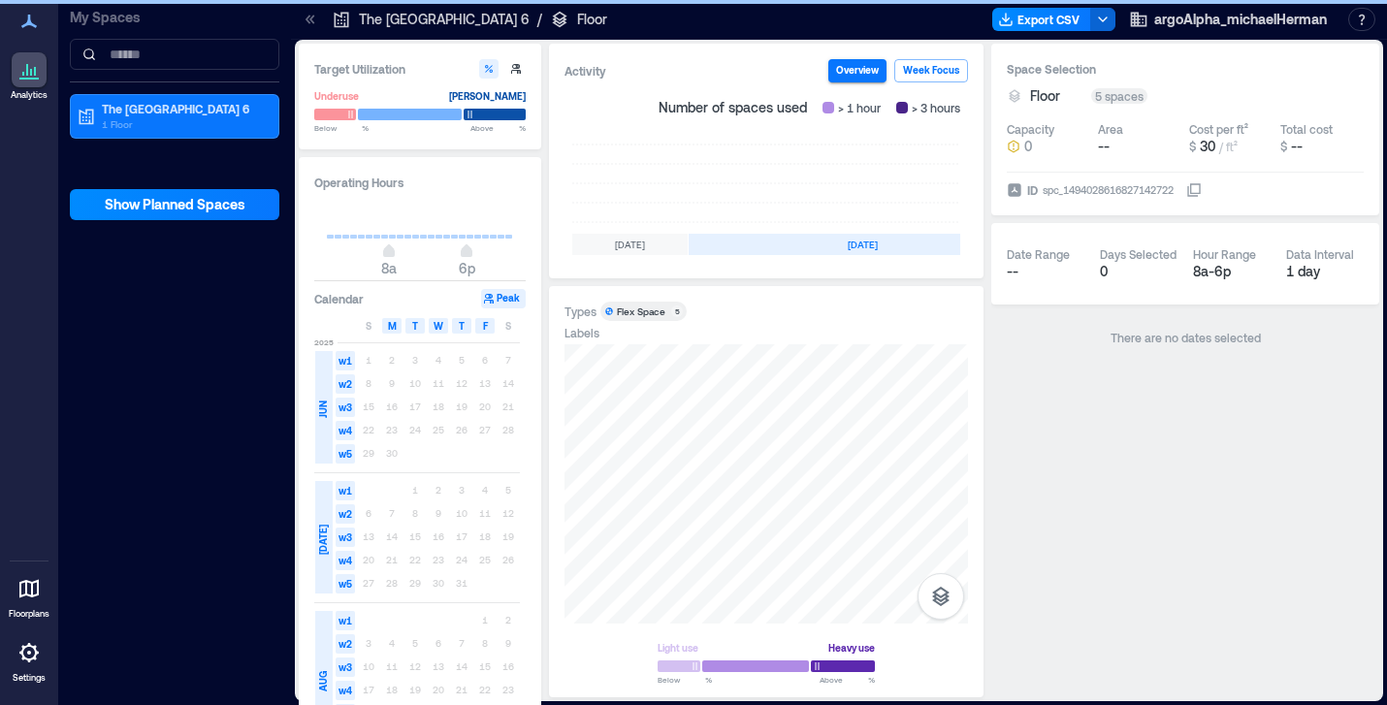
scroll to position [0, 660]
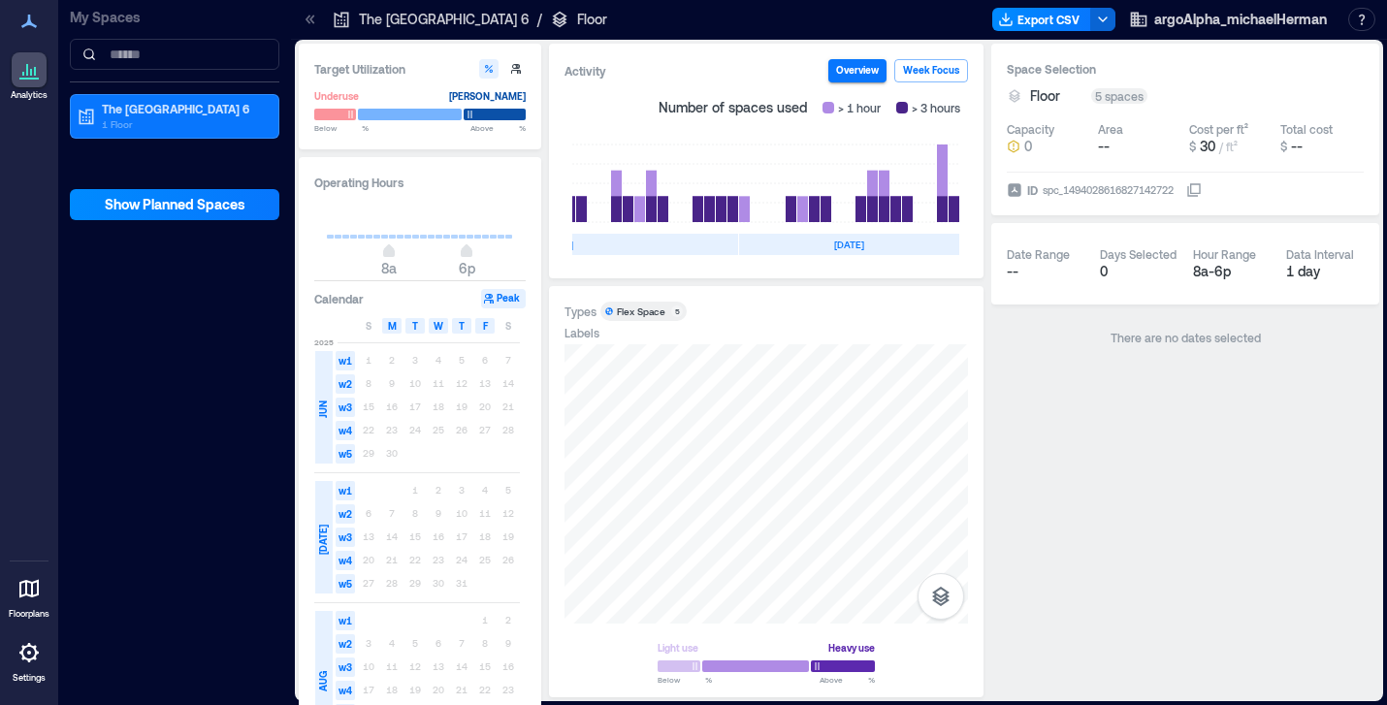
click at [34, 21] on icon at bounding box center [28, 21] width 23 height 23
click at [24, 21] on icon at bounding box center [28, 21] width 23 height 23
click at [517, 70] on icon "button" at bounding box center [516, 69] width 10 height 10
type input "*"
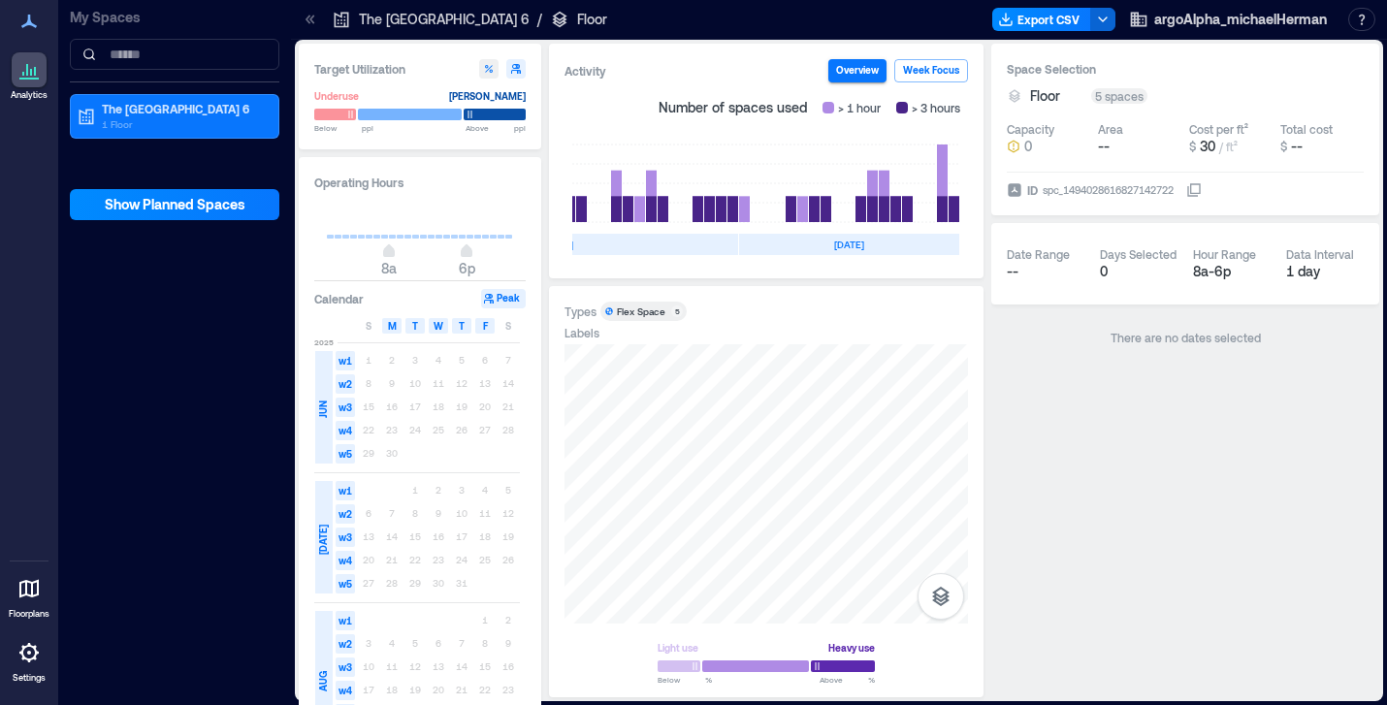
click at [489, 65] on icon "button" at bounding box center [489, 69] width 12 height 12
type input "**"
click at [27, 586] on icon at bounding box center [28, 588] width 23 height 23
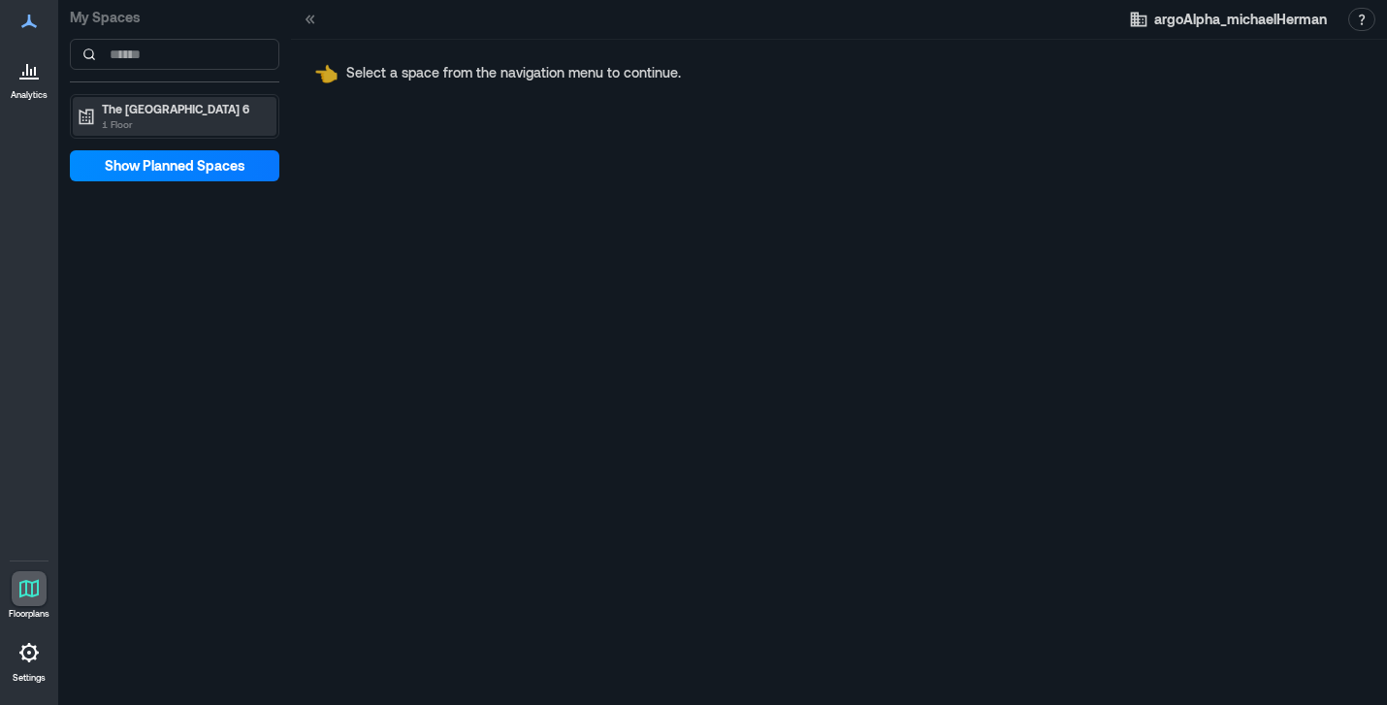
click at [147, 124] on p "1 Floor" at bounding box center [183, 124] width 163 height 16
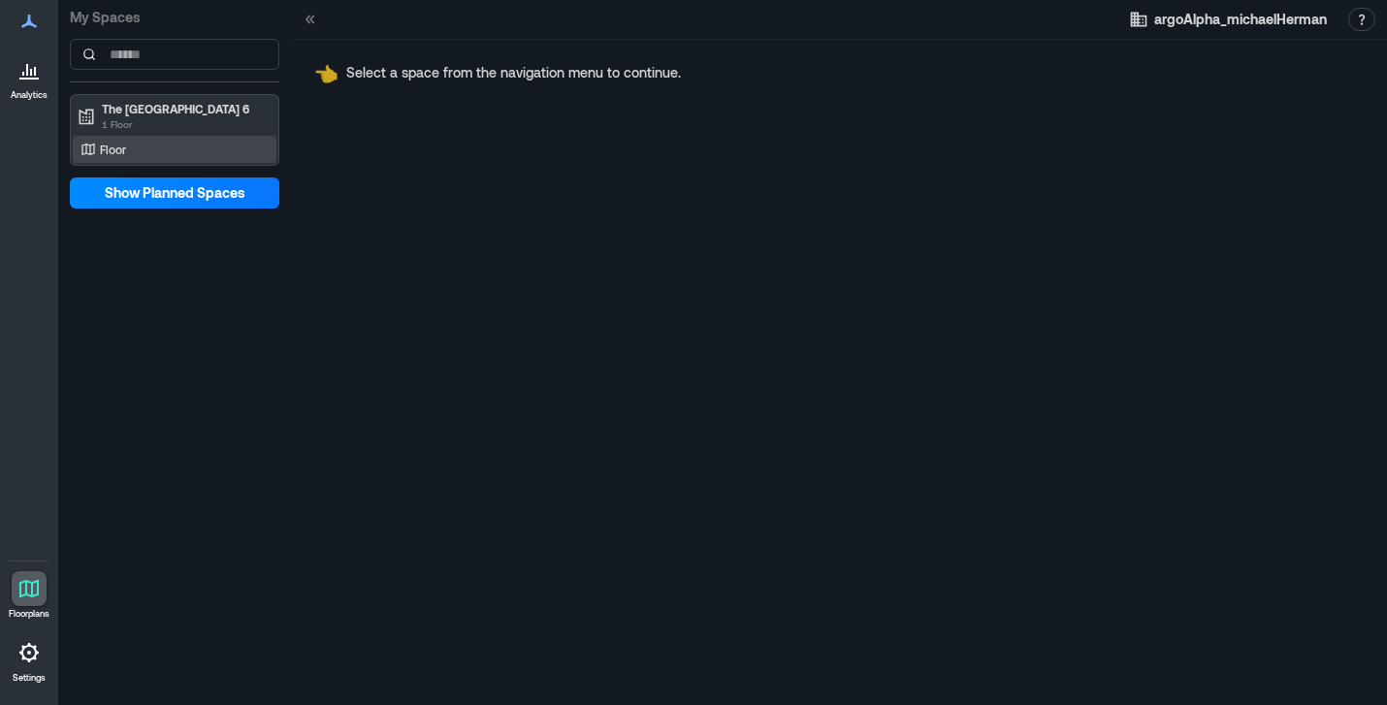
click at [148, 150] on div "Floor" at bounding box center [171, 149] width 188 height 19
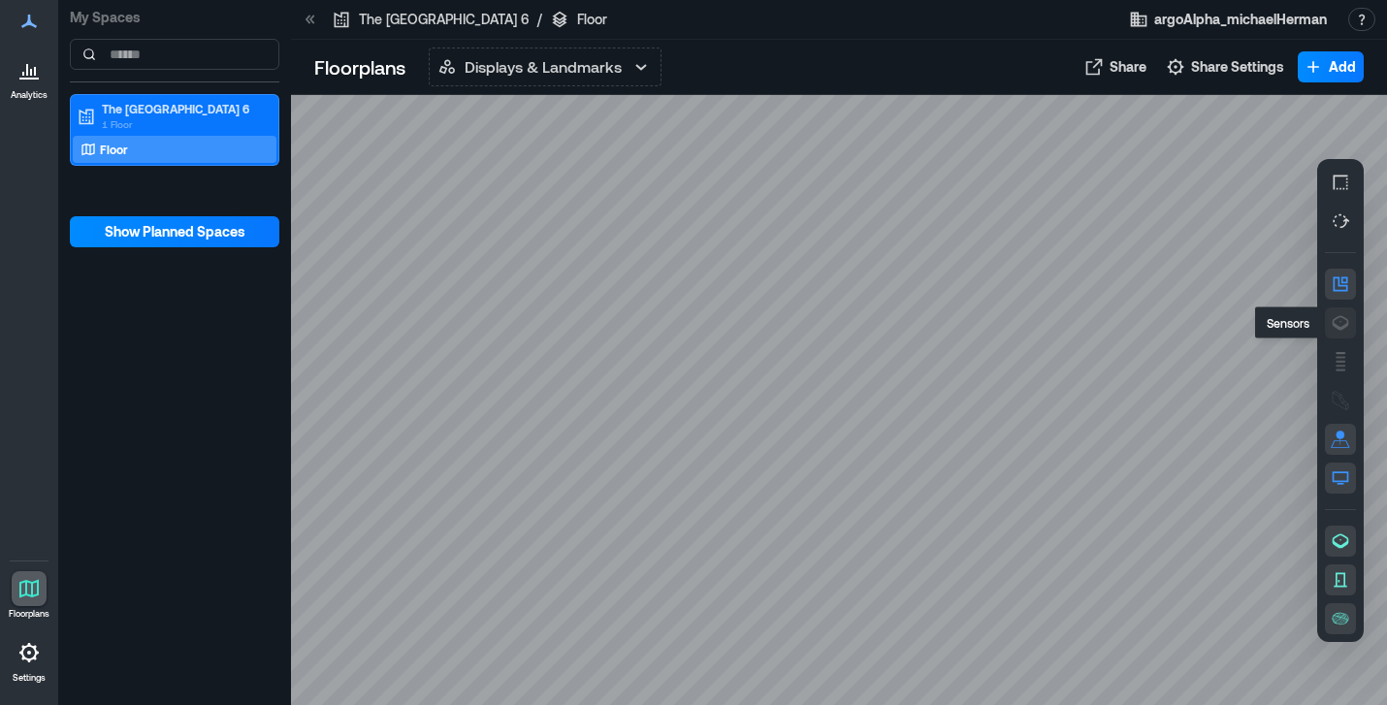
click at [1342, 323] on icon "button" at bounding box center [1340, 322] width 19 height 19
click at [1341, 358] on icon "button" at bounding box center [1340, 361] width 19 height 19
click at [1336, 435] on rect "button" at bounding box center [1340, 435] width 8 height 8
click at [1339, 283] on icon "button" at bounding box center [1340, 283] width 19 height 19
click at [1338, 315] on icon "button" at bounding box center [1340, 322] width 19 height 19
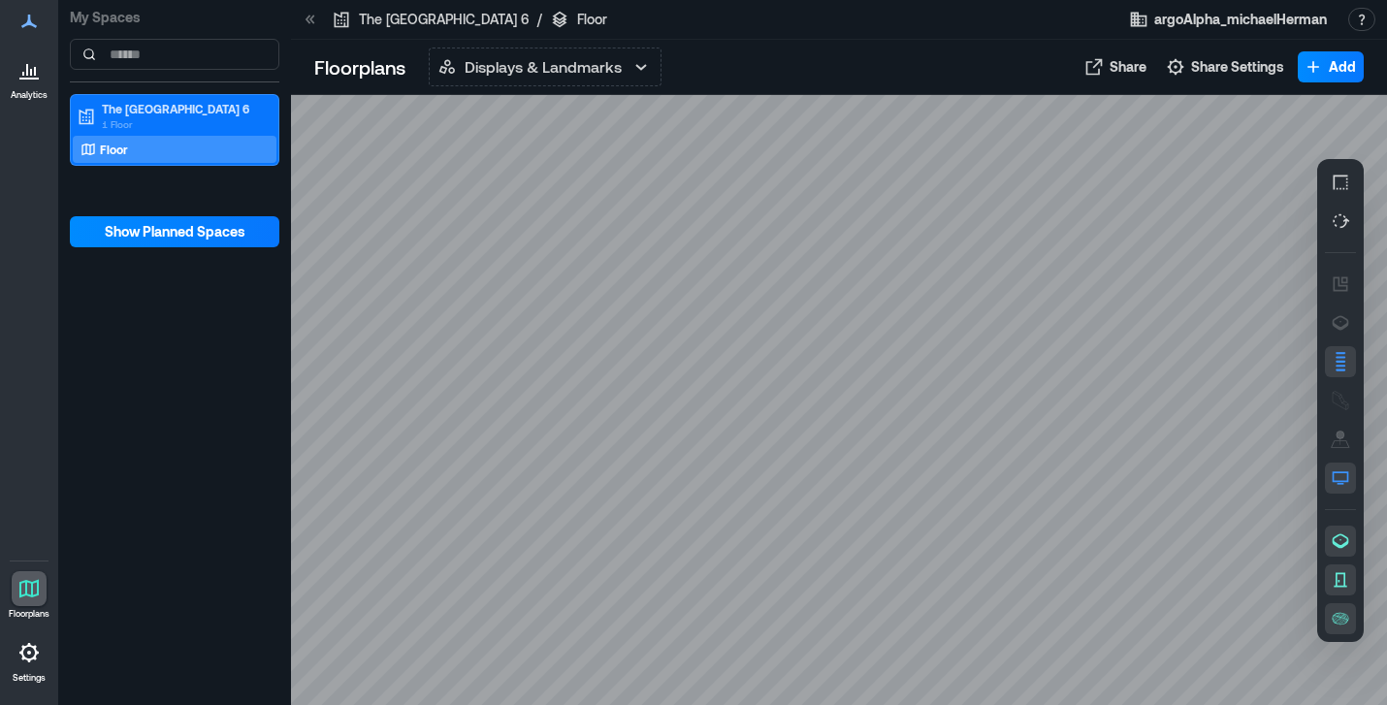
click at [28, 650] on icon at bounding box center [28, 652] width 23 height 23
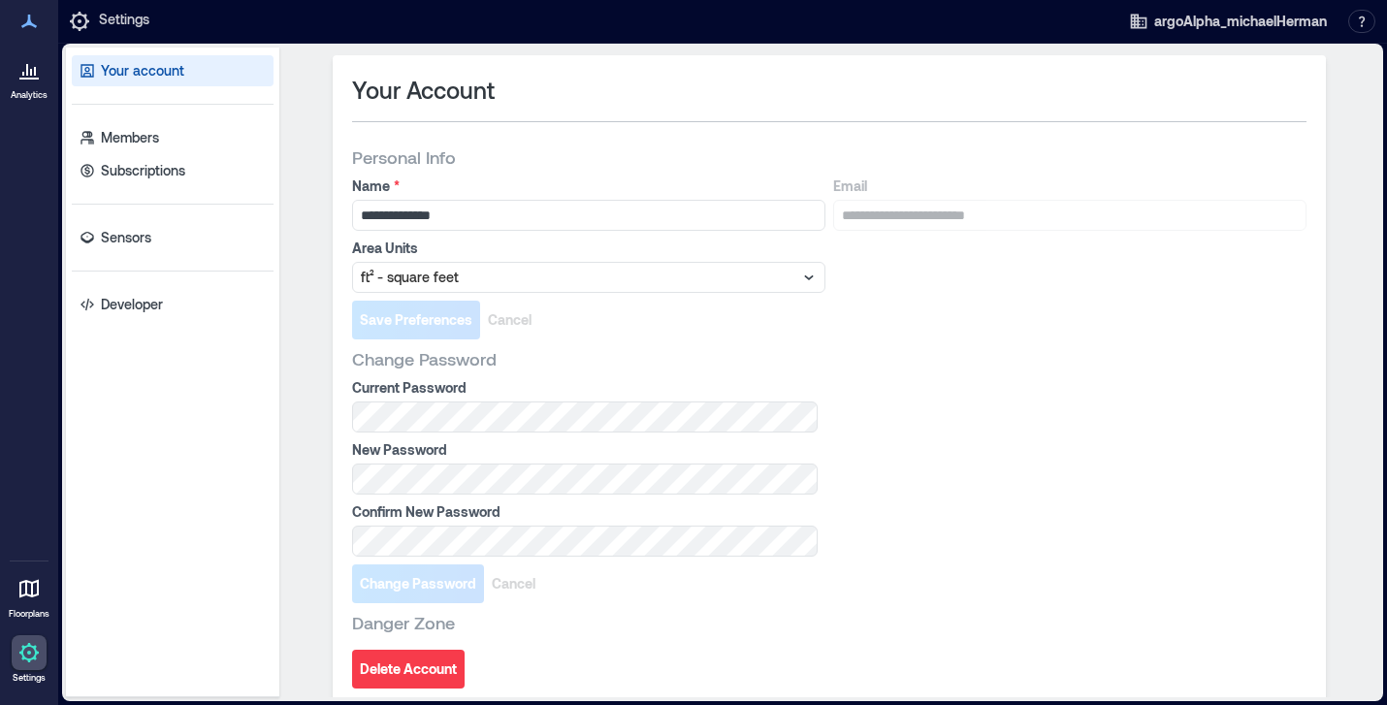
click at [31, 69] on icon at bounding box center [31, 72] width 2 height 7
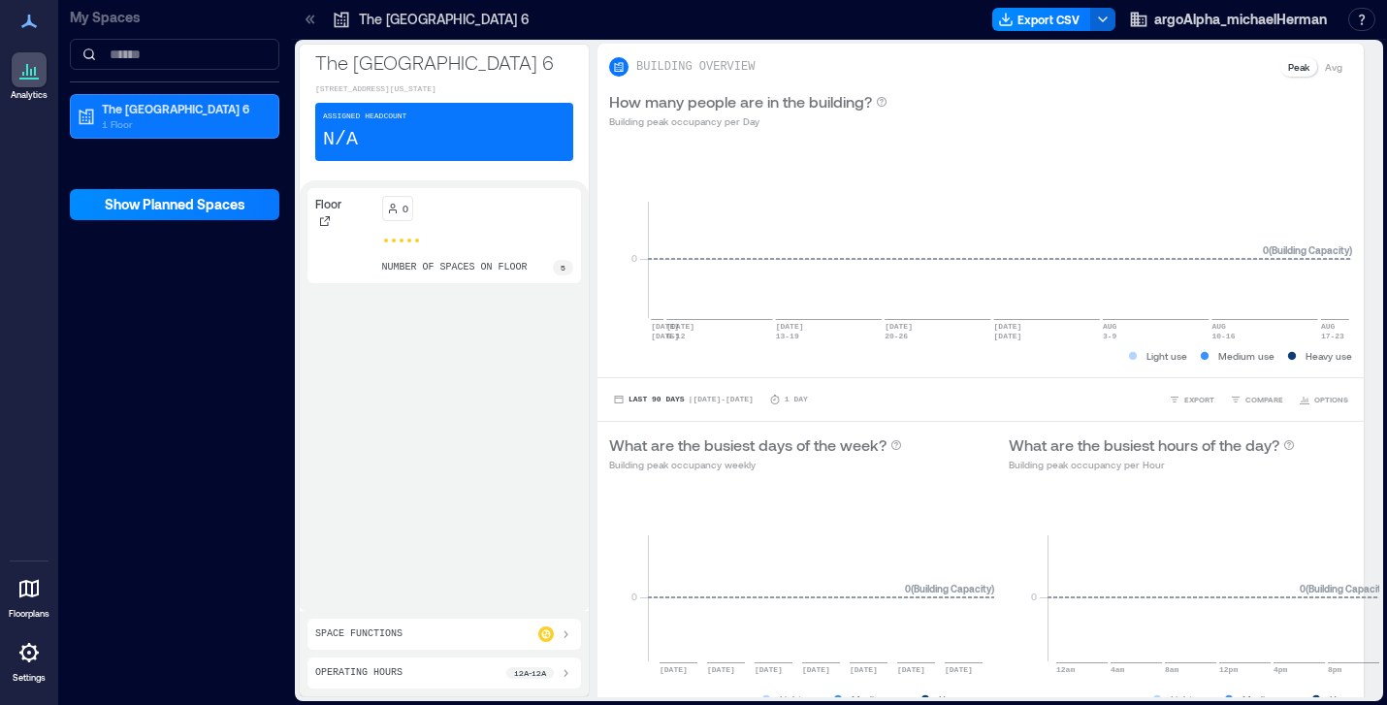
click at [568, 674] on icon at bounding box center [566, 673] width 16 height 16
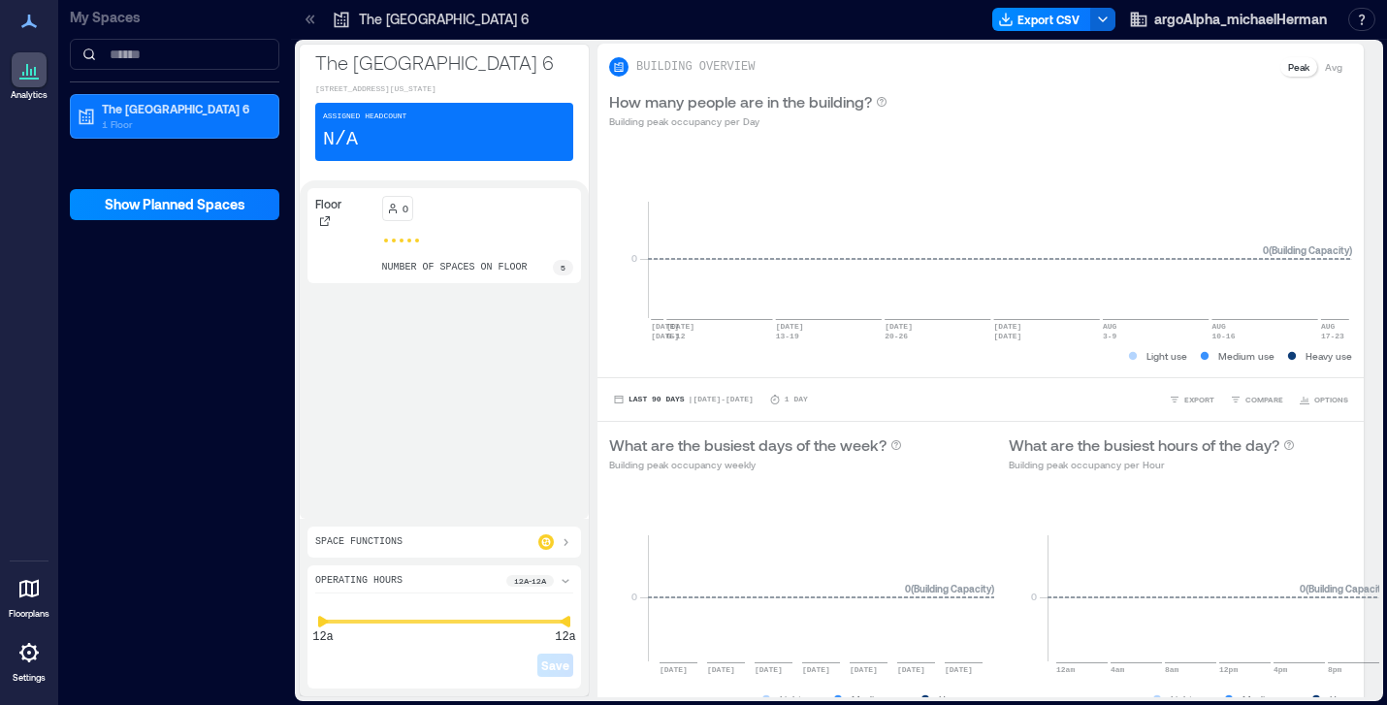
click at [354, 67] on p "The [GEOGRAPHIC_DATA] 6" at bounding box center [444, 61] width 258 height 27
click at [323, 95] on p "[STREET_ADDRESS][US_STATE]" at bounding box center [444, 89] width 258 height 12
click at [350, 145] on p "N/A" at bounding box center [340, 139] width 35 height 27
click at [414, 244] on div at bounding box center [417, 241] width 8 height 8
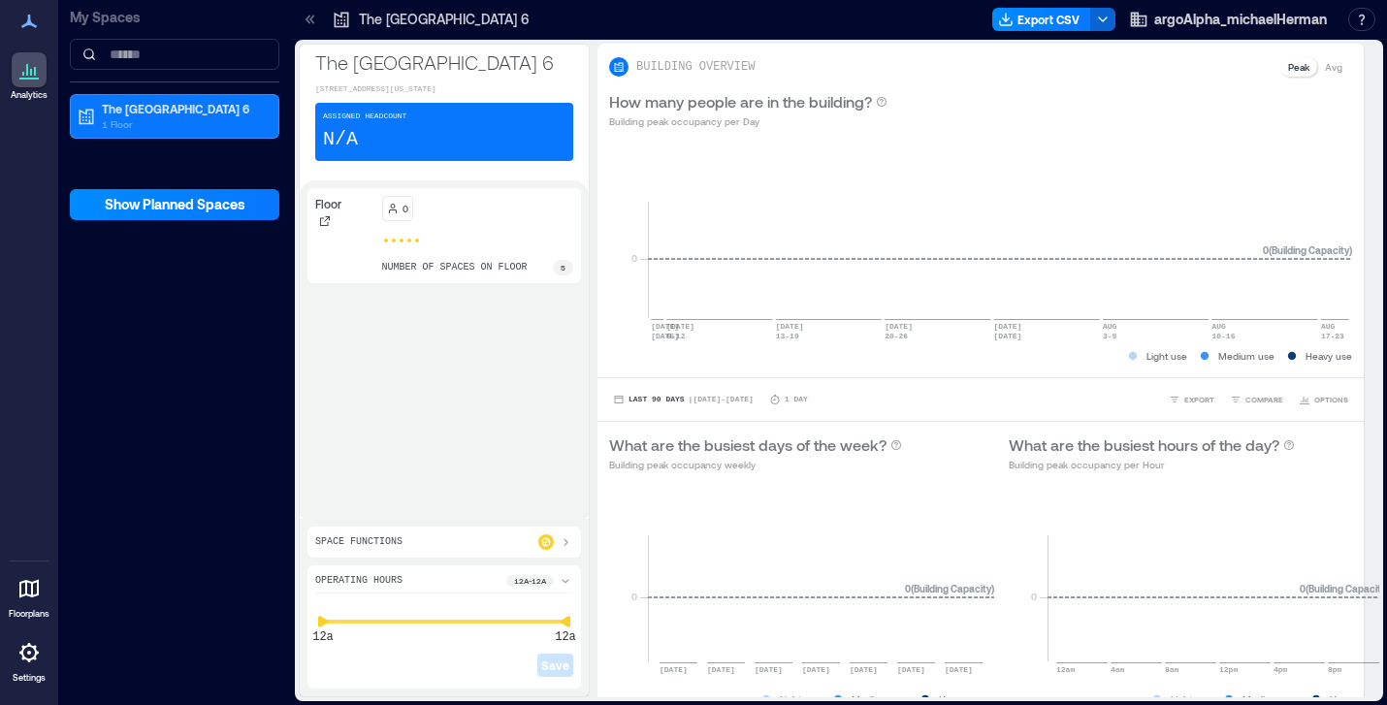
click at [560, 275] on div "5" at bounding box center [563, 268] width 20 height 16
click at [489, 244] on div at bounding box center [478, 241] width 192 height 8
click at [216, 110] on p "The [GEOGRAPHIC_DATA] 6" at bounding box center [183, 109] width 163 height 16
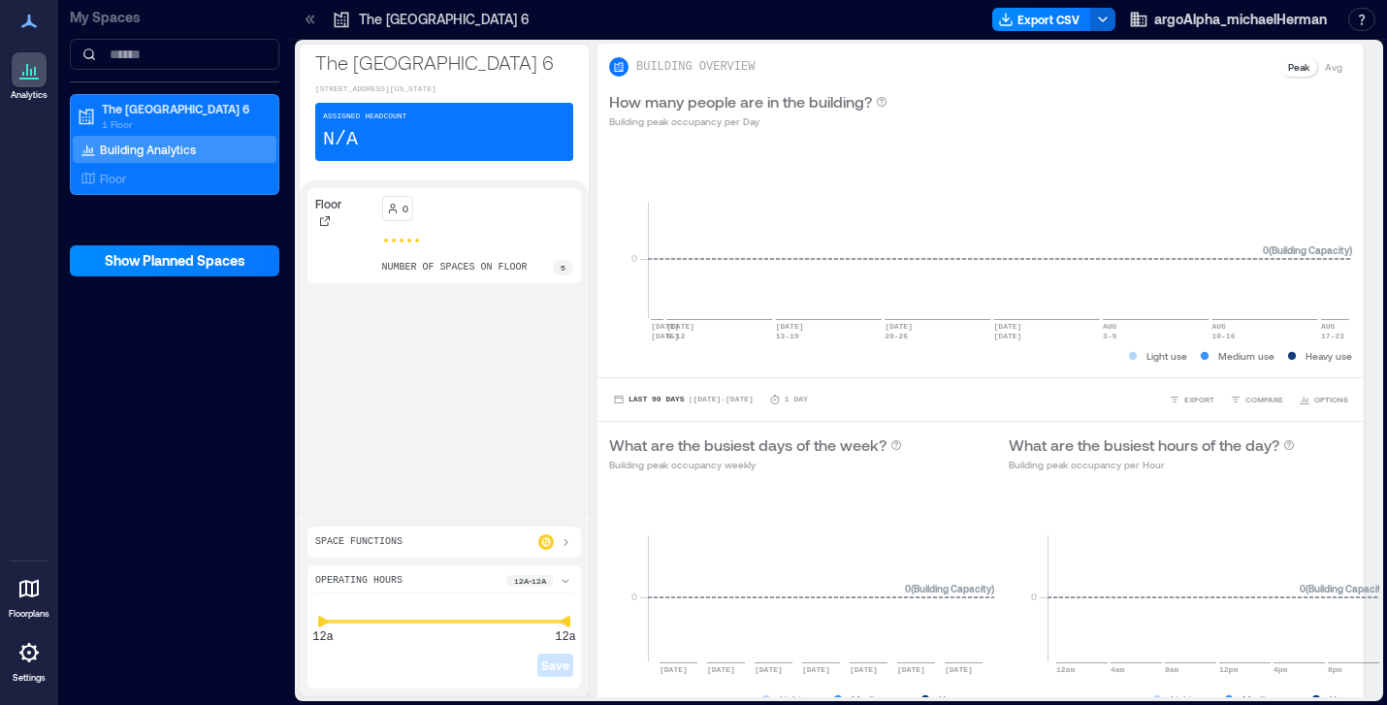
click at [174, 151] on p "Building Analytics" at bounding box center [148, 150] width 96 height 16
click at [166, 177] on div "Floor" at bounding box center [171, 178] width 188 height 19
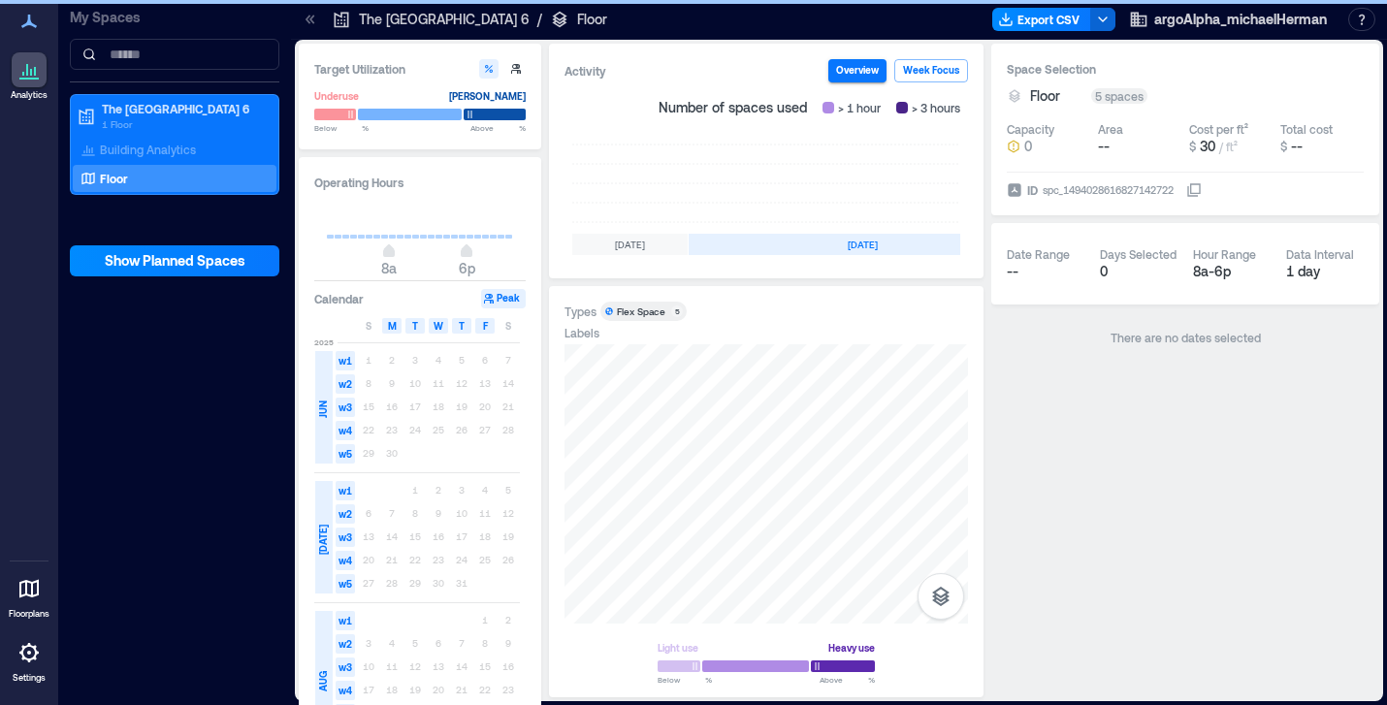
scroll to position [0, 660]
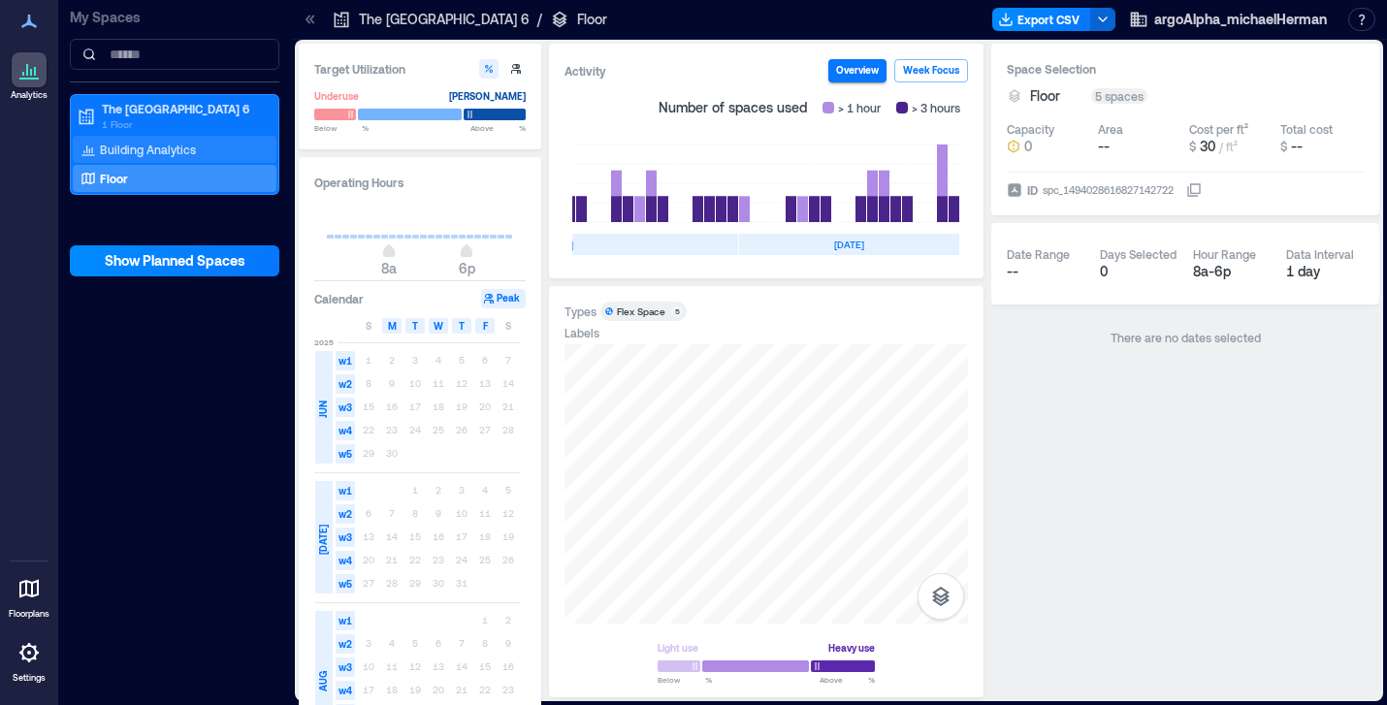
click at [162, 146] on p "Building Analytics" at bounding box center [148, 150] width 96 height 16
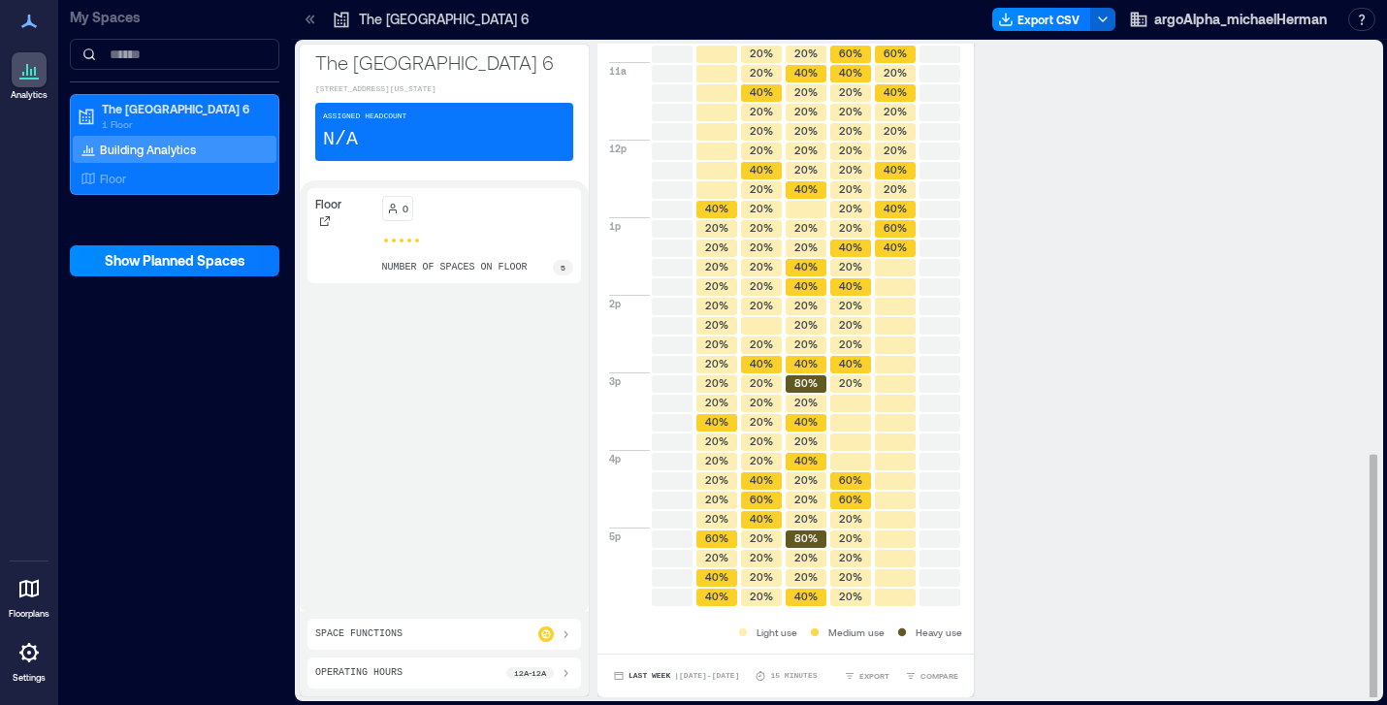
scroll to position [2, 0]
